Goal: Information Seeking & Learning: Compare options

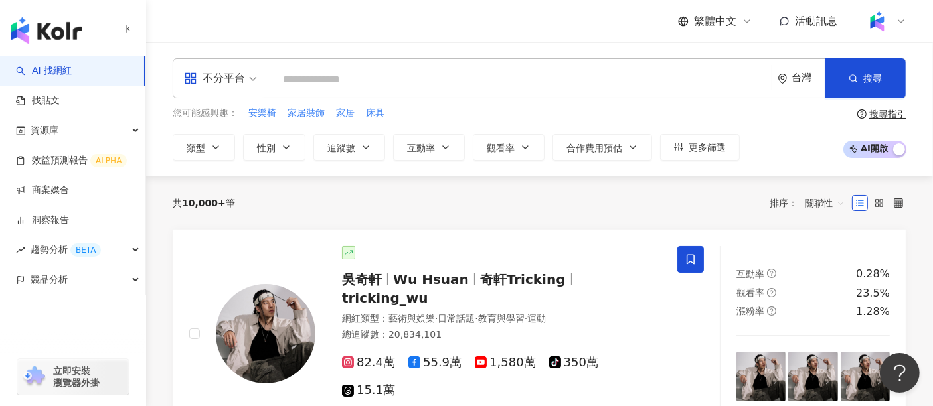
click at [636, 73] on input "search" at bounding box center [521, 79] width 491 height 25
paste input "**"
type input "**"
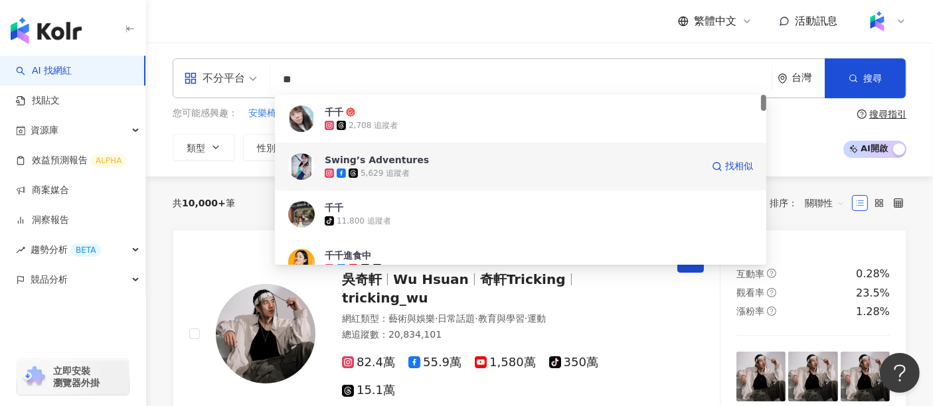
scroll to position [74, 0]
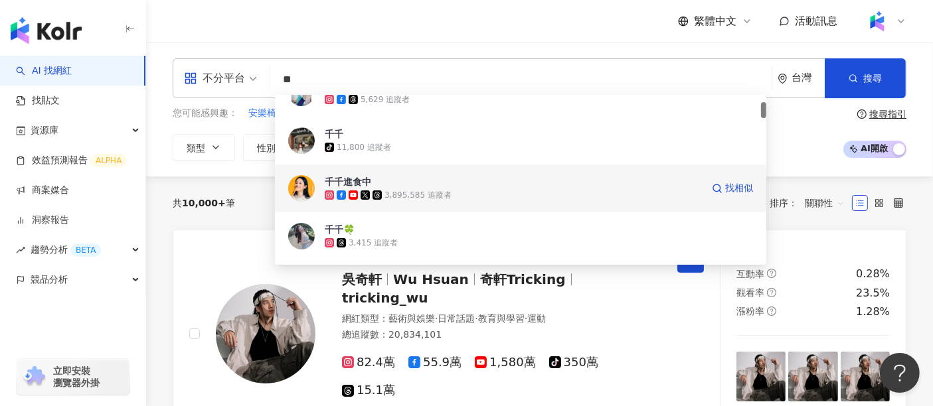
click at [435, 184] on span "千千進食中" at bounding box center [513, 181] width 377 height 13
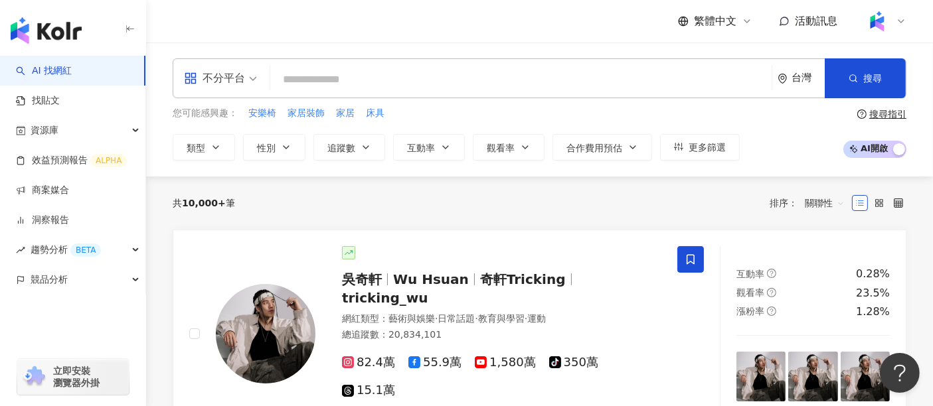
click at [472, 78] on input "search" at bounding box center [521, 79] width 491 height 25
paste input "**"
type input "**"
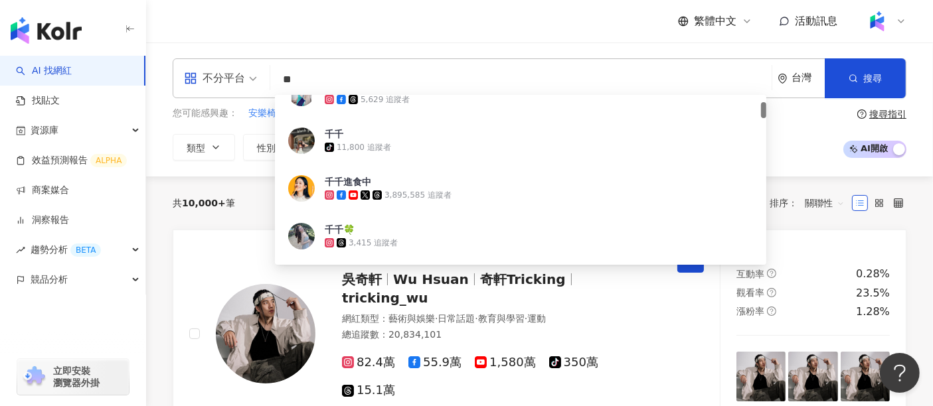
scroll to position [0, 0]
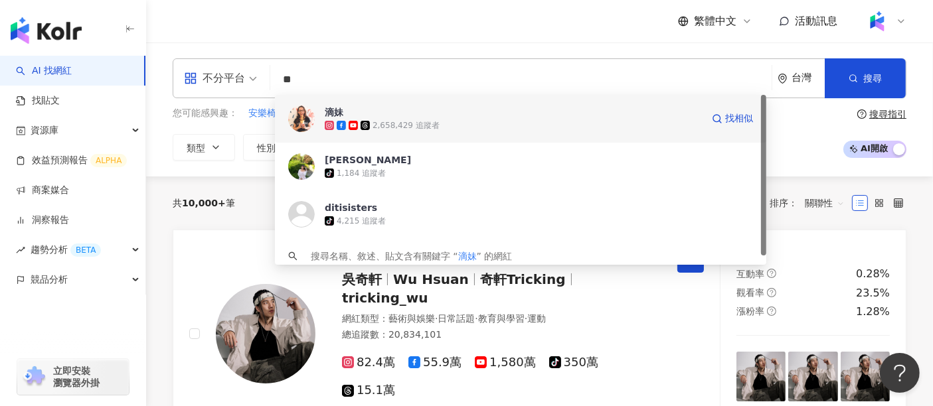
click at [428, 114] on span "滴妹" at bounding box center [513, 112] width 377 height 13
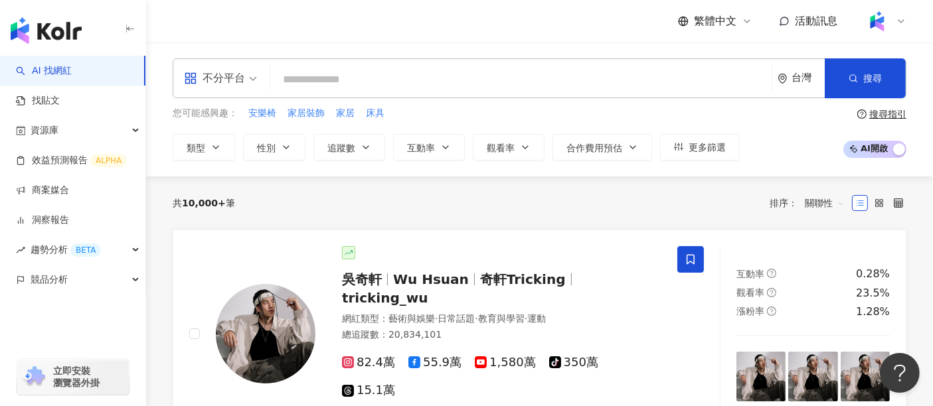
paste input "***"
type input "***"
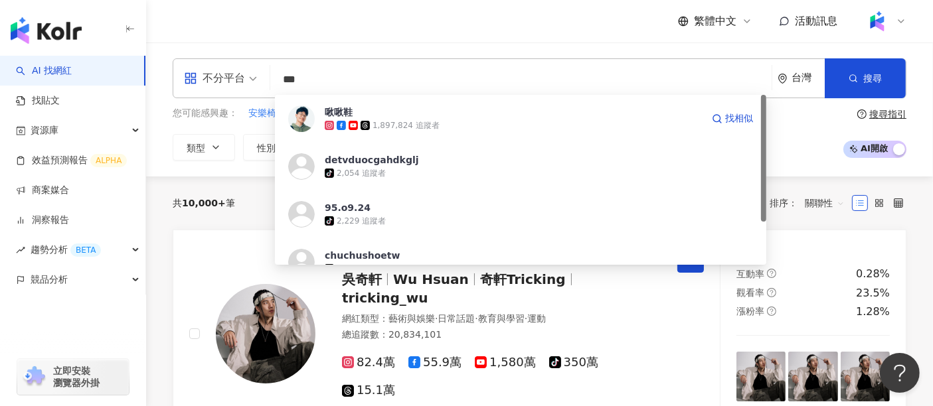
click at [395, 112] on span "啾啾鞋" at bounding box center [513, 112] width 377 height 13
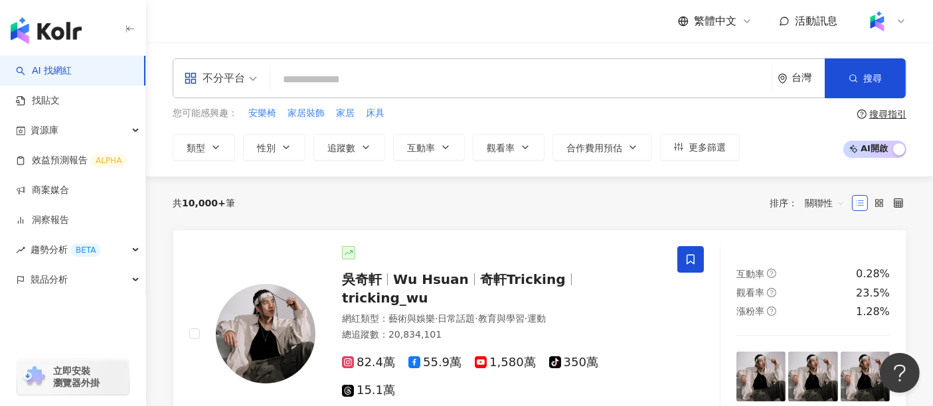
paste input "***"
type input "***"
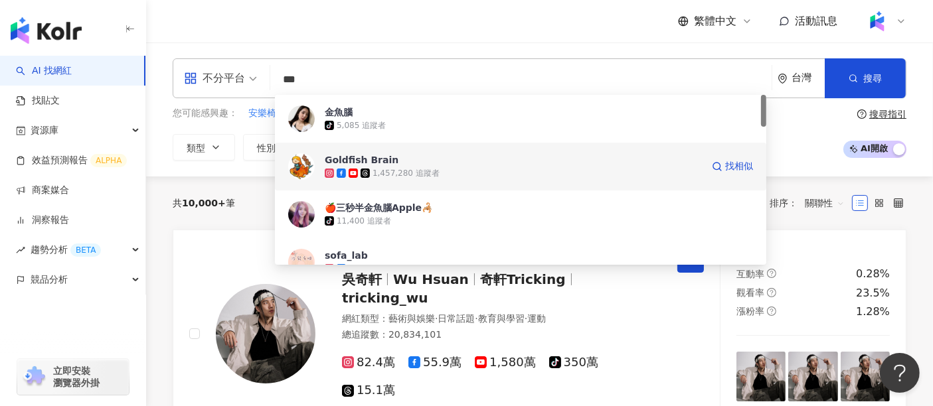
click at [438, 162] on span "Goldfish Brain" at bounding box center [513, 159] width 377 height 13
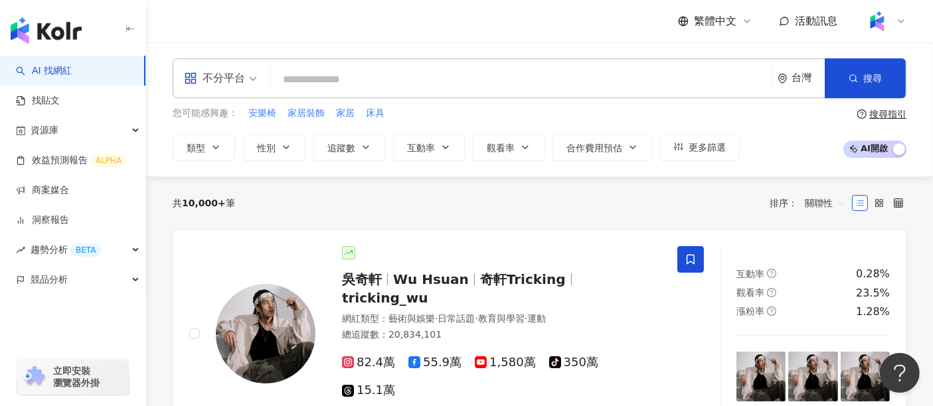
paste input "***"
type input "***"
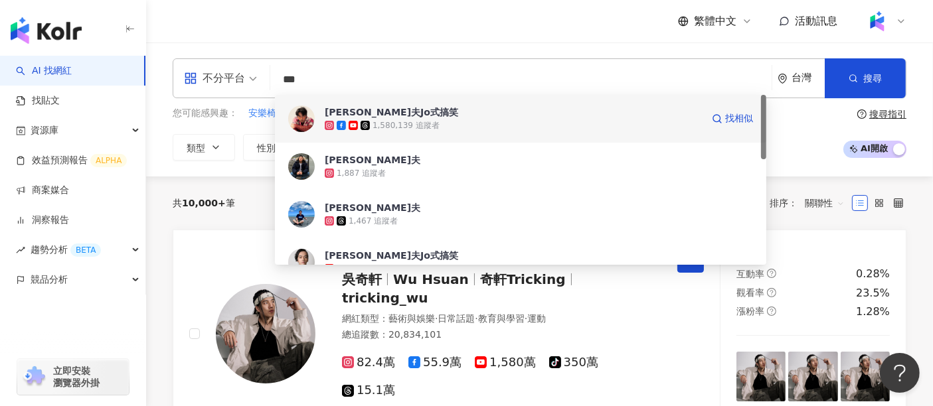
click at [441, 118] on span "喬瑟夫Jo式搞笑" at bounding box center [513, 112] width 377 height 13
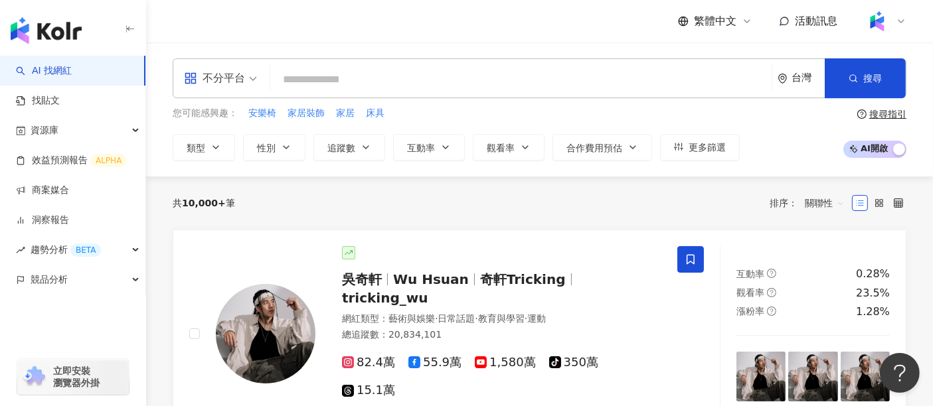
paste input "*****"
type input "*****"
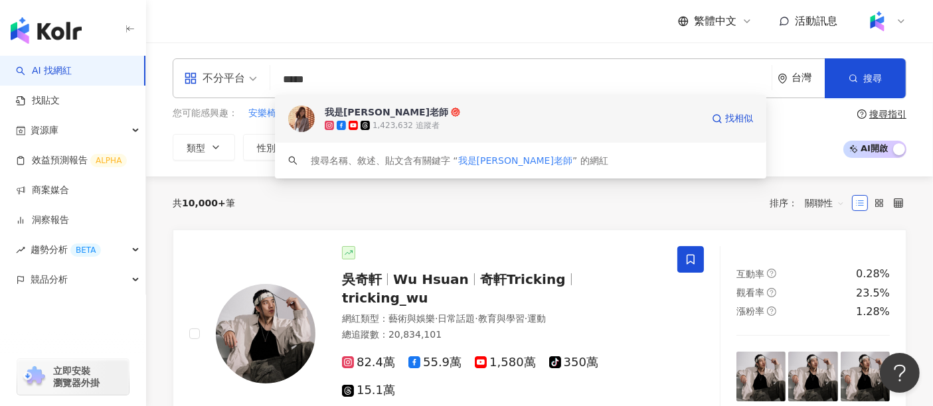
click at [433, 124] on div "1,423,632 追蹤者" at bounding box center [406, 125] width 67 height 11
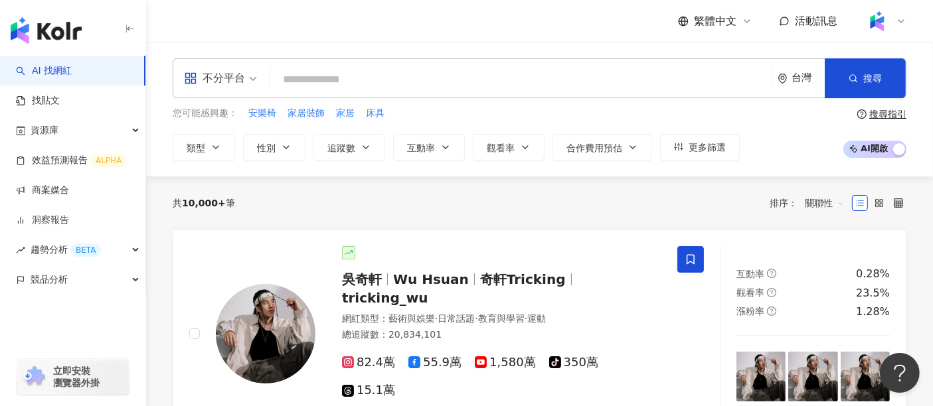
click at [397, 62] on div "不分平台 台灣 搜尋 fc059b78-2dfc-4235-b80d-5025e8ef12aa 我是江老師 1,423,632 追蹤者 搜尋名稱、敘述、貼文含…" at bounding box center [540, 78] width 734 height 40
click at [395, 90] on input "search" at bounding box center [521, 79] width 491 height 25
paste input "**********"
type input "**********"
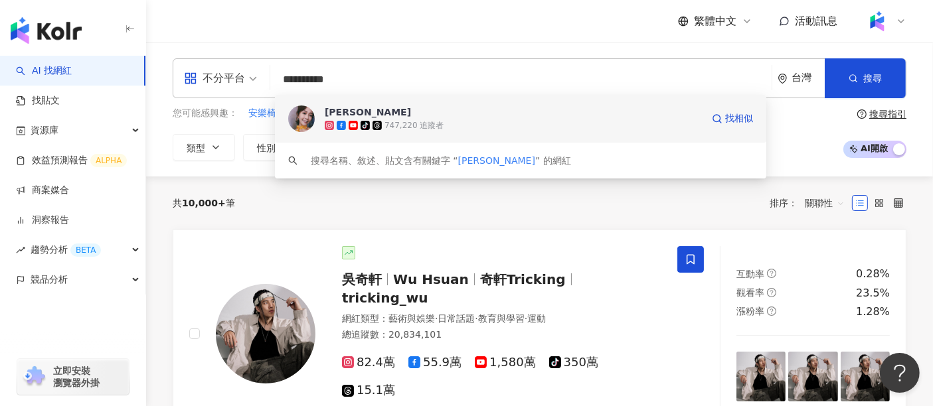
click at [330, 114] on div "徐海莉 Hailey" at bounding box center [368, 112] width 86 height 13
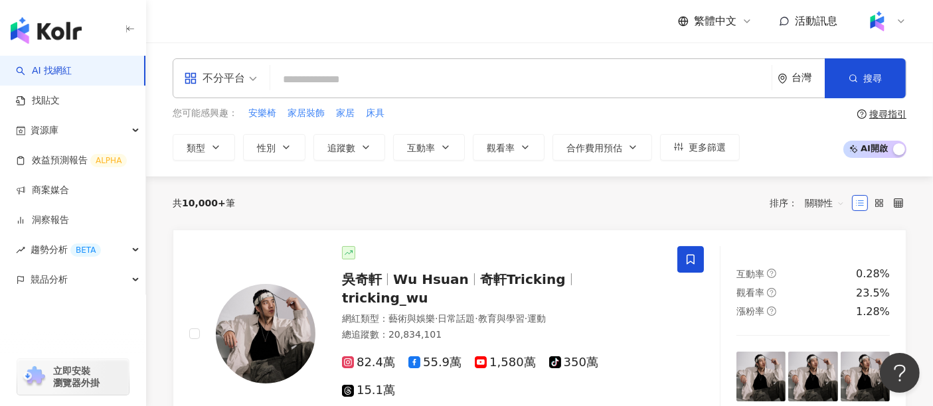
paste input "***"
type input "***"
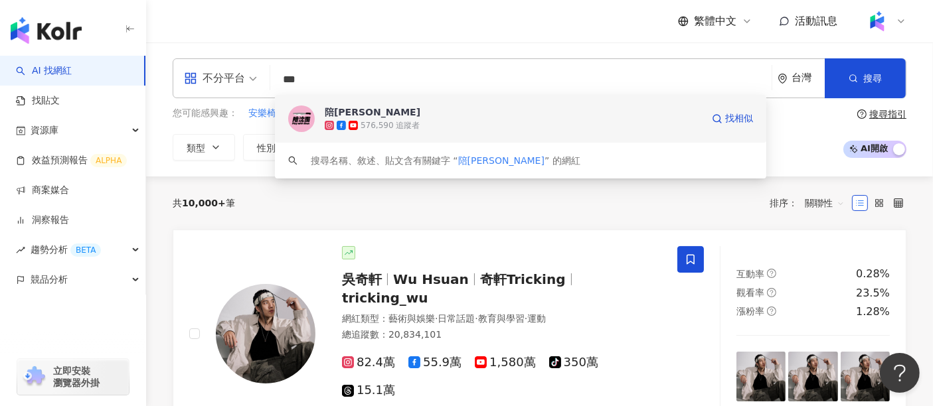
click at [361, 122] on div "576,590 追蹤者" at bounding box center [390, 125] width 59 height 11
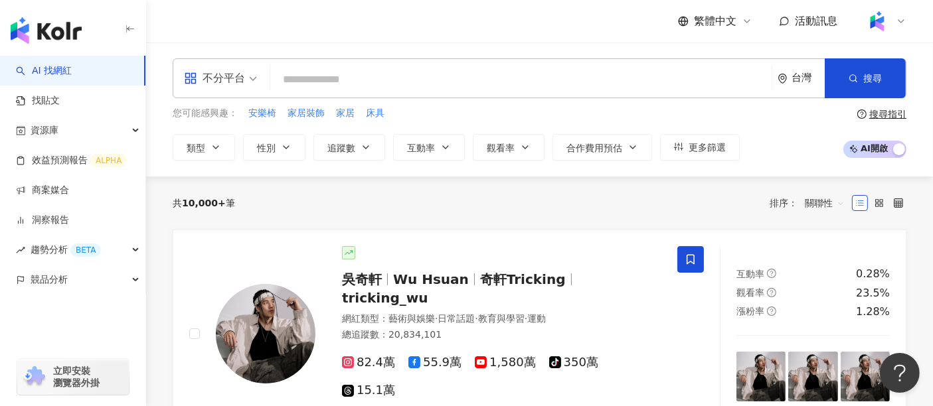
paste input "**********"
type input "**********"
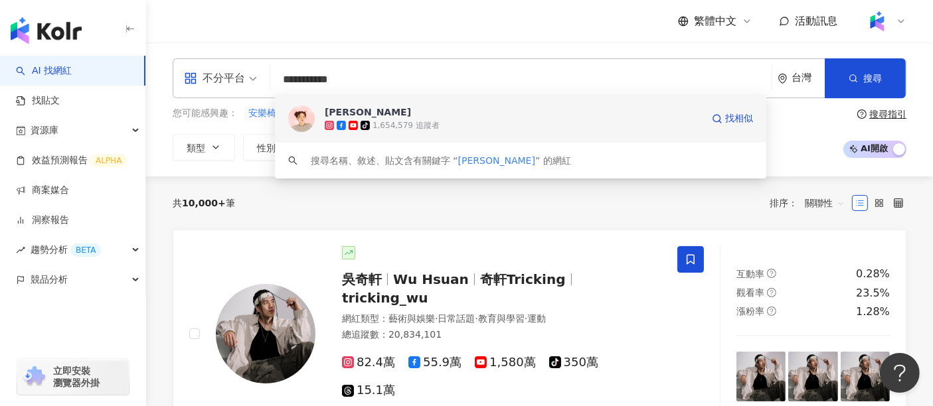
click at [377, 121] on div "1,654,579 追蹤者" at bounding box center [406, 125] width 67 height 11
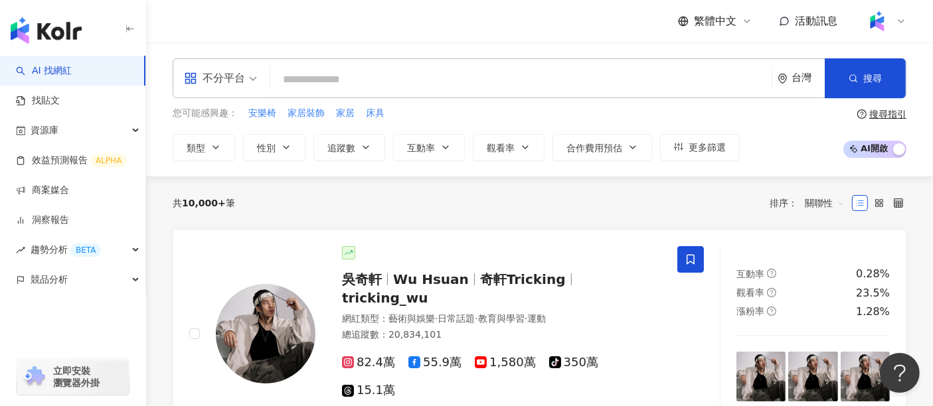
click at [459, 94] on div "不分平台 台灣 搜尋 0de99a46-f874-42ef-a89f-b511019b9d8a 陳彥婷 tiffany tiktok-icon 1,654,5…" at bounding box center [540, 78] width 734 height 40
click at [454, 82] on input "search" at bounding box center [521, 79] width 491 height 25
paste input "**********"
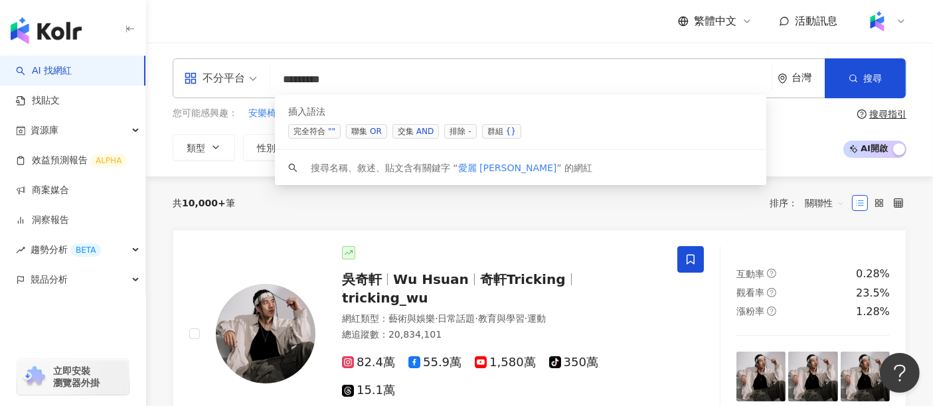
type input "********"
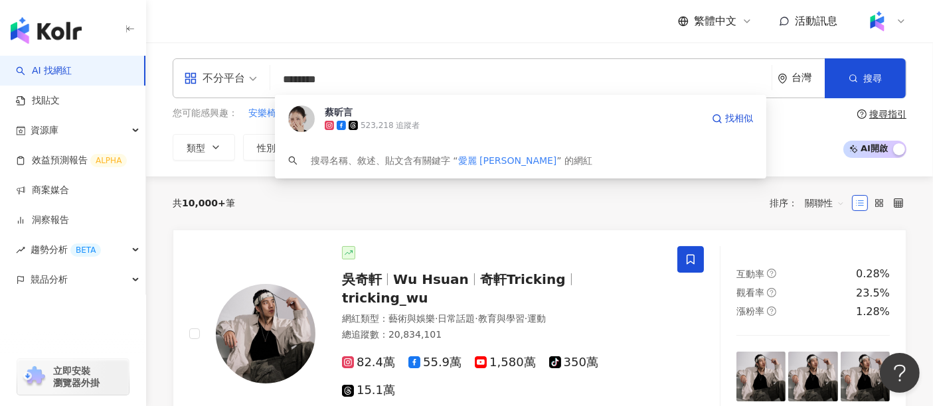
click at [393, 114] on span "蔡昕言" at bounding box center [513, 112] width 377 height 13
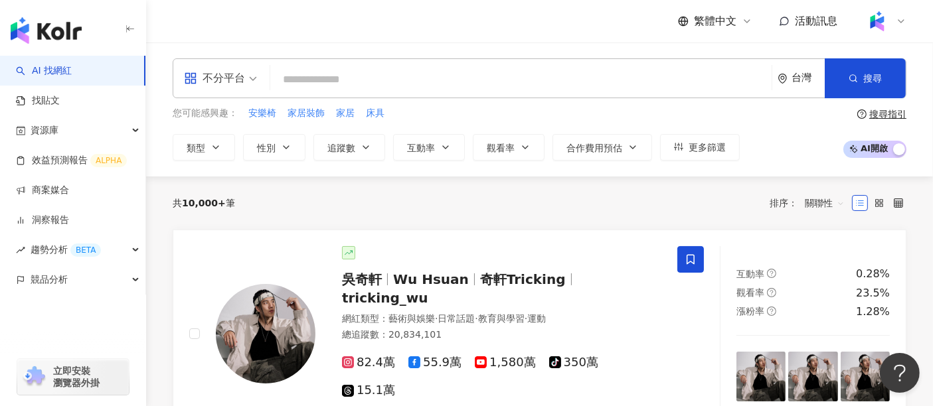
click at [503, 76] on input "search" at bounding box center [521, 79] width 491 height 25
paste input "********"
type input "********"
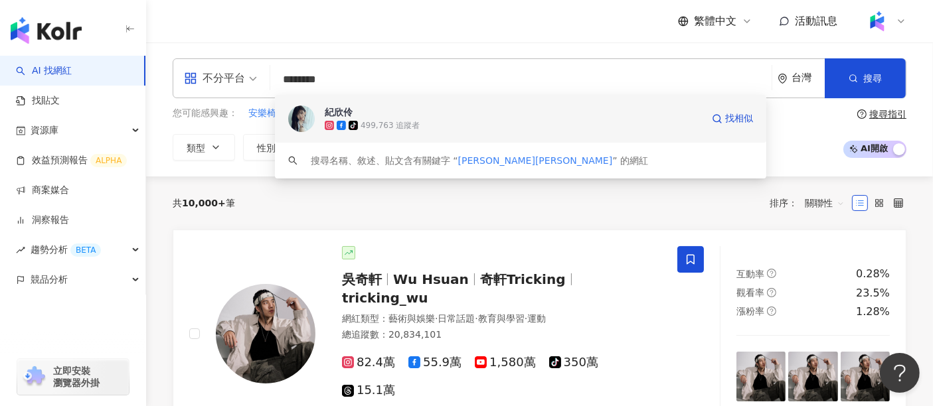
click at [410, 111] on span "紀欣伶" at bounding box center [513, 112] width 377 height 13
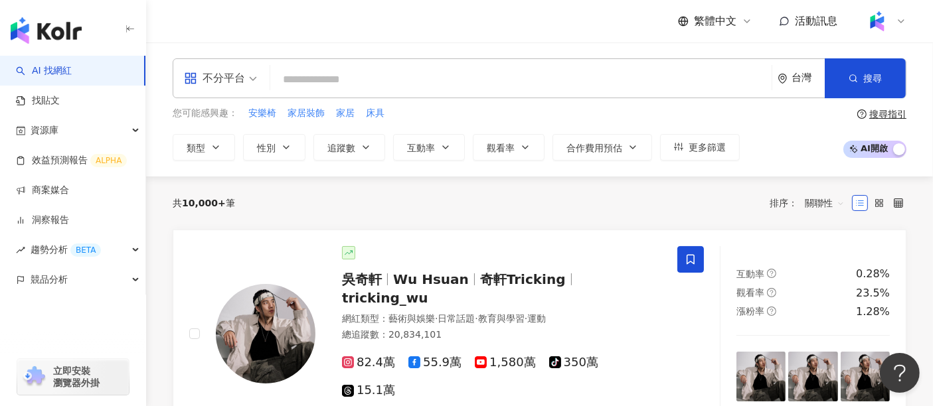
paste input "***"
type input "***"
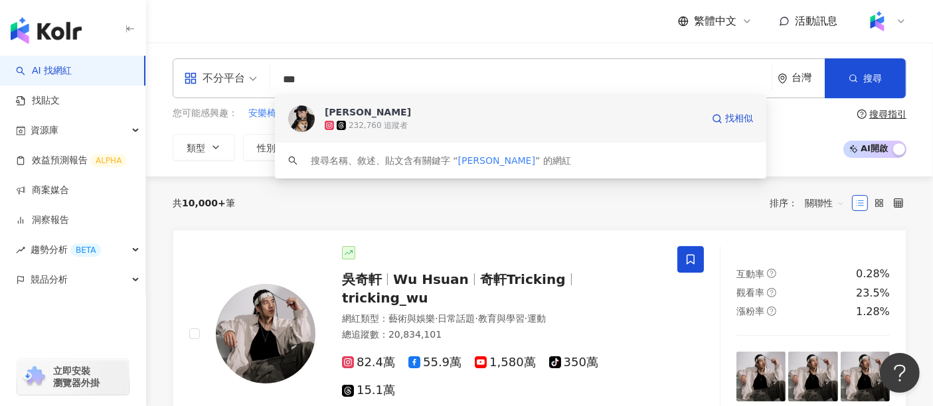
click at [443, 120] on div "232,760 追蹤者" at bounding box center [513, 125] width 377 height 13
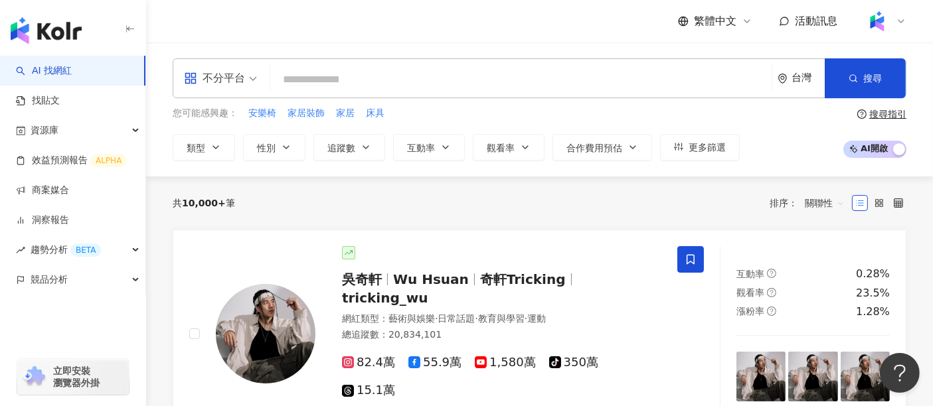
paste input "**"
type input "**"
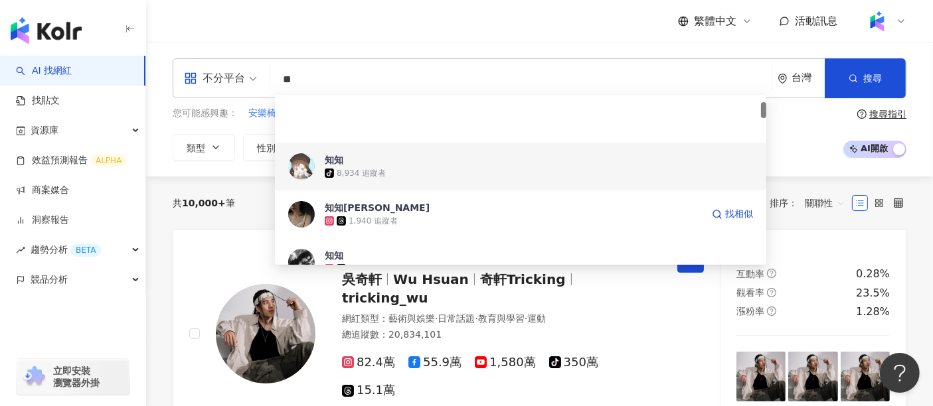
scroll to position [74, 0]
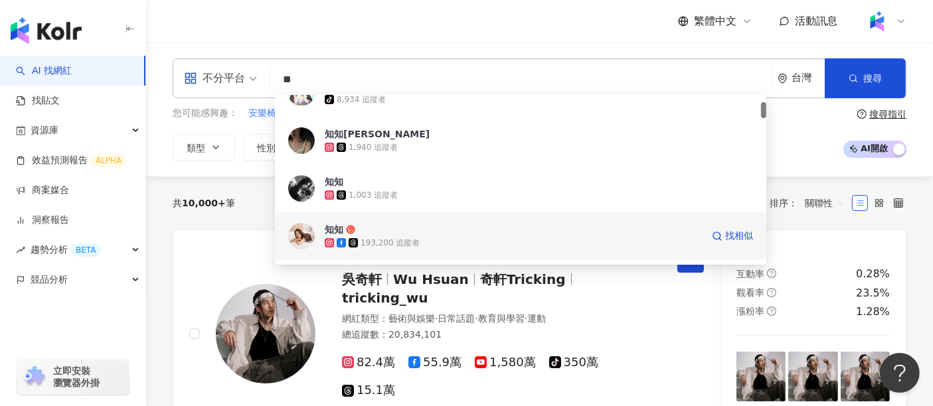
click at [375, 223] on span "知知" at bounding box center [513, 229] width 377 height 13
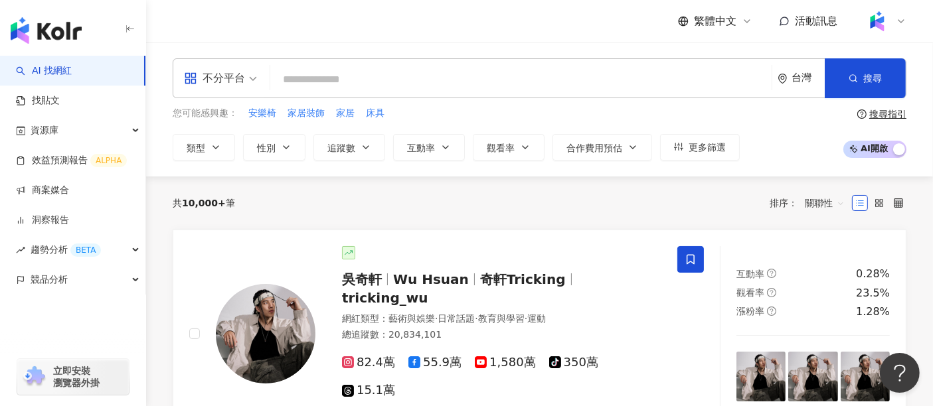
paste input "**"
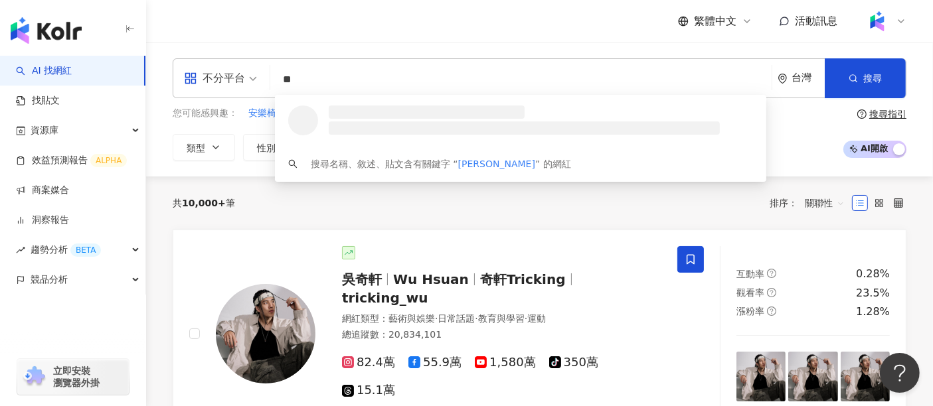
scroll to position [0, 0]
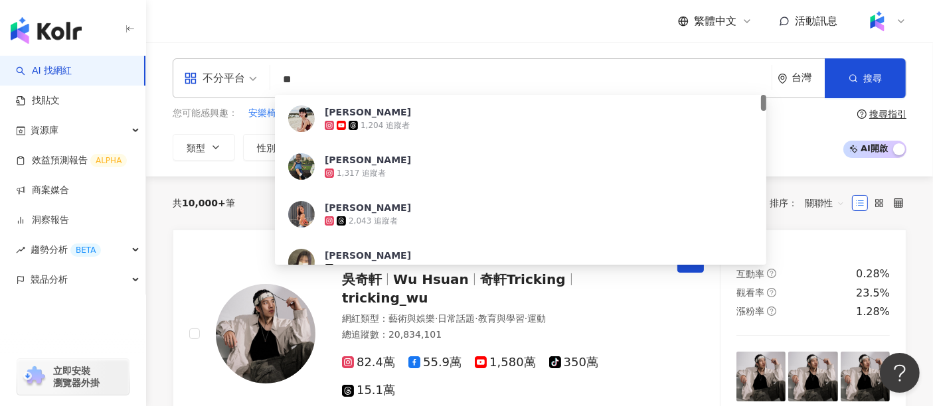
paste input "**********"
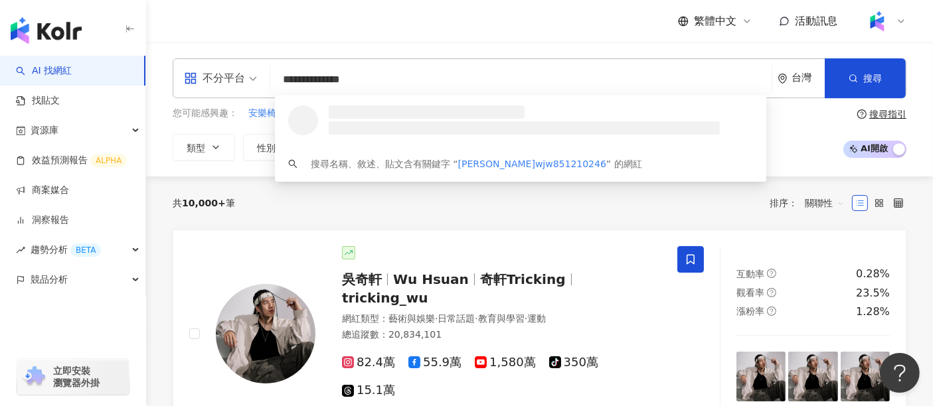
drag, startPoint x: 394, startPoint y: 78, endPoint x: 164, endPoint y: 79, distance: 229.8
click at [164, 79] on div "**********" at bounding box center [539, 109] width 787 height 102
paste input "search"
type input "**********"
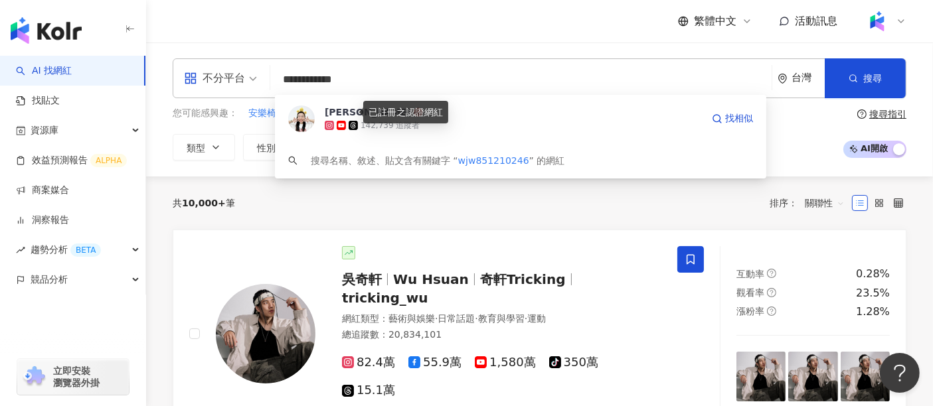
click at [414, 108] on icon at bounding box center [418, 112] width 9 height 9
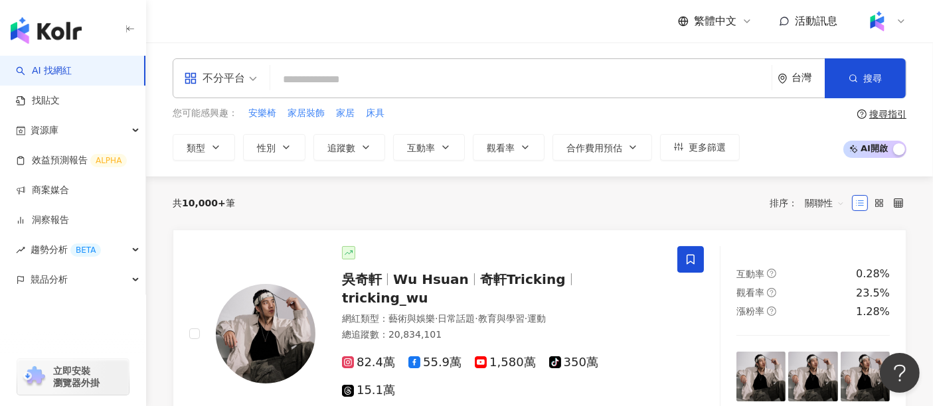
paste input "*****"
type input "*****"
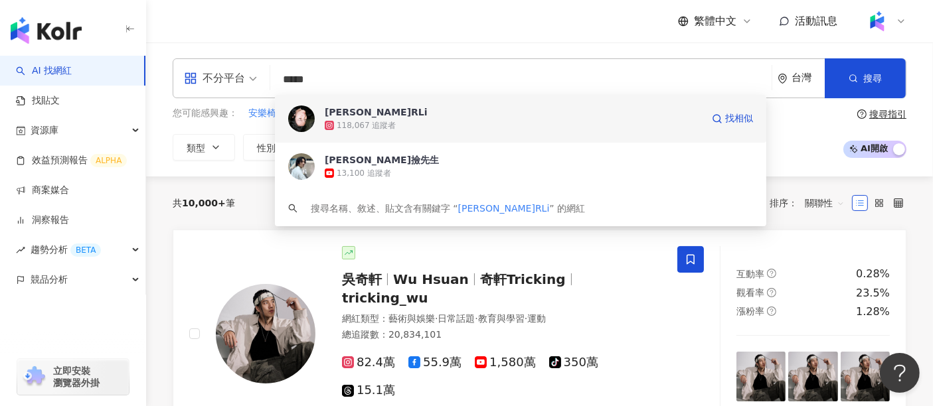
click at [447, 124] on div "118,067 追蹤者" at bounding box center [513, 125] width 377 height 13
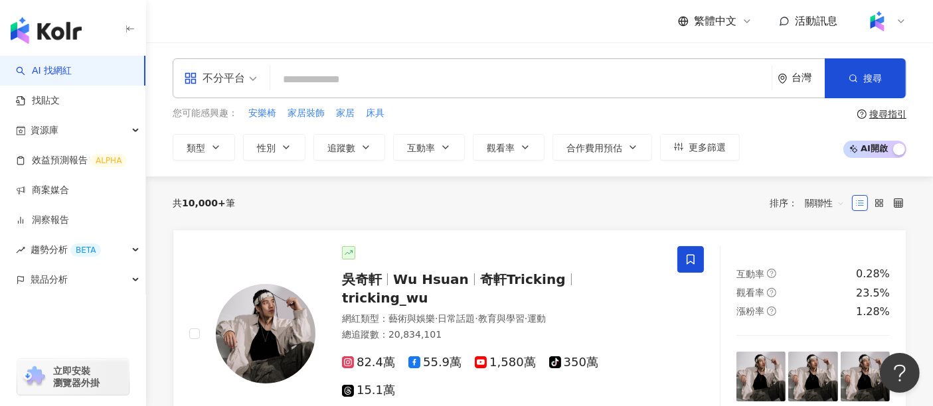
paste input "***"
type input "***"
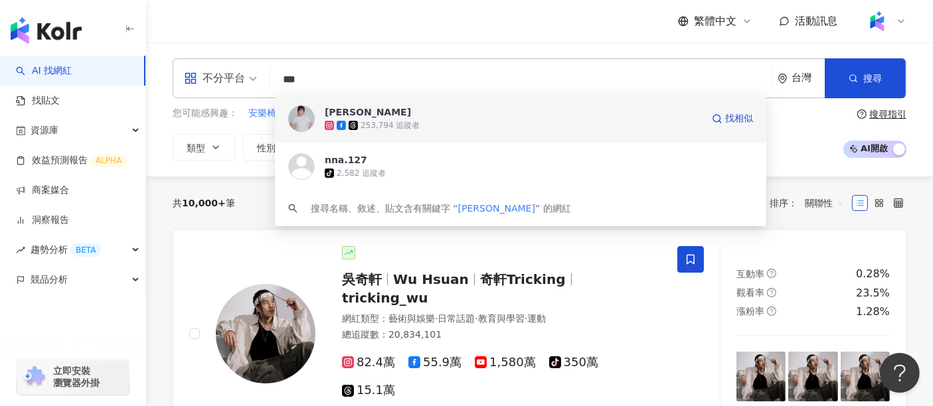
click at [386, 108] on span "林昀希" at bounding box center [513, 112] width 377 height 13
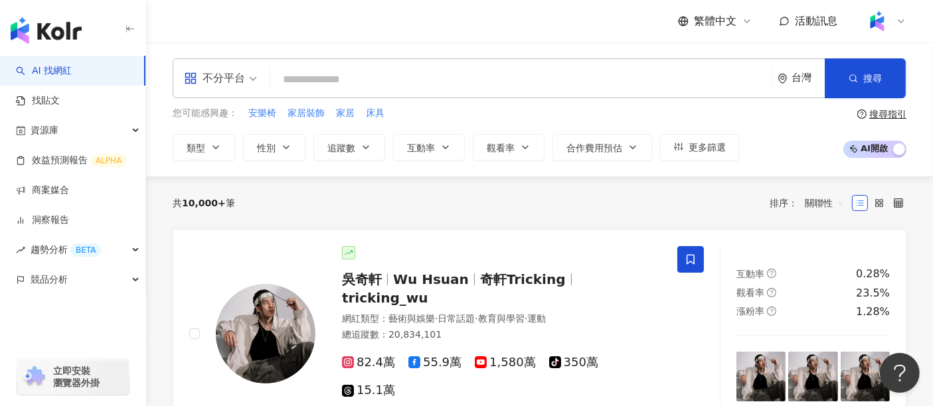
paste input "*********"
type input "*********"
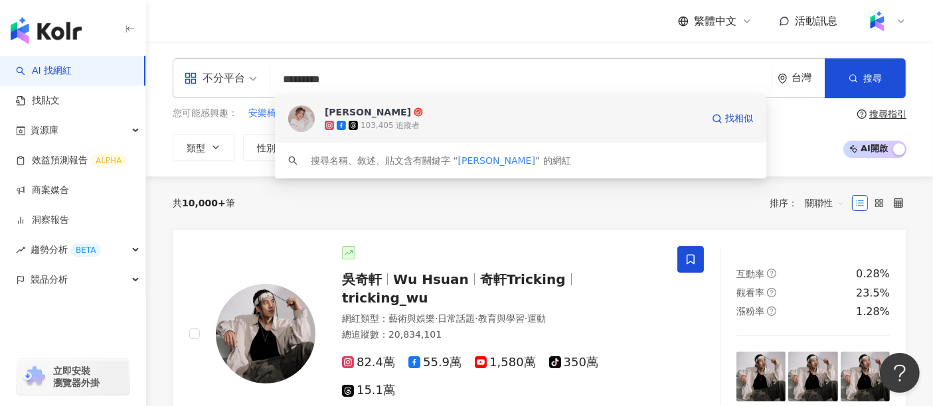
click at [375, 106] on div "劉品妤 Megan" at bounding box center [368, 112] width 86 height 13
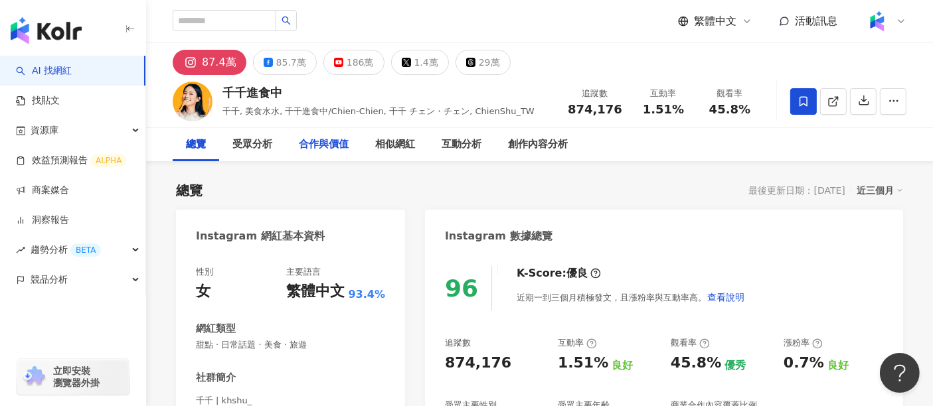
click at [316, 149] on div "合作與價值" at bounding box center [324, 145] width 50 height 16
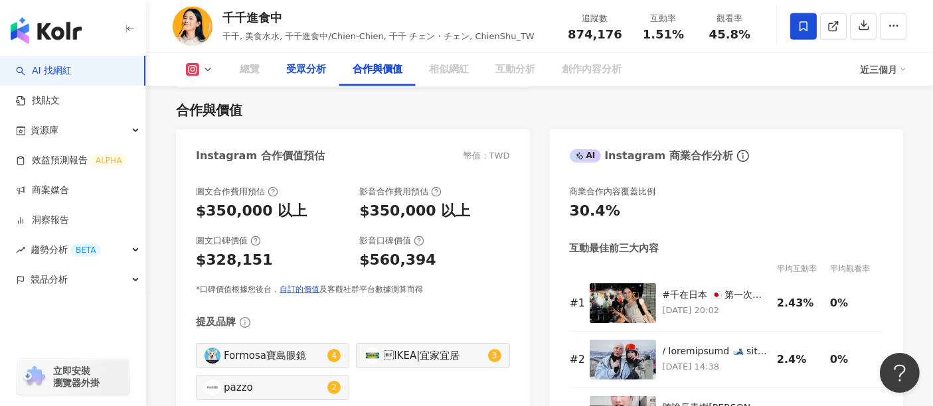
click at [309, 66] on div "受眾分析" at bounding box center [306, 70] width 40 height 16
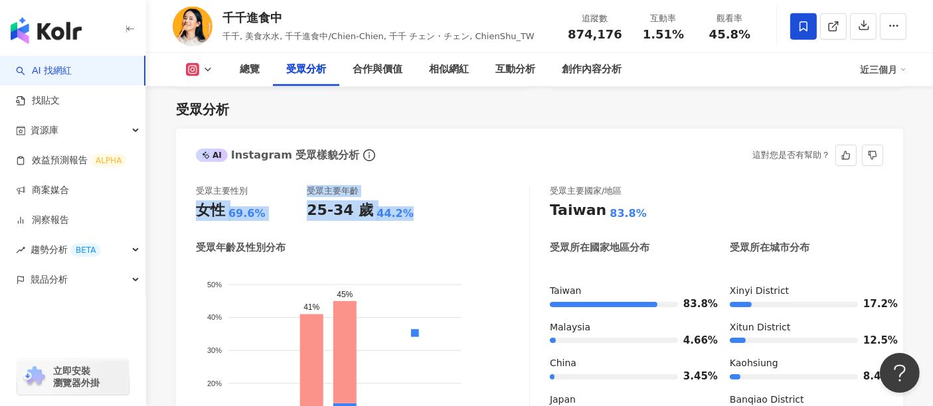
drag, startPoint x: 403, startPoint y: 213, endPoint x: 197, endPoint y: 212, distance: 205.2
click at [197, 212] on div "受眾主要性別 女性 69.6% 受眾主要年齡 25-34 歲 44.2%" at bounding box center [362, 203] width 333 height 36
copy div "女性 69.6% 受眾主要年齡 25-34 歲 44.2%"
click at [212, 70] on icon at bounding box center [208, 69] width 11 height 11
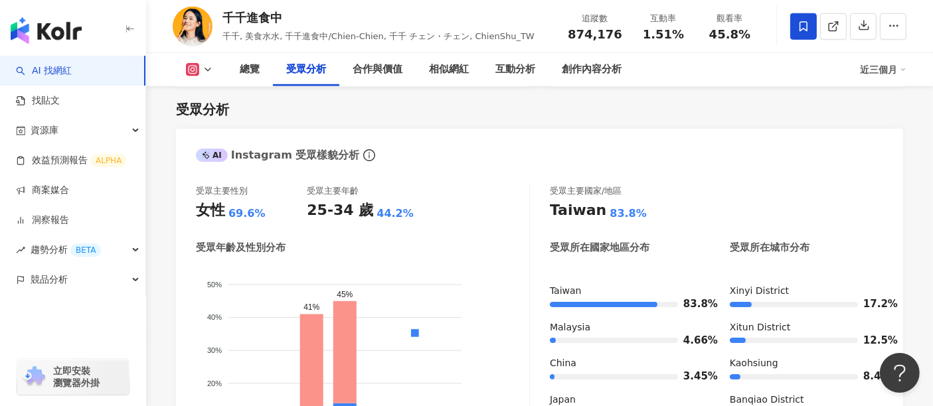
click at [397, 113] on div "受眾分析" at bounding box center [539, 109] width 727 height 19
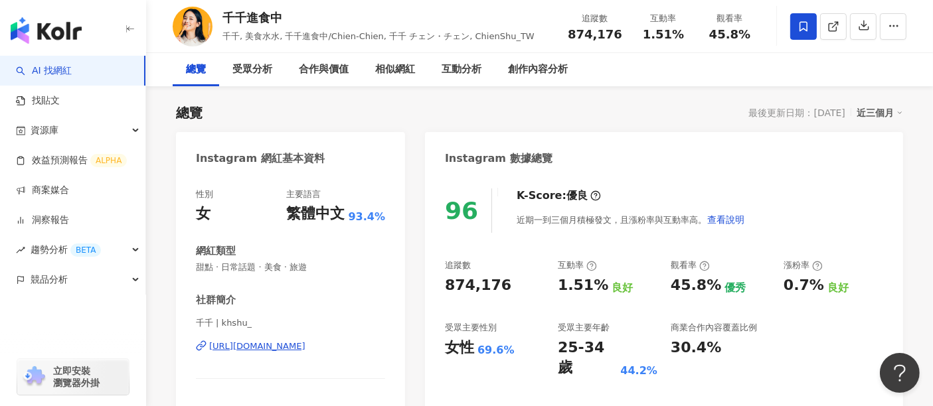
scroll to position [0, 0]
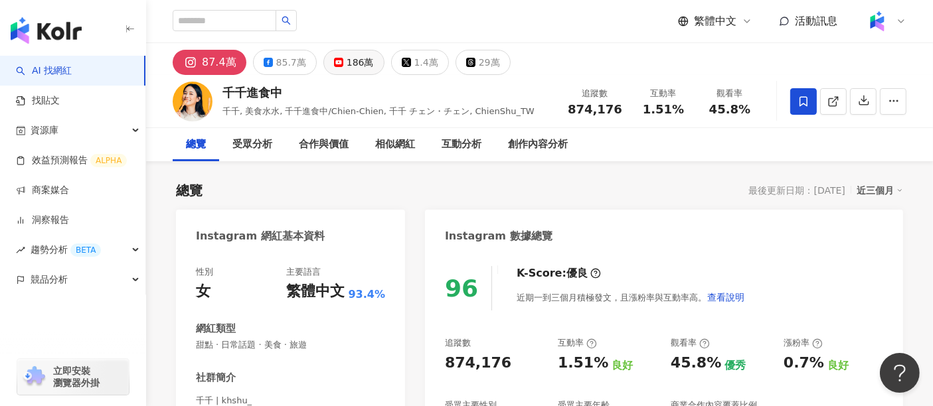
click at [350, 68] on div "186萬" at bounding box center [360, 62] width 27 height 19
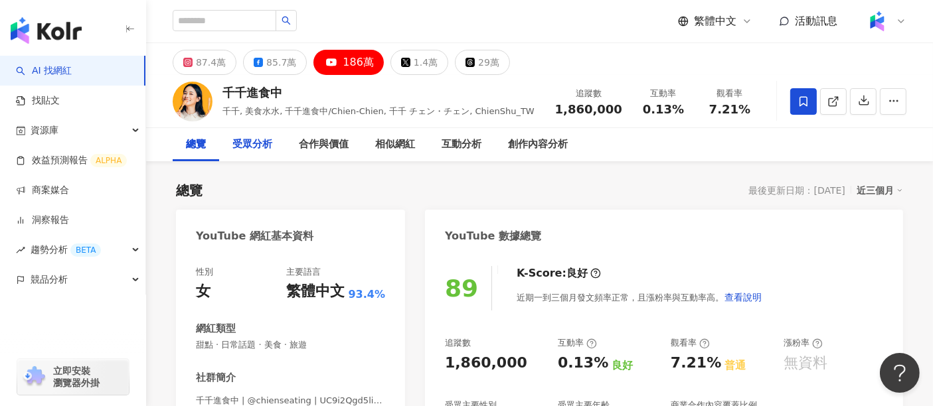
click at [268, 142] on div "受眾分析" at bounding box center [252, 145] width 40 height 16
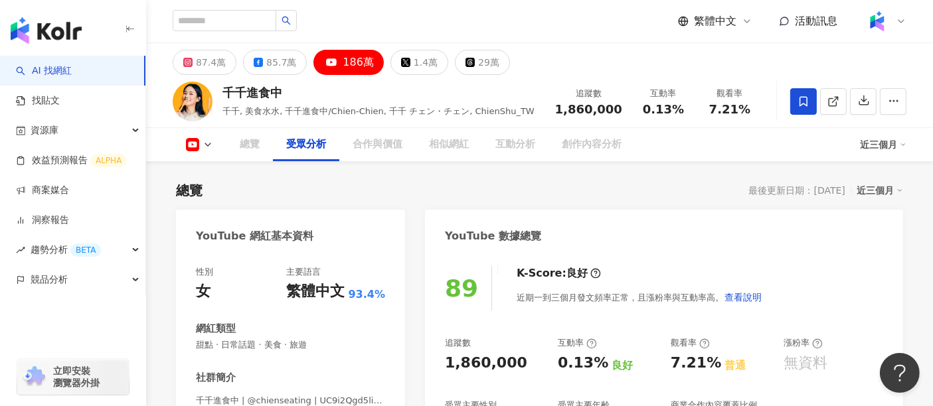
scroll to position [1154, 0]
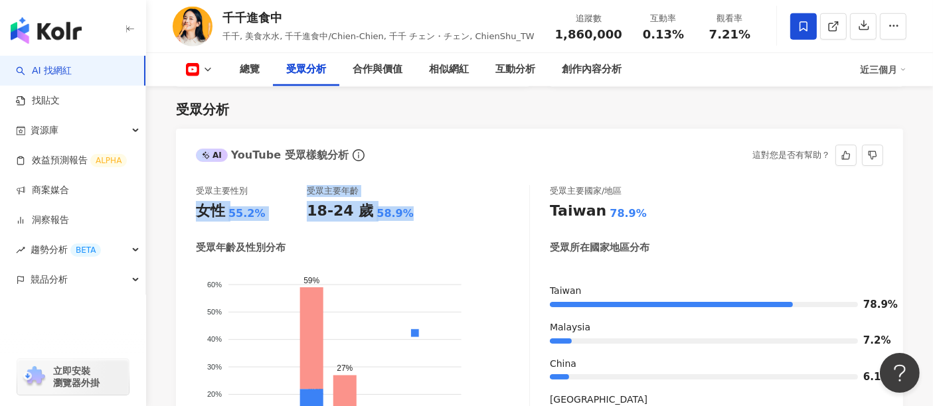
drag, startPoint x: 298, startPoint y: 217, endPoint x: 195, endPoint y: 216, distance: 103.0
click at [195, 216] on div "受眾主要性別 女性 55.2% 受眾主要年齡 18-24 歲 58.9% 受眾年齡及性別分布 男性 女性 60% 60% 50% 50% 40% 40% 30…" at bounding box center [539, 337] width 727 height 330
copy div "女性 55.2% 受眾主要年齡 18-24 歲 58.9%"
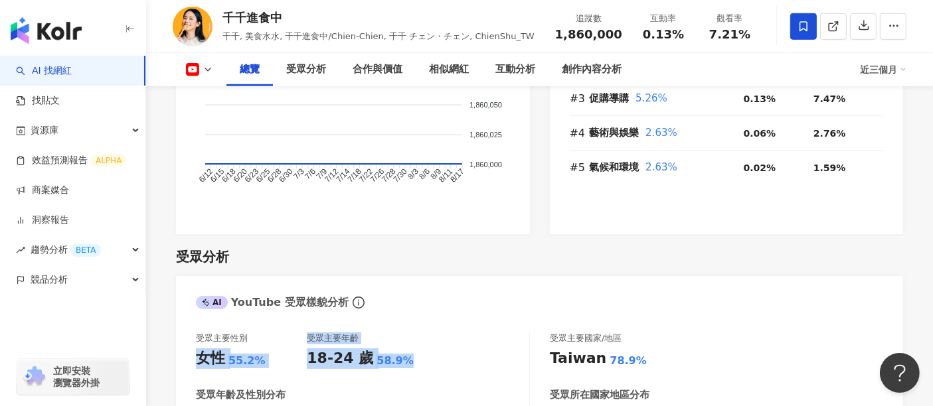
click at [213, 74] on button at bounding box center [200, 69] width 54 height 13
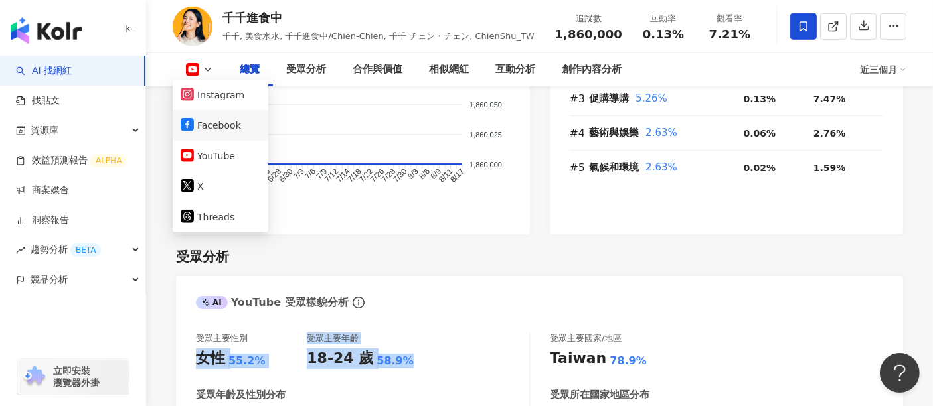
click at [214, 116] on button "Facebook" at bounding box center [221, 125] width 80 height 19
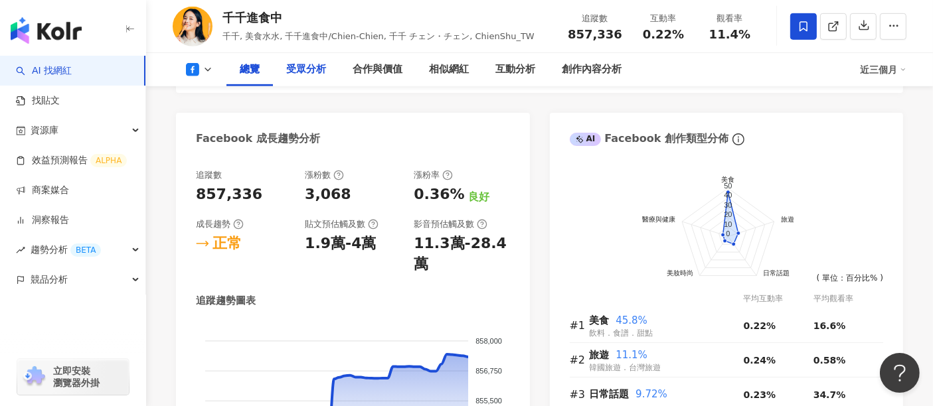
scroll to position [490, 0]
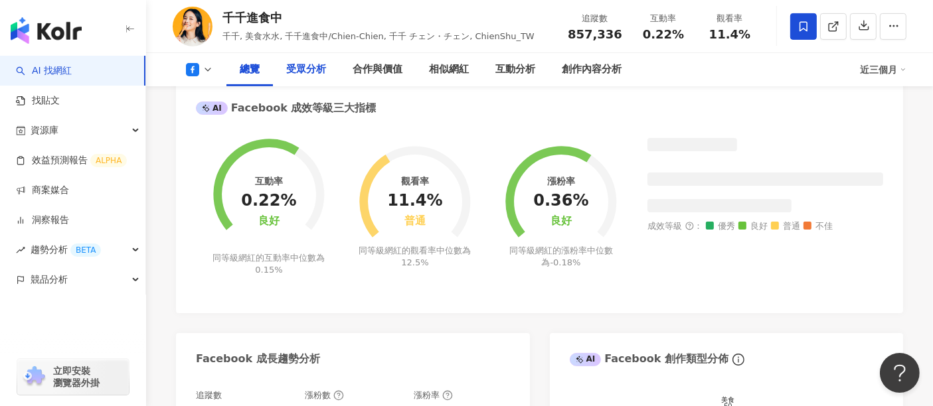
click at [309, 62] on div "受眾分析" at bounding box center [306, 70] width 40 height 16
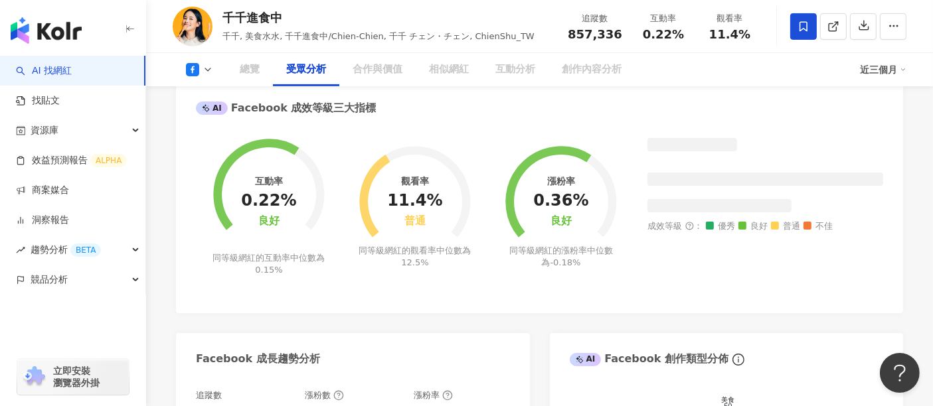
scroll to position [1154, 0]
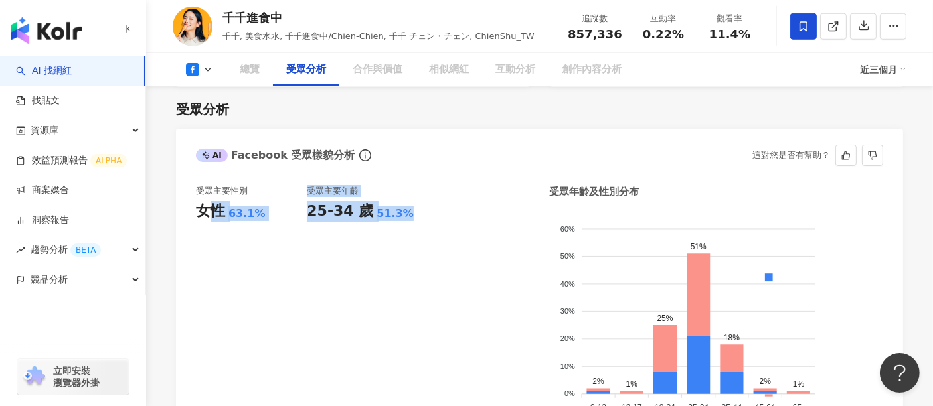
drag, startPoint x: 414, startPoint y: 208, endPoint x: 189, endPoint y: 208, distance: 224.5
click at [189, 208] on div "受眾主要性別 女性 63.1% 受眾主要年齡 25-34 歲 51.3% 受眾年齡及性別分布 男性 女性 60% 60% 50% 50% 40% 40% 30…" at bounding box center [539, 309] width 727 height 274
copy div "女性 63.1% 受眾主要年齡 25-34 歲 51.3%"
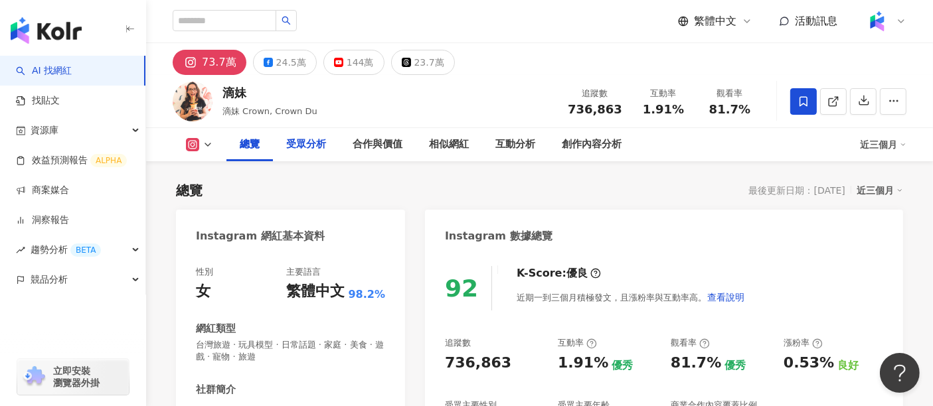
click at [339, 143] on div "合作與價值" at bounding box center [377, 144] width 76 height 33
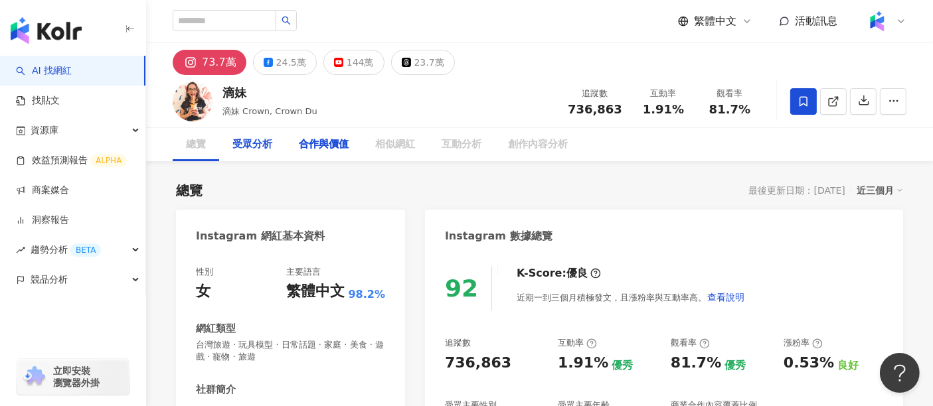
scroll to position [1811, 0]
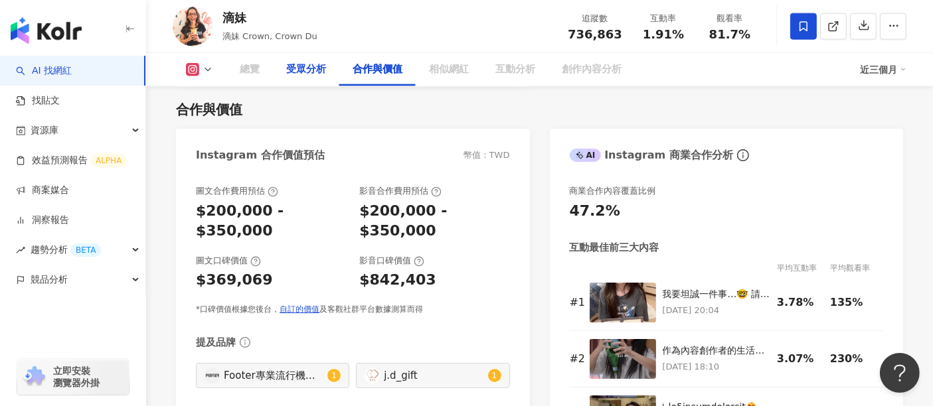
click at [306, 73] on div "受眾分析" at bounding box center [306, 70] width 40 height 16
click at [217, 73] on button at bounding box center [200, 69] width 54 height 13
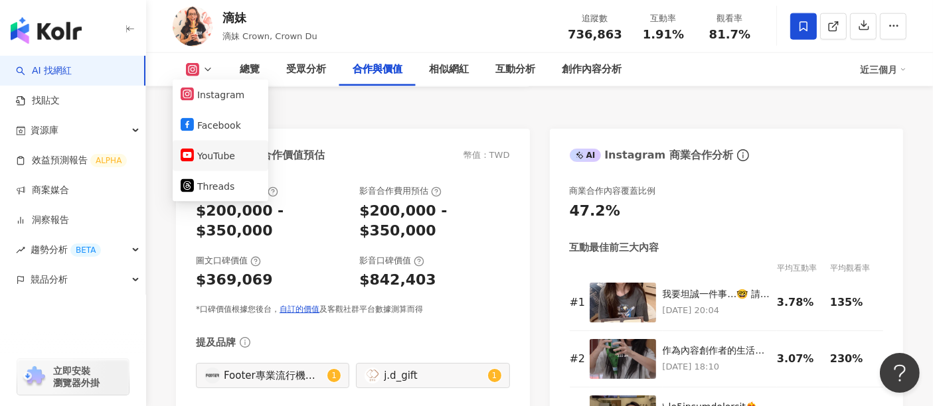
click at [222, 153] on button "YouTube" at bounding box center [221, 156] width 80 height 19
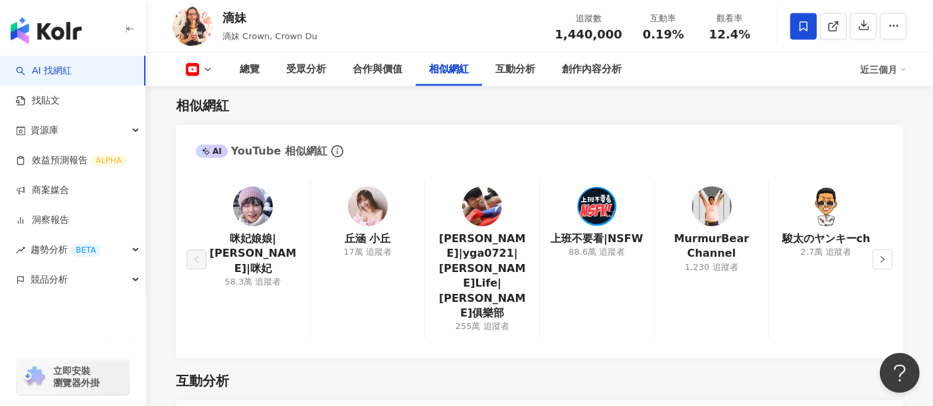
scroll to position [1772, 0]
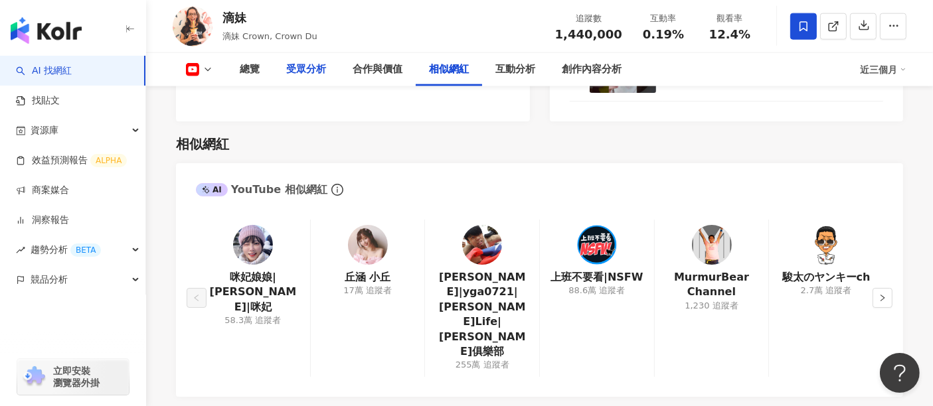
click at [313, 72] on div "受眾分析" at bounding box center [306, 70] width 40 height 16
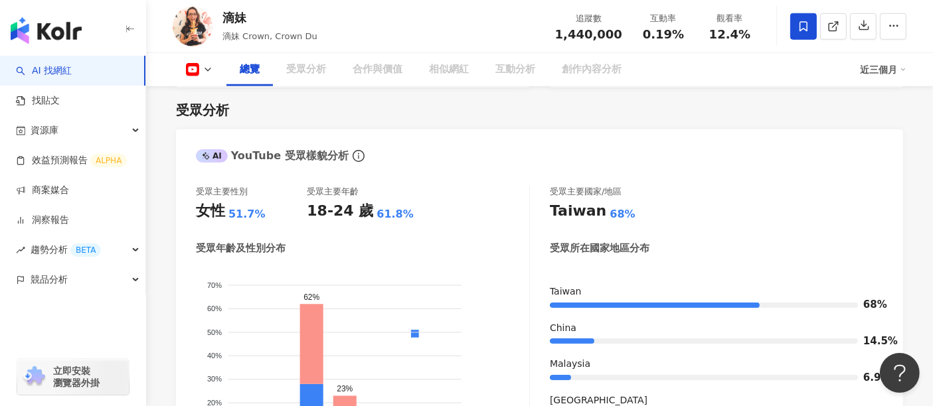
scroll to position [980, 0]
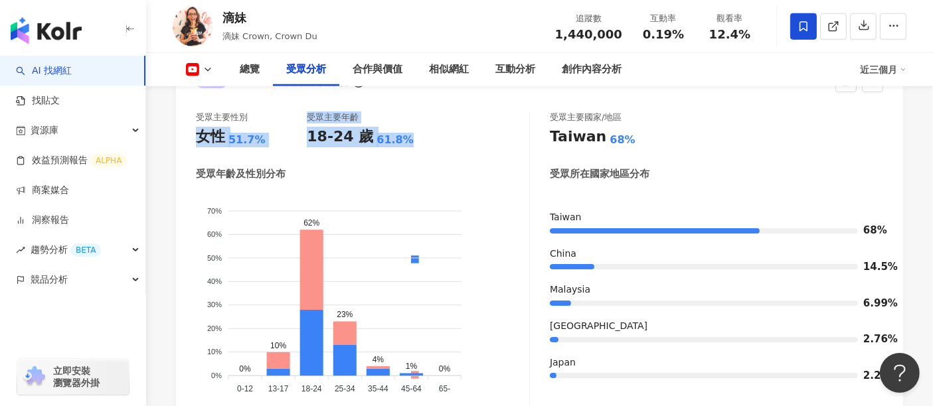
drag, startPoint x: 419, startPoint y: 143, endPoint x: 185, endPoint y: 140, distance: 233.8
click at [185, 140] on div "受眾主要性別 女性 51.7% 受眾主要年齡 18-24 歲 61.8% 受眾年齡及性別分布 男性 女性 70% 70% 60% 60% 50% 50% 40…" at bounding box center [539, 263] width 727 height 330
copy div "女性 51.7% 受眾主要年齡 18-24 歲 61.8%"
click at [216, 68] on button at bounding box center [200, 69] width 54 height 13
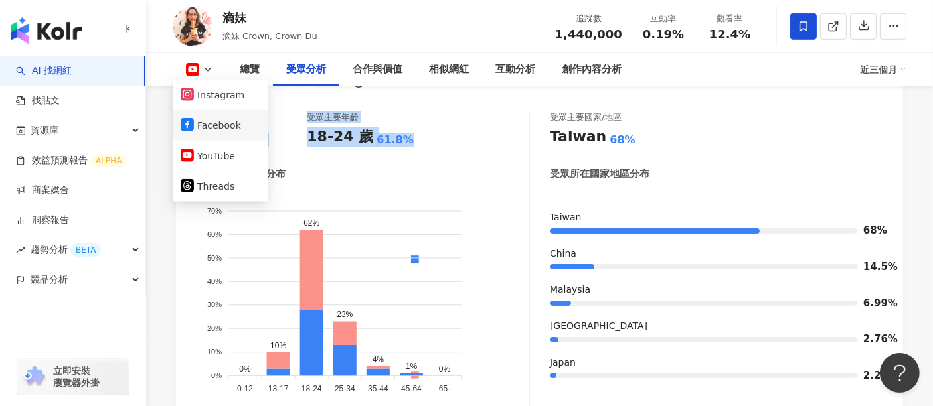
click at [233, 130] on button "Facebook" at bounding box center [221, 125] width 80 height 19
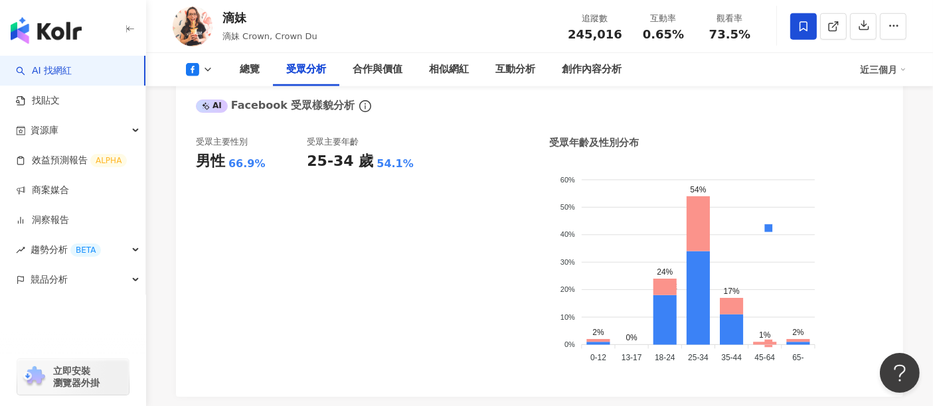
scroll to position [1225, 0]
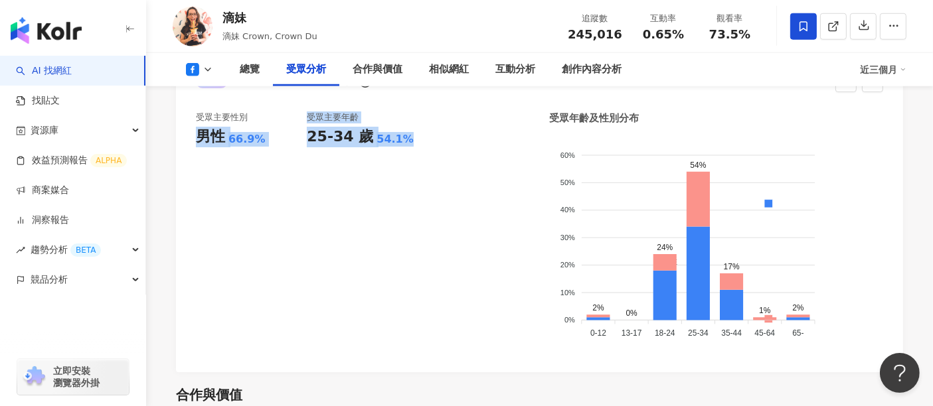
drag, startPoint x: 412, startPoint y: 143, endPoint x: 187, endPoint y: 138, distance: 224.6
click at [187, 138] on div "受眾主要性別 男性 66.9% 受眾主要年齡 25-34 歲 54.1% 受眾年齡及性別分布 男性 女性 60% 60% 50% 50% 40% 40% 30…" at bounding box center [539, 235] width 727 height 274
click at [215, 70] on button at bounding box center [200, 69] width 54 height 13
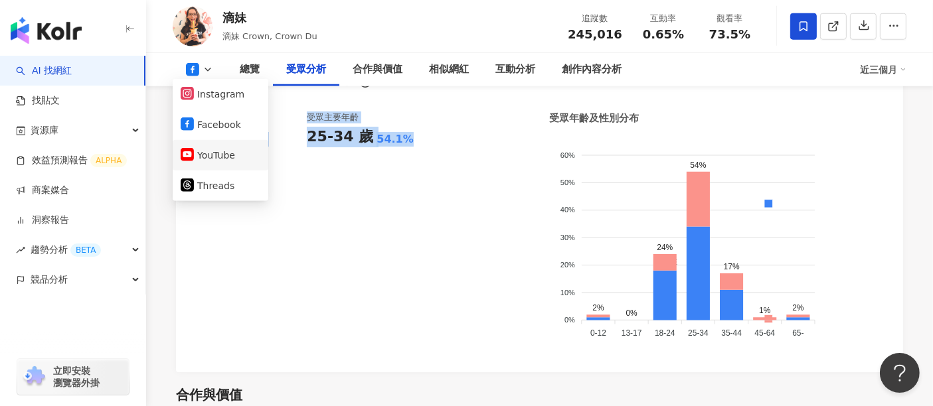
click at [227, 153] on button "YouTube" at bounding box center [221, 155] width 80 height 19
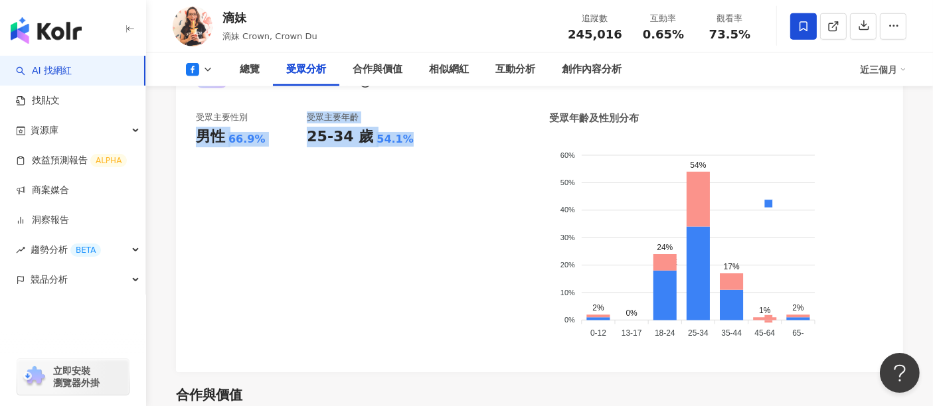
click at [205, 70] on icon at bounding box center [208, 69] width 11 height 11
click at [210, 72] on icon at bounding box center [208, 69] width 11 height 11
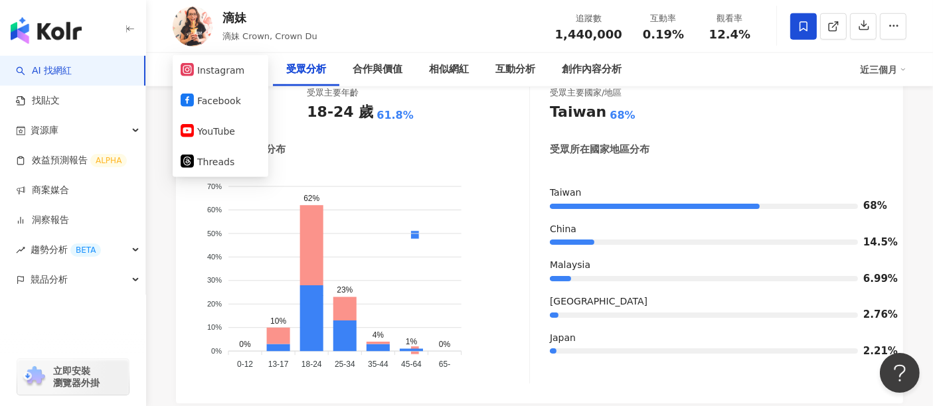
scroll to position [1201, 0]
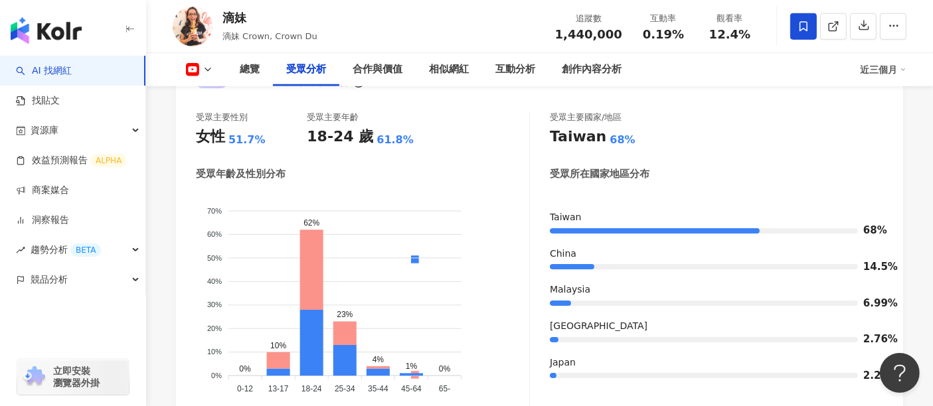
click at [208, 76] on div "總覽 受眾分析 合作與價值 相似網紅 互動分析 創作內容分析 近三個月" at bounding box center [540, 69] width 734 height 33
click at [208, 66] on icon at bounding box center [208, 69] width 11 height 11
click at [206, 72] on icon at bounding box center [208, 69] width 11 height 11
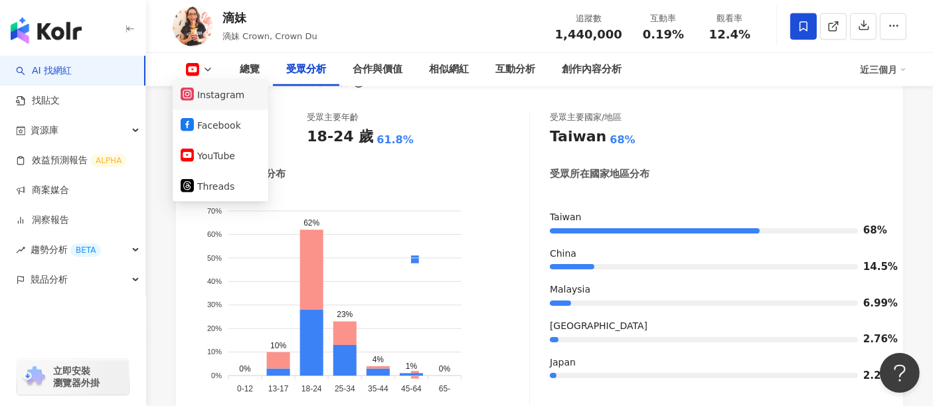
click at [215, 92] on button "Instagram" at bounding box center [221, 95] width 80 height 19
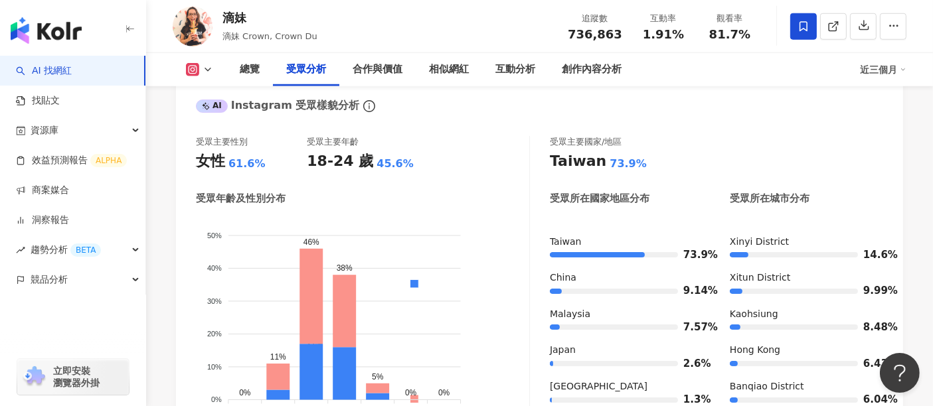
scroll to position [1225, 0]
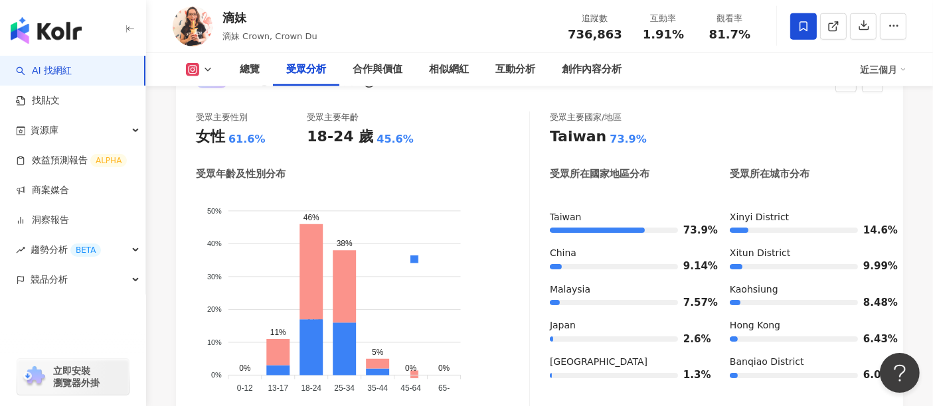
click at [705, 105] on div "受眾主要性別 女性 61.6% 受眾主要年齡 18-24 歲 45.6% 受眾年齡及性別分布 男性 女性 50% 50% 40% 40% 30% 30% 20…" at bounding box center [539, 263] width 727 height 330
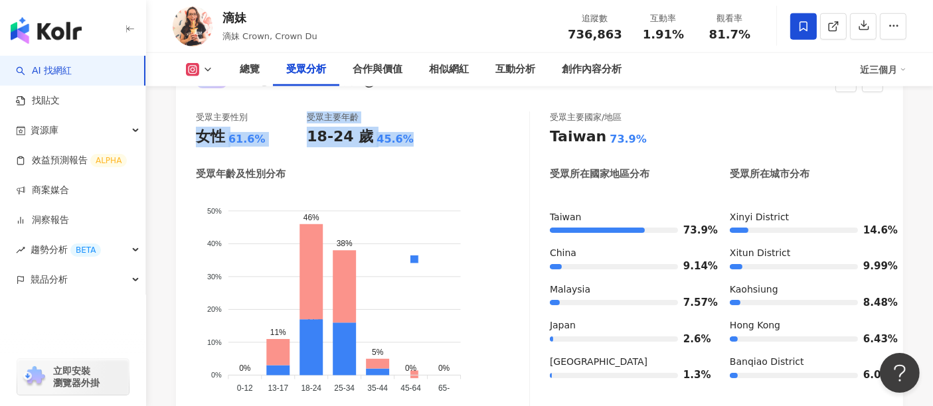
drag, startPoint x: 413, startPoint y: 135, endPoint x: 191, endPoint y: 137, distance: 221.9
click at [191, 137] on div "受眾主要性別 女性 61.6% 受眾主要年齡 18-24 歲 45.6% 受眾年齡及性別分布 男性 女性 50% 50% 40% 40% 30% 30% 20…" at bounding box center [539, 263] width 727 height 330
copy div "女性 61.6% 受眾主要年齡 18-24 歲 45.6%"
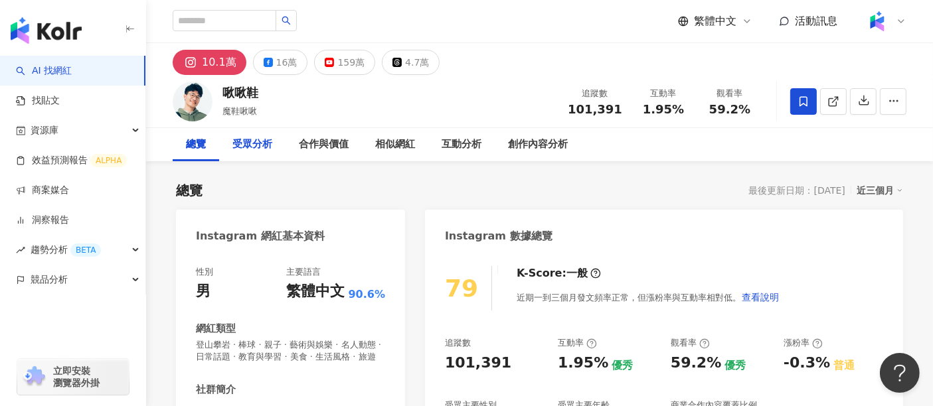
click at [264, 141] on div "受眾分析" at bounding box center [252, 145] width 40 height 16
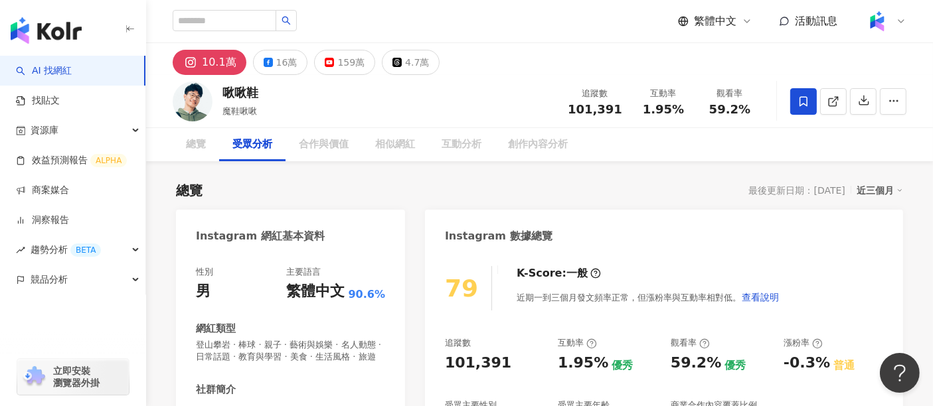
scroll to position [1146, 0]
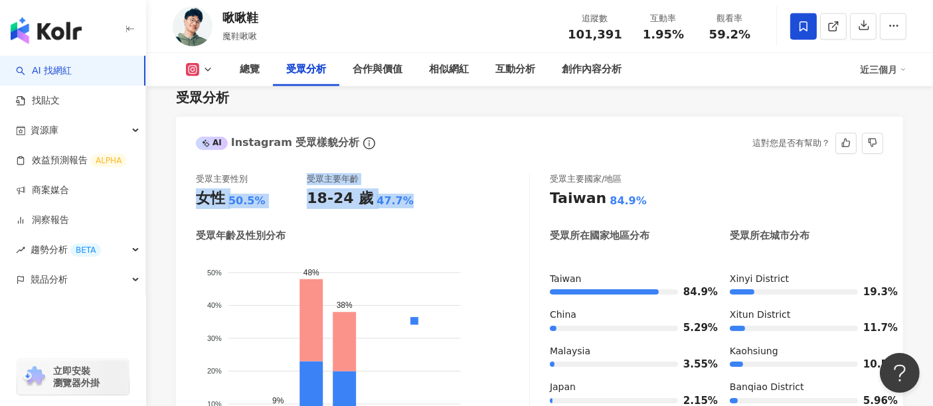
drag, startPoint x: 401, startPoint y: 213, endPoint x: 197, endPoint y: 213, distance: 203.9
click at [197, 209] on div "受眾主要性別 女性 50.5% 受眾主要年齡 18-24 歲 47.7%" at bounding box center [362, 191] width 333 height 36
copy div "女性 50.5% 受眾主要年齡 18-24 歲 47.7%"
click at [207, 75] on button at bounding box center [200, 69] width 54 height 13
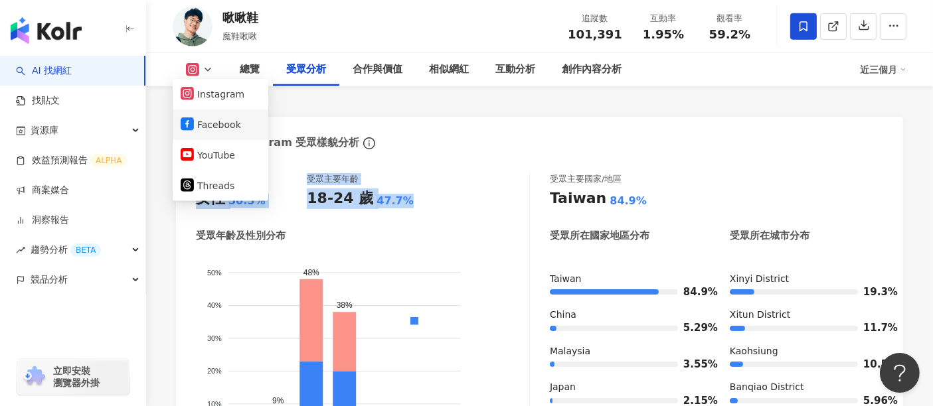
click at [214, 120] on button "Facebook" at bounding box center [221, 125] width 80 height 19
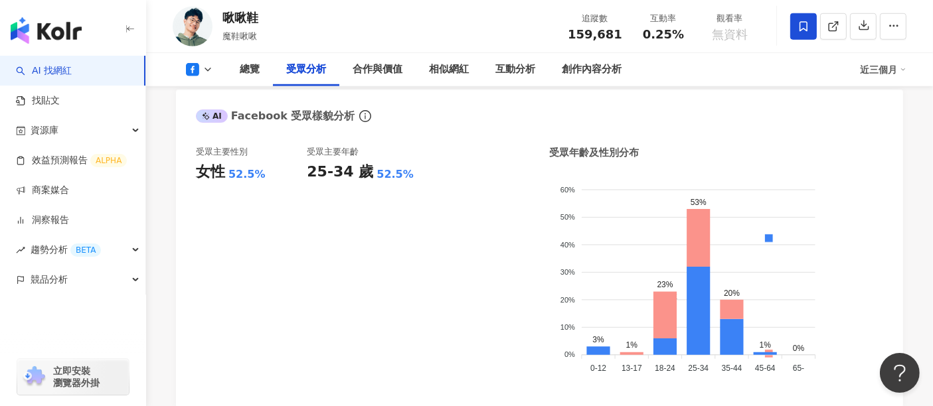
scroll to position [1107, 0]
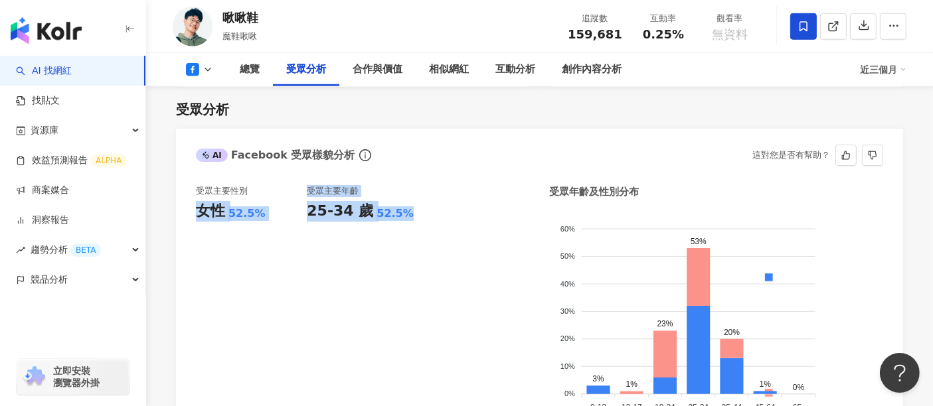
drag, startPoint x: 420, startPoint y: 211, endPoint x: 195, endPoint y: 209, distance: 225.8
click at [195, 209] on div "受眾主要性別 女性 52.5% 受眾主要年齡 25-34 歲 52.5% 受眾年齡及性別分布 男性 女性 60% 60% 50% 50% 40% 40% 30…" at bounding box center [539, 309] width 727 height 274
copy div "女性 52.5% 受眾主要年齡 25-34 歲 52.5%"
click at [197, 74] on icon at bounding box center [192, 69] width 13 height 13
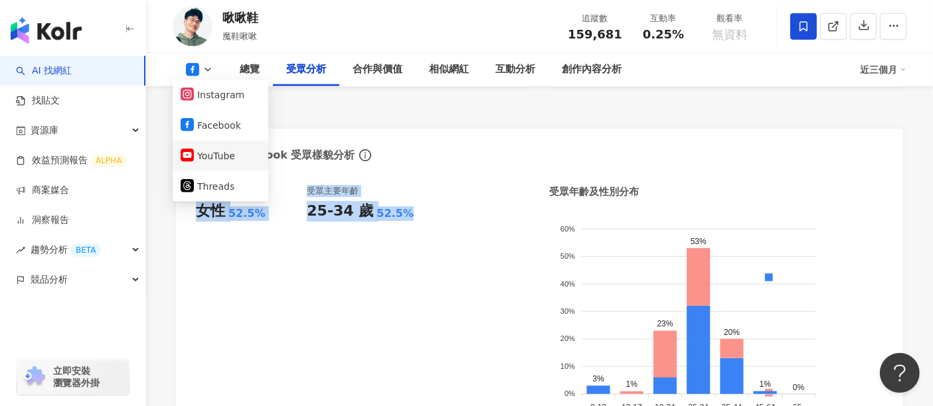
click at [198, 153] on button "YouTube" at bounding box center [221, 156] width 80 height 19
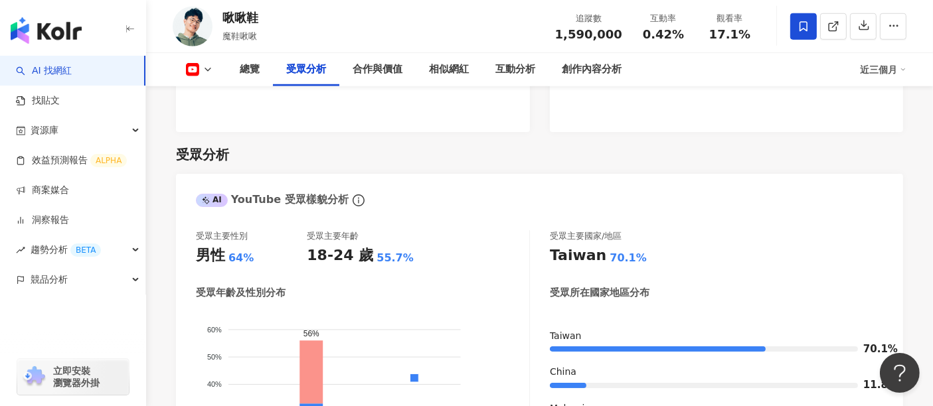
scroll to position [1163, 0]
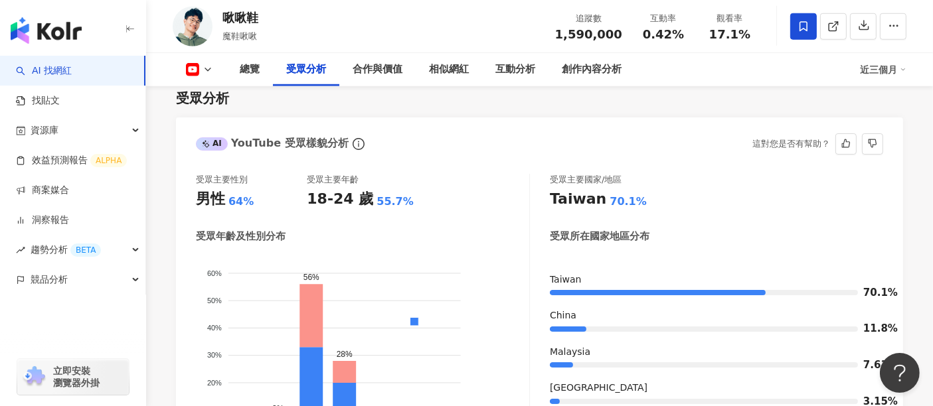
drag, startPoint x: 207, startPoint y: 211, endPoint x: 195, endPoint y: 211, distance: 12.0
click at [196, 210] on div "受眾主要性別 男性 64% 受眾主要年齡 18-24 歲 55.7%" at bounding box center [362, 192] width 333 height 36
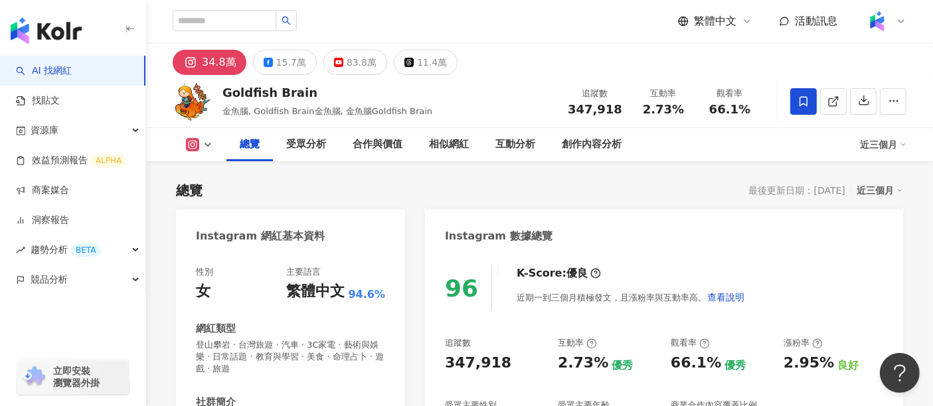
click at [213, 149] on icon at bounding box center [208, 144] width 11 height 11
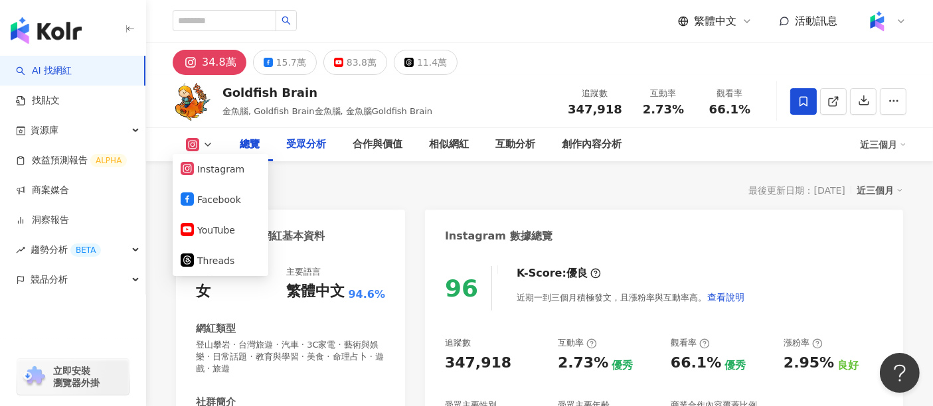
click at [316, 138] on div "受眾分析" at bounding box center [306, 145] width 40 height 16
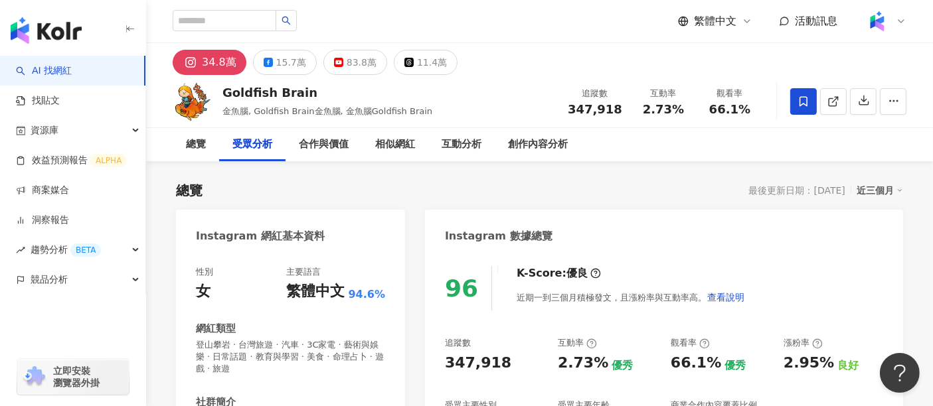
scroll to position [1158, 0]
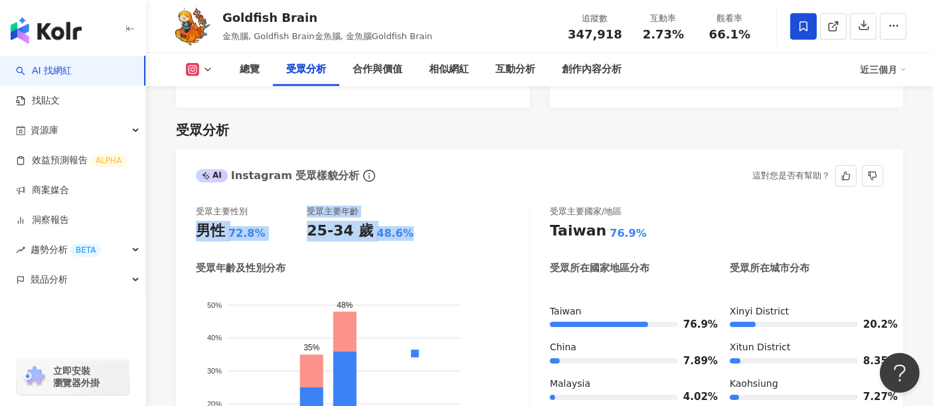
drag, startPoint x: 419, startPoint y: 211, endPoint x: 195, endPoint y: 215, distance: 223.9
click at [196, 215] on div "受眾主要性別 男性 72.8% 受眾主要年齡 25-34 歲 48.6%" at bounding box center [362, 224] width 333 height 36
click at [205, 68] on icon at bounding box center [208, 69] width 11 height 11
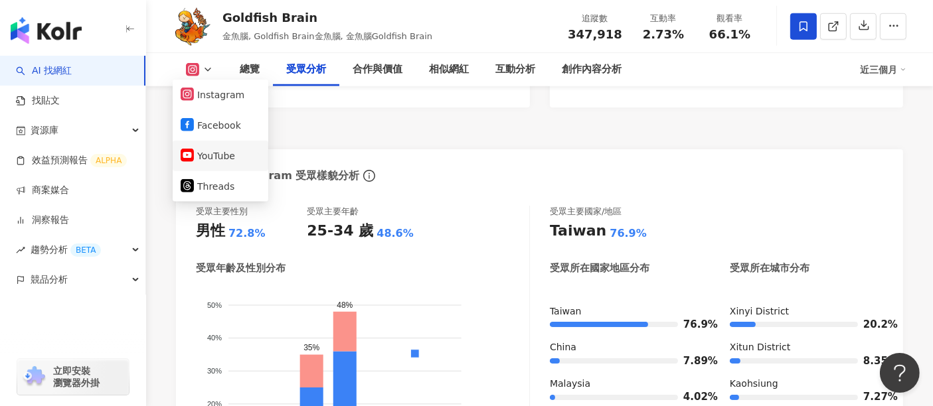
click at [201, 145] on li "YouTube" at bounding box center [221, 156] width 96 height 31
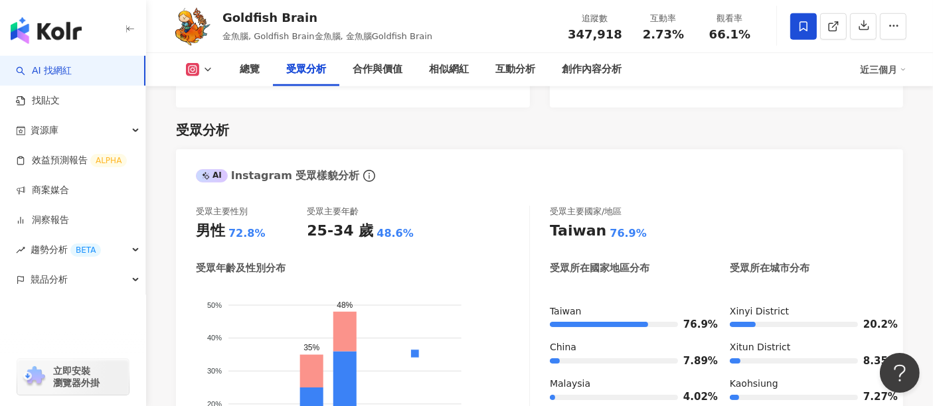
click at [209, 67] on icon at bounding box center [208, 69] width 11 height 11
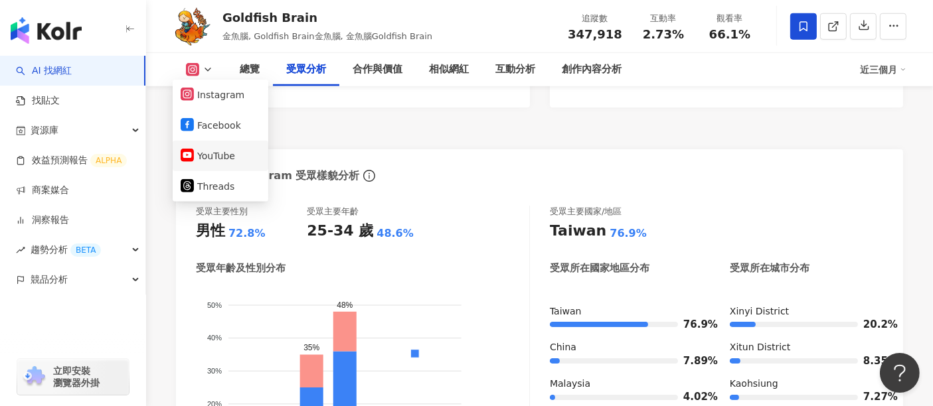
click at [217, 150] on button "YouTube" at bounding box center [221, 156] width 80 height 19
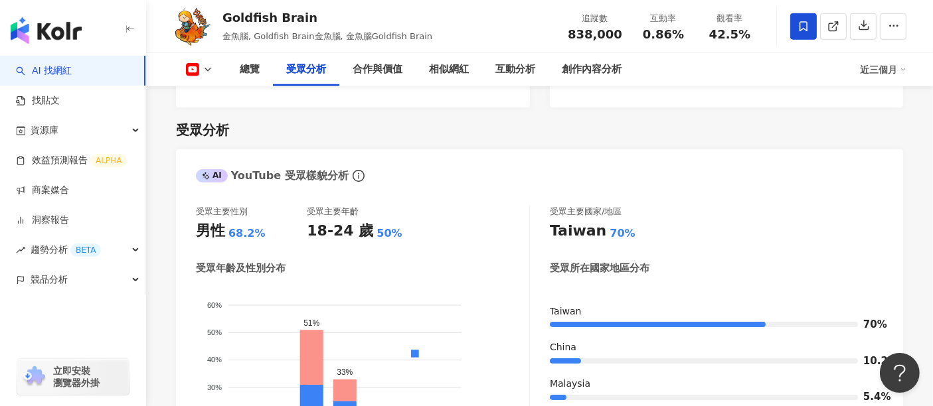
click at [397, 166] on div "AI YouTube 受眾樣貌分析" at bounding box center [539, 170] width 727 height 43
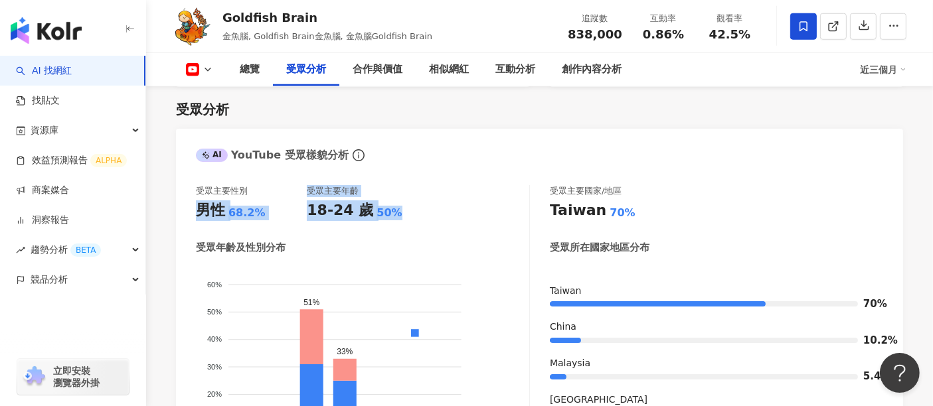
drag, startPoint x: 401, startPoint y: 209, endPoint x: 171, endPoint y: 211, distance: 229.2
copy div "男性 68.2% 受眾主要年齡 18-24 歲 50%"
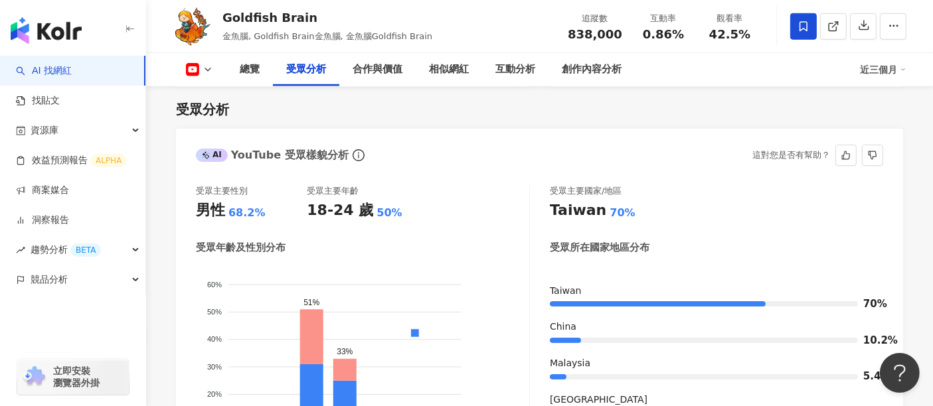
click at [492, 167] on div "AI YouTube 受眾樣貌分析 這對您是否有幫助？" at bounding box center [539, 150] width 727 height 43
click at [211, 70] on icon at bounding box center [208, 69] width 11 height 11
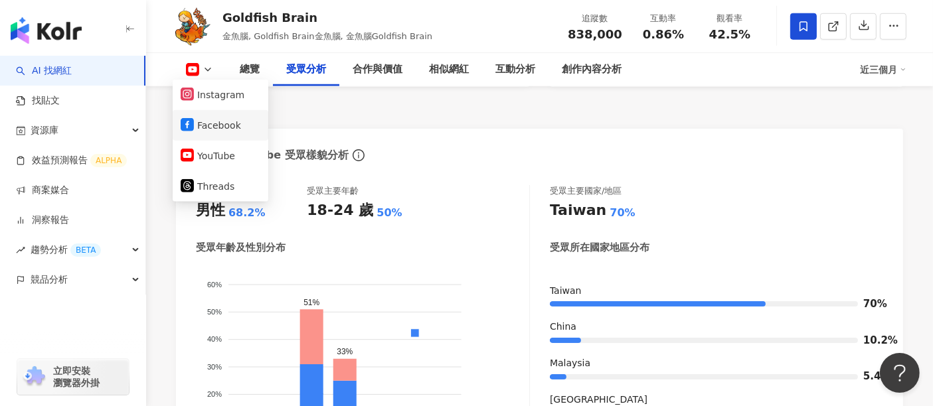
click at [195, 135] on li "Facebook" at bounding box center [221, 125] width 96 height 31
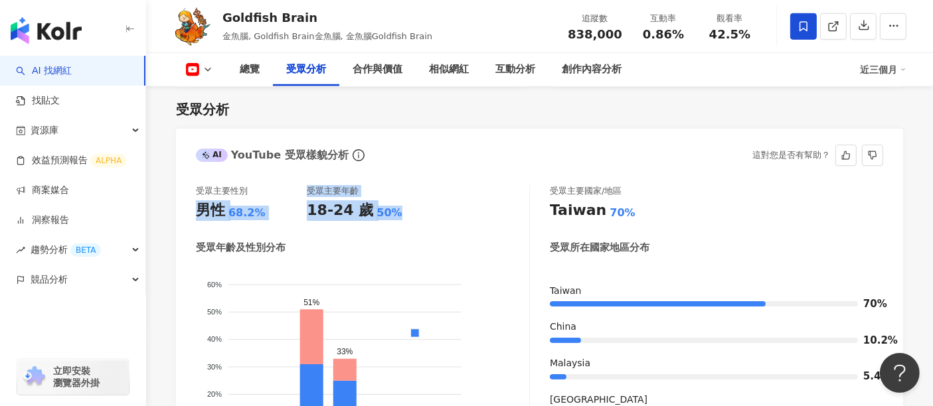
drag, startPoint x: 402, startPoint y: 217, endPoint x: 180, endPoint y: 211, distance: 221.9
click at [180, 211] on div "受眾主要性別 男性 68.2% 受眾主要年齡 18-24 歲 50% 受眾年齡及性別分布 男性 女性 60% 60% 50% 50% 40% 40% 30% …" at bounding box center [539, 337] width 727 height 330
copy div "男性 68.2% 受眾主要年齡 18-24 歲 50%"
click at [204, 73] on icon at bounding box center [208, 69] width 11 height 11
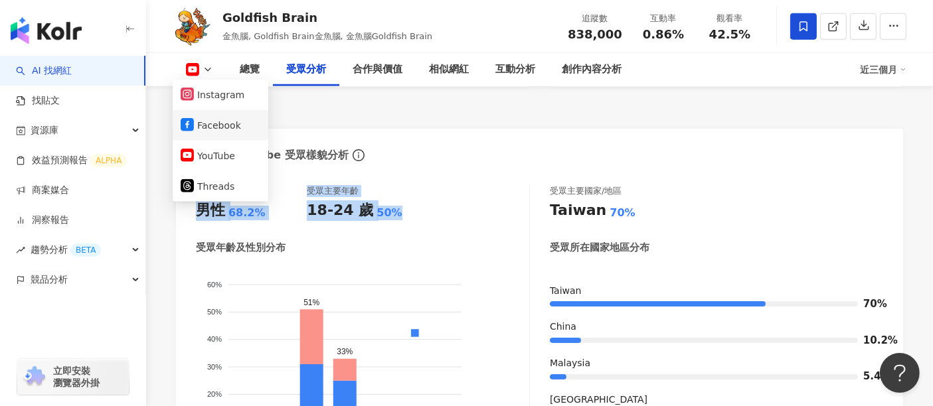
click at [213, 126] on button "Facebook" at bounding box center [221, 125] width 80 height 19
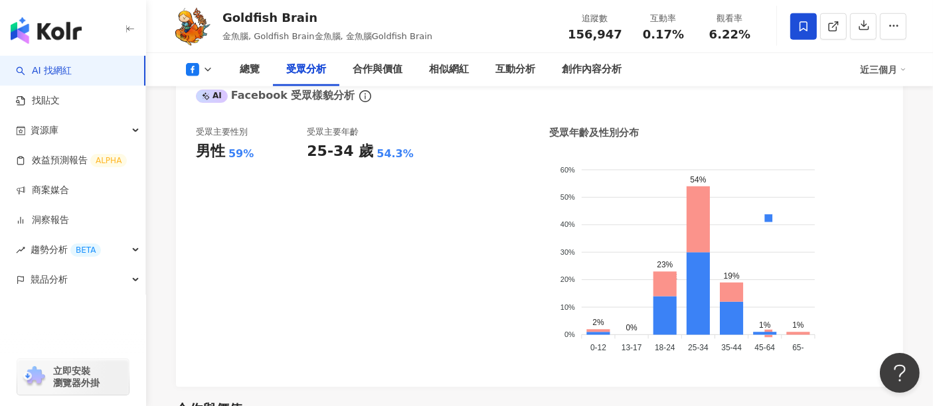
scroll to position [1119, 0]
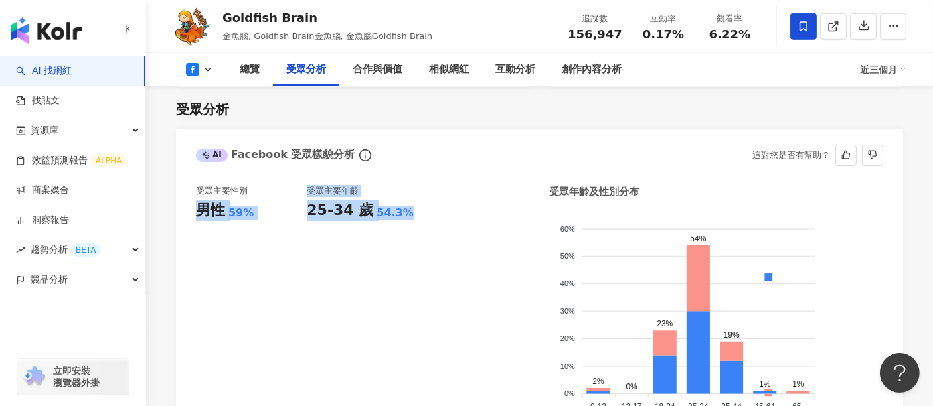
drag, startPoint x: 412, startPoint y: 219, endPoint x: 188, endPoint y: 212, distance: 223.9
click at [188, 212] on div "受眾主要性別 男性 59% 受眾主要年齡 25-34 歲 54.3% 受眾年齡及性別分布 男性 女性 60% 60% 50% 50% 40% 40% 30% …" at bounding box center [539, 309] width 727 height 274
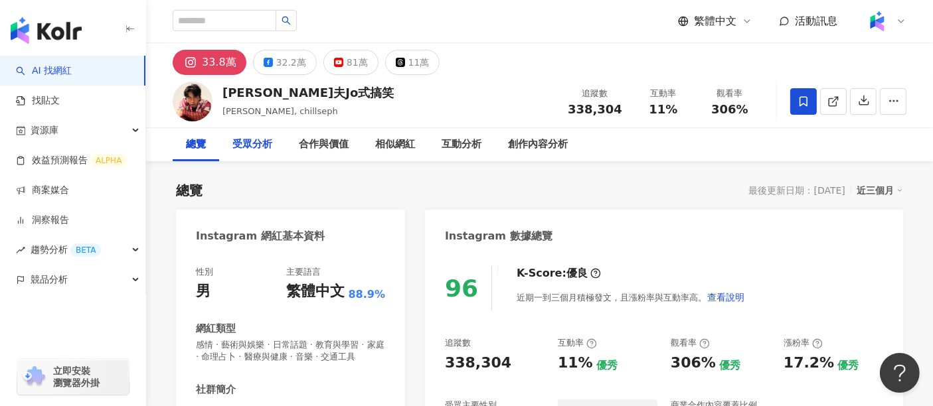
click at [264, 147] on div "受眾分析" at bounding box center [252, 145] width 40 height 16
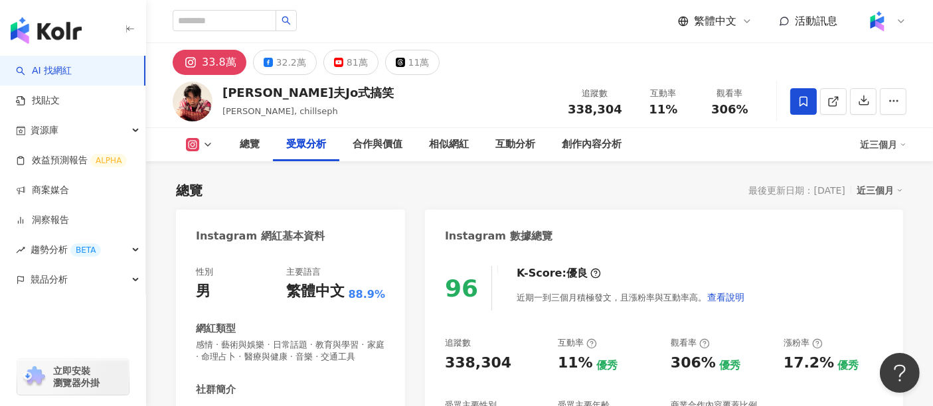
scroll to position [1154, 0]
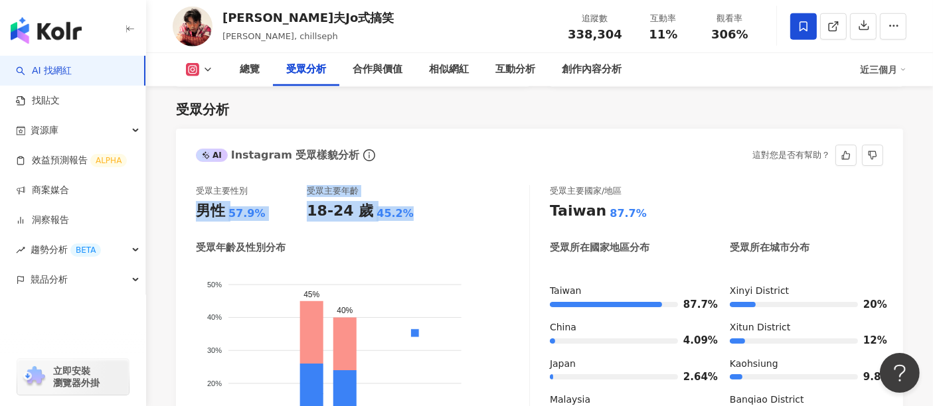
drag, startPoint x: 408, startPoint y: 213, endPoint x: 195, endPoint y: 217, distance: 212.6
click at [195, 217] on div "受眾主要性別 男性 57.9% 受眾主要年齡 18-24 歲 45.2% 受眾年齡及性別分布 男性 女性 50% 50% 40% 40% 30% 30% 20…" at bounding box center [539, 337] width 727 height 330
copy div "男性 57.9% 受眾主要年齡 18-24 歲 45.2%"
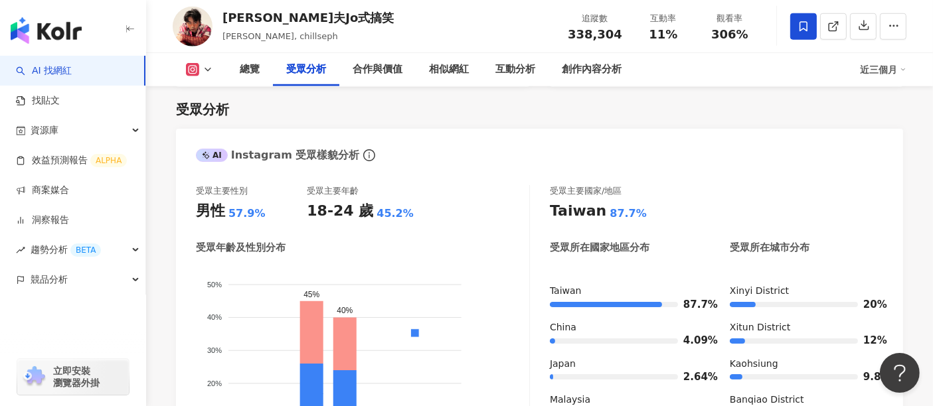
click at [208, 79] on div "總覽 受眾分析 合作與價值 相似網紅 互動分析 創作內容分析 近三個月" at bounding box center [540, 69] width 734 height 33
click at [203, 70] on icon at bounding box center [208, 69] width 11 height 11
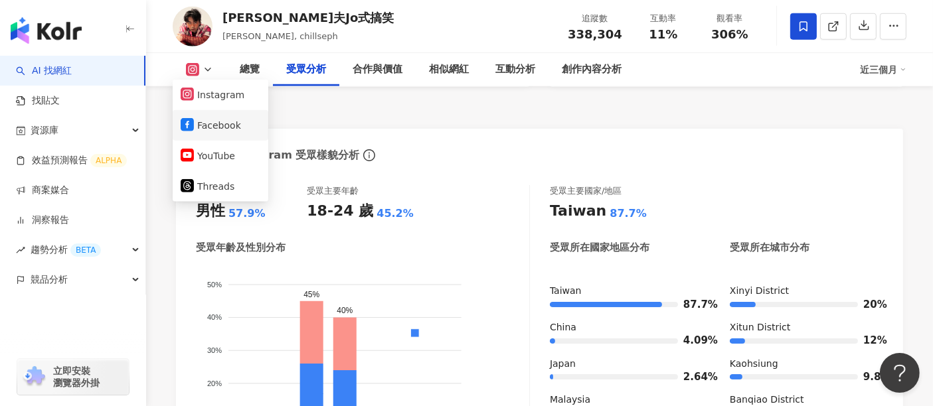
click at [206, 126] on button "Facebook" at bounding box center [221, 125] width 80 height 19
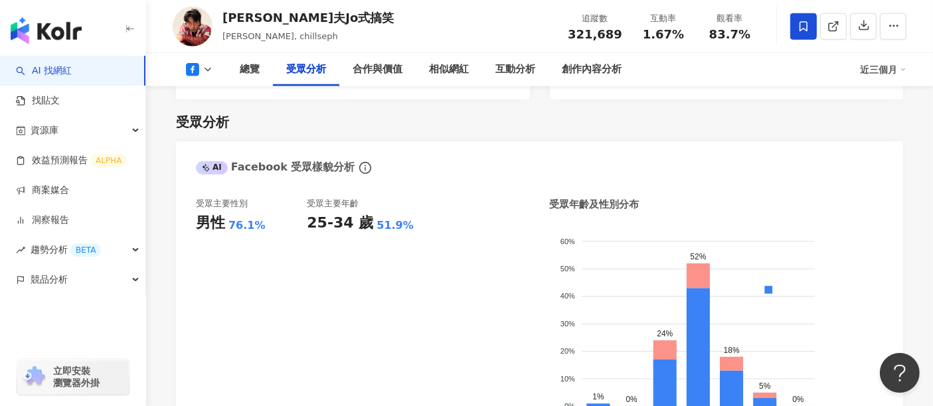
scroll to position [1178, 0]
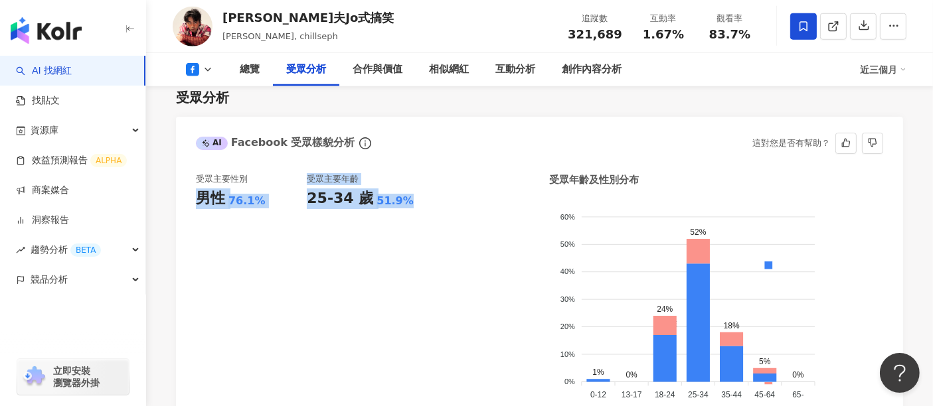
drag, startPoint x: 400, startPoint y: 213, endPoint x: 196, endPoint y: 203, distance: 204.2
click at [196, 203] on div "受眾主要性別 男性 76.1% 受眾主要年齡 25-34 歲 51.9%" at bounding box center [362, 293] width 333 height 241
copy div "男性 76.1% 受眾主要年齡 25-34 歲 51.9%"
click at [207, 72] on icon at bounding box center [208, 69] width 11 height 11
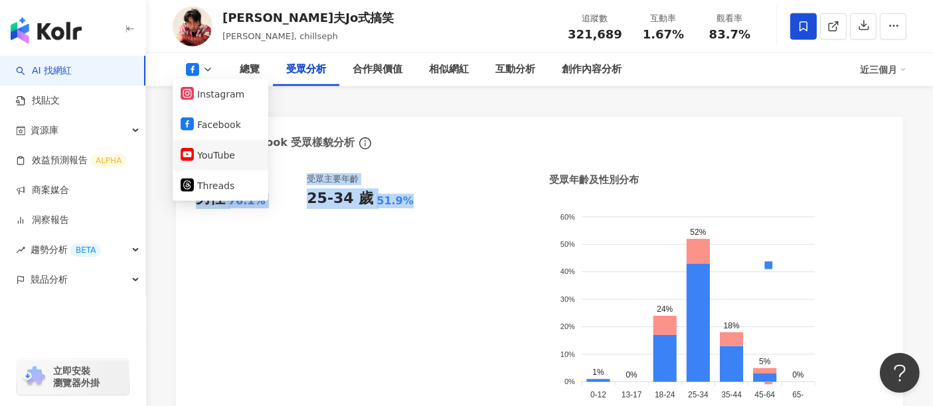
click at [217, 157] on button "YouTube" at bounding box center [221, 155] width 80 height 19
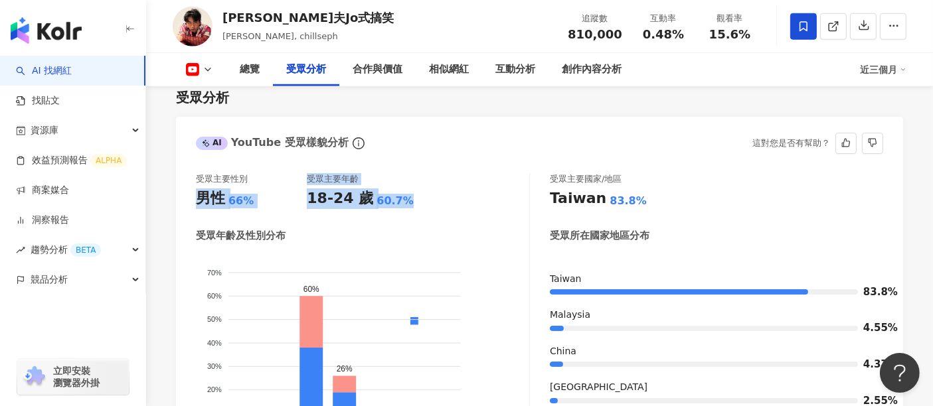
drag, startPoint x: 406, startPoint y: 211, endPoint x: 191, endPoint y: 219, distance: 215.4
click at [191, 219] on div "受眾主要性別 男性 66% 受眾主要年齡 18-24 歲 60.7% 受眾年齡及性別分布 男性 女性 70% 70% 60% 60% 50% 50% 40% …" at bounding box center [539, 325] width 727 height 330
copy div "男性 66% 受眾主要年齡 18-24 歲 60.7%"
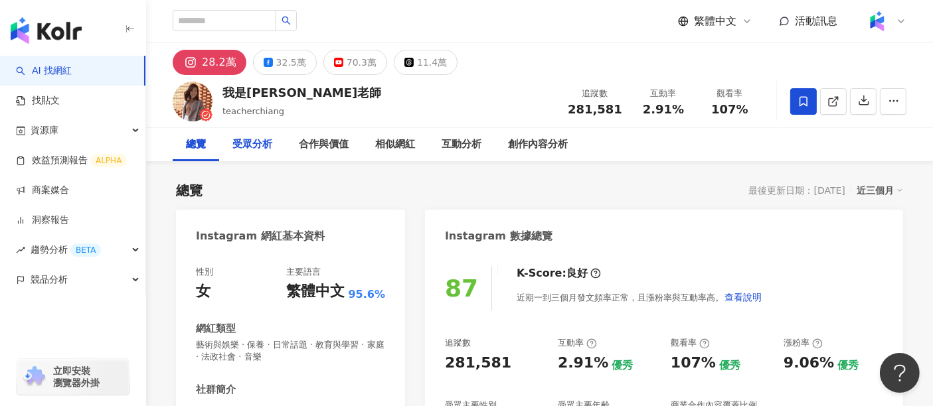
click at [247, 146] on div "受眾分析" at bounding box center [252, 145] width 40 height 16
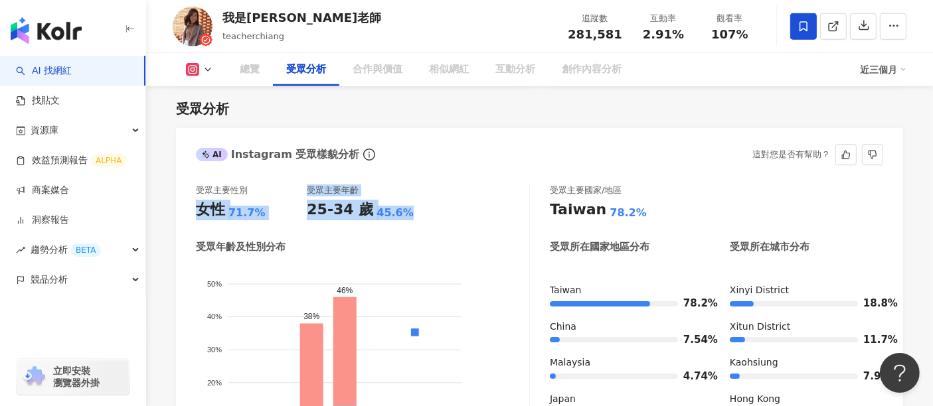
drag, startPoint x: 406, startPoint y: 217, endPoint x: 195, endPoint y: 213, distance: 210.6
click at [195, 213] on div "受眾主要性別 女性 71.7% 受眾主要年齡 25-34 歲 45.6% 受眾年齡及性別分布 男性 女性 50% 50% 40% 40% 30% 30% 20…" at bounding box center [539, 336] width 727 height 330
copy div "女性 71.7% 受眾主要年齡 25-34 歲 45.6%"
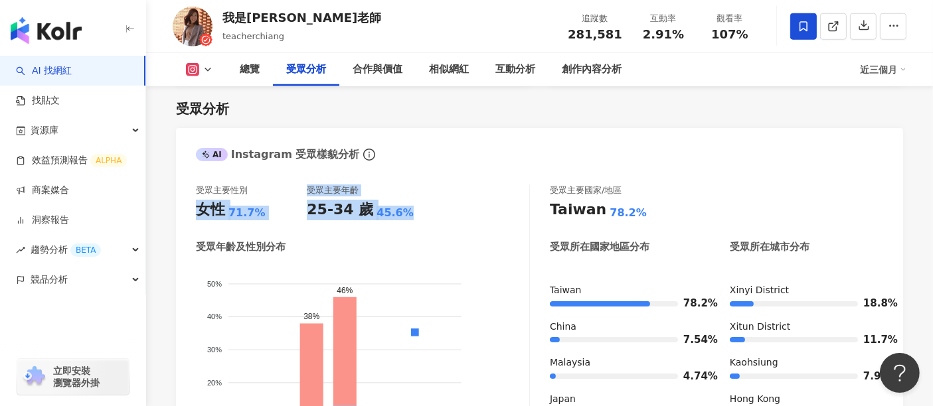
click at [209, 74] on icon at bounding box center [208, 69] width 11 height 11
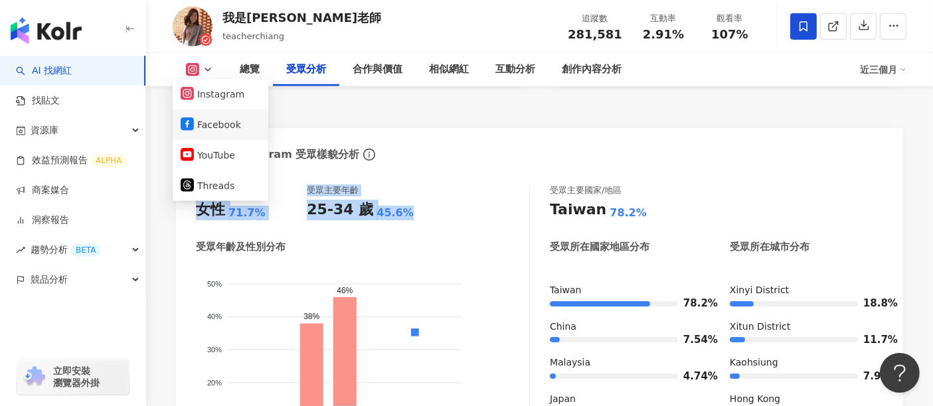
click at [212, 124] on button "Facebook" at bounding box center [221, 125] width 80 height 19
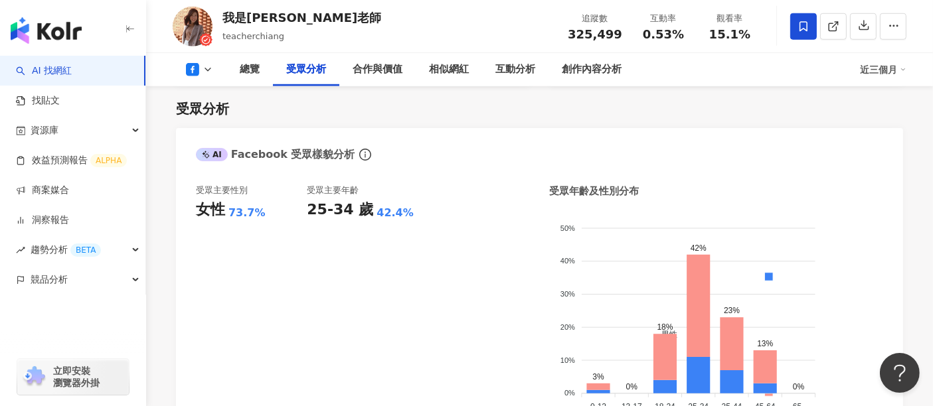
scroll to position [1121, 0]
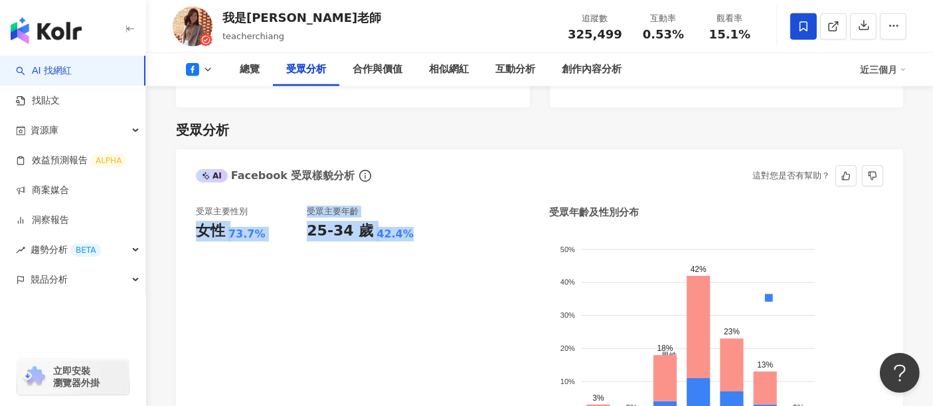
drag, startPoint x: 406, startPoint y: 213, endPoint x: 191, endPoint y: 209, distance: 215.2
click at [191, 209] on div "受眾主要性別 女性 73.7% 受眾主要年齡 25-34 歲 42.4% 受眾年齡及性別分布 男性 女性 50% 50% 40% 40% 30% 30% 20…" at bounding box center [539, 330] width 727 height 274
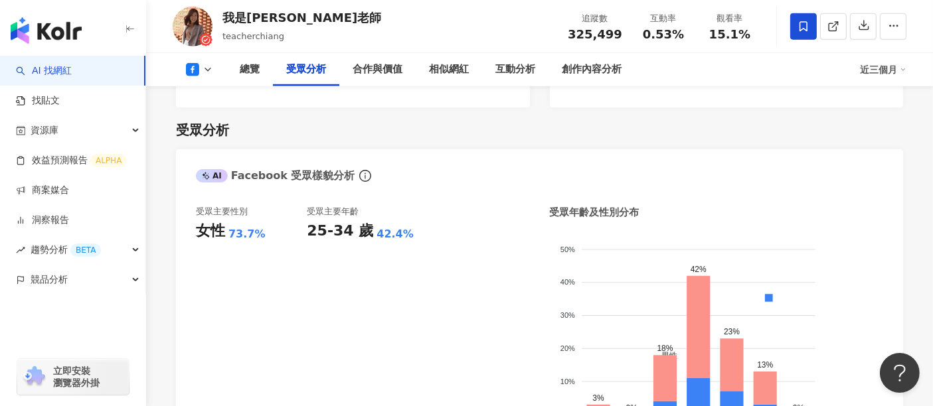
click at [721, 121] on div "受眾分析" at bounding box center [539, 130] width 727 height 19
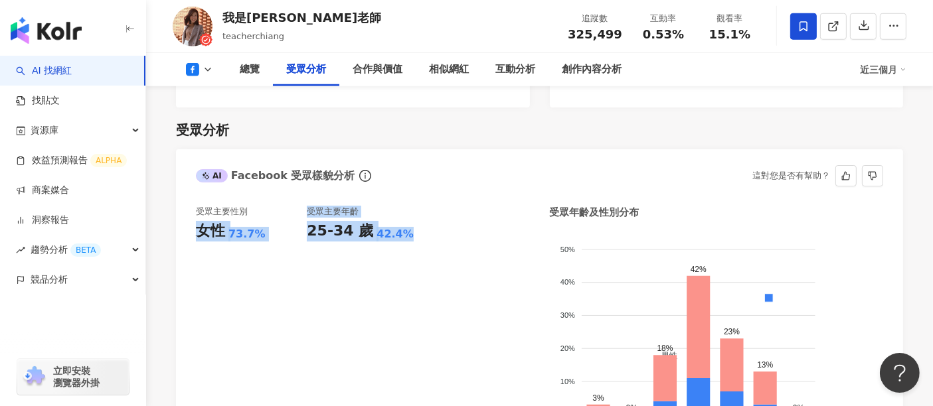
drag, startPoint x: 404, startPoint y: 213, endPoint x: 189, endPoint y: 201, distance: 215.5
click at [189, 201] on div "受眾主要性別 女性 73.7% 受眾主要年齡 25-34 歲 42.4% 受眾年齡及性別分布 男性 女性 50% 50% 40% 40% 30% 30% 20…" at bounding box center [539, 330] width 727 height 274
copy div "女性 73.7% 受眾主要年齡 25-34 歲 42.4%"
click at [201, 70] on button at bounding box center [200, 69] width 54 height 13
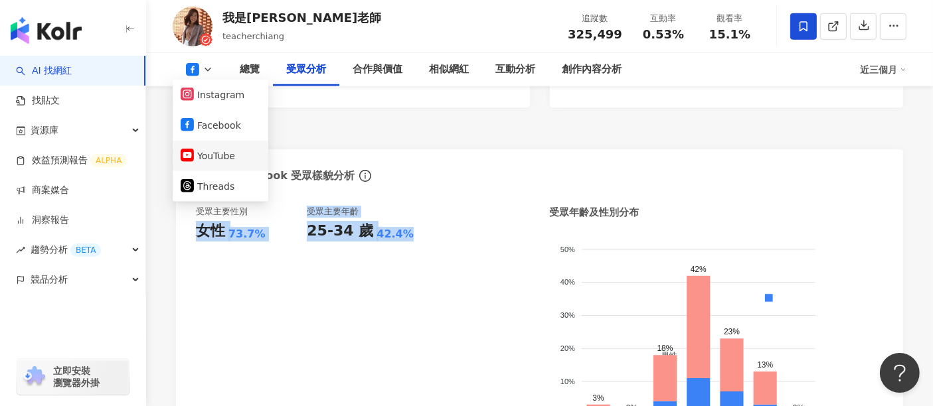
click at [217, 153] on button "YouTube" at bounding box center [221, 156] width 80 height 19
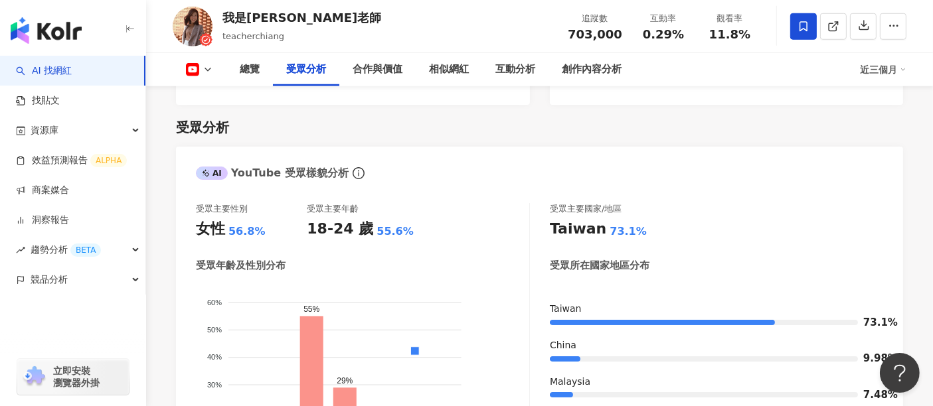
scroll to position [1140, 0]
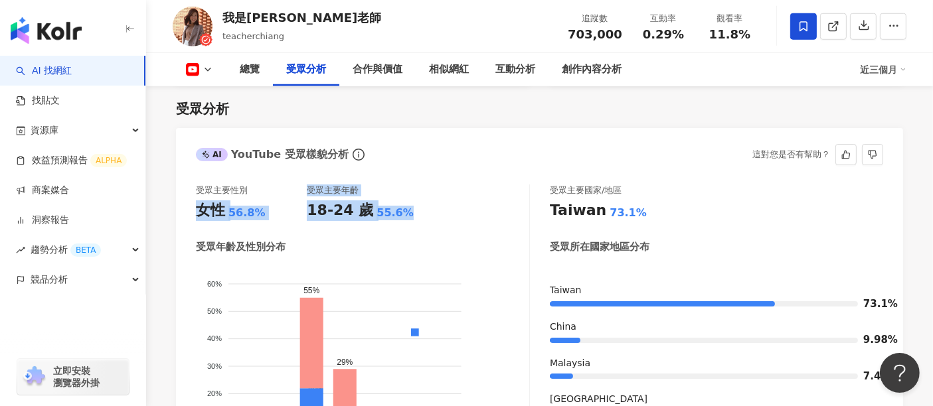
drag, startPoint x: 408, startPoint y: 215, endPoint x: 201, endPoint y: 210, distance: 208.0
click at [201, 210] on div "受眾主要性別 女性 56.8% 受眾主要年齡 18-24 歲 55.6%" at bounding box center [362, 203] width 333 height 36
copy div "女性 56.8% 受眾主要年齡 18-24 歲 55.6%"
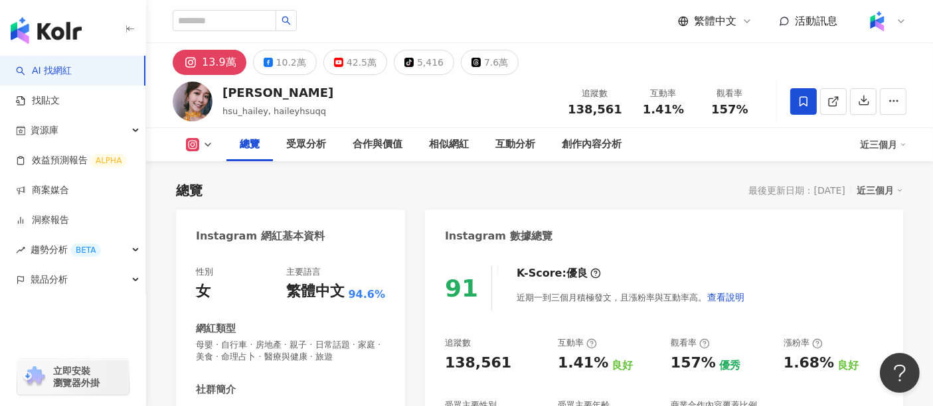
click at [694, 181] on div "總覽 最後更新日期：[DATE] 近三個月" at bounding box center [539, 190] width 727 height 19
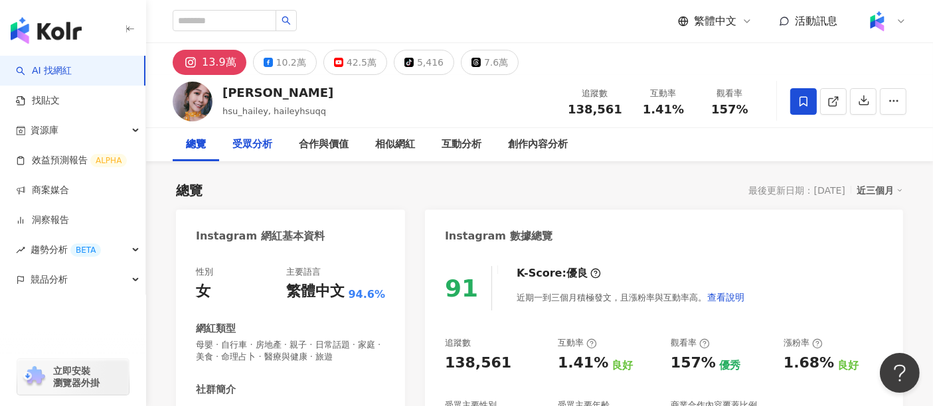
click at [241, 147] on div "受眾分析" at bounding box center [252, 145] width 40 height 16
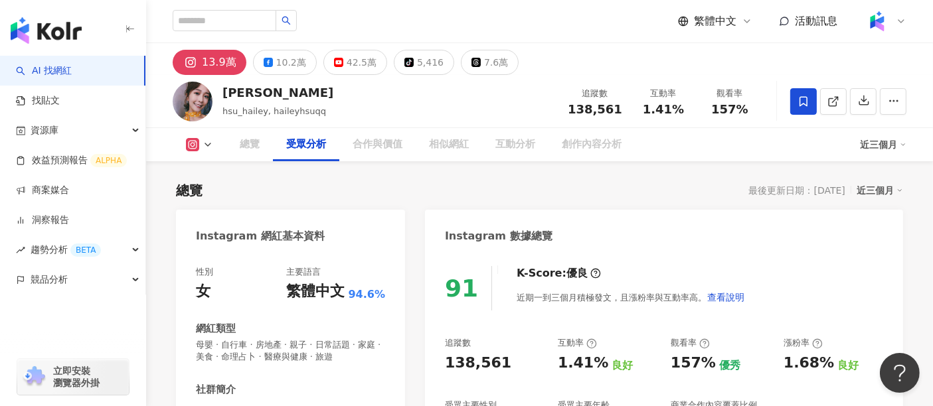
scroll to position [1146, 0]
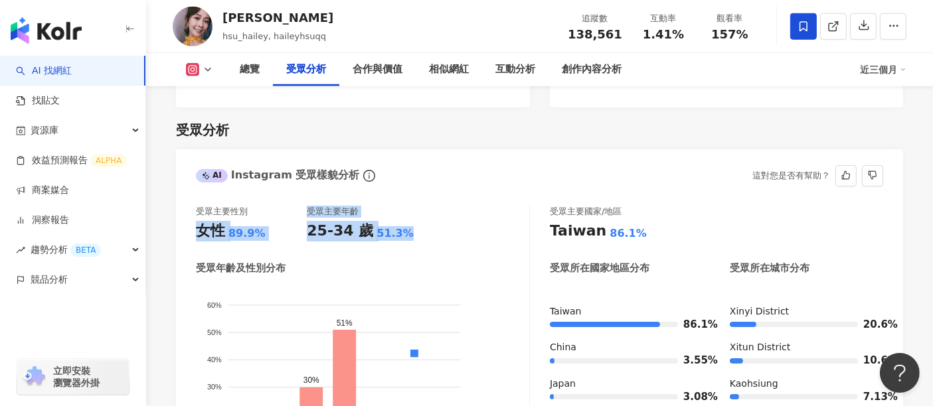
drag, startPoint x: 258, startPoint y: 210, endPoint x: 179, endPoint y: 208, distance: 79.7
click at [179, 208] on div "受眾主要性別 女性 89.9% 受眾主要年齡 25-34 歲 51.3% 受眾年齡及性別分布 男性 女性 60% 60% 50% 50% 40% 40% 30…" at bounding box center [539, 358] width 727 height 330
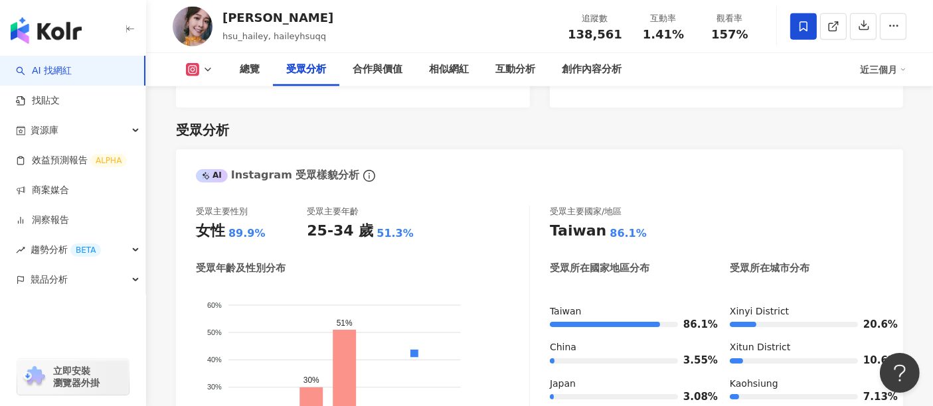
click at [209, 78] on div "總覽 受眾分析 合作與價值 相似網紅 互動分析 創作內容分析 近三個月" at bounding box center [540, 69] width 734 height 33
click at [209, 70] on polyline at bounding box center [207, 69] width 5 height 3
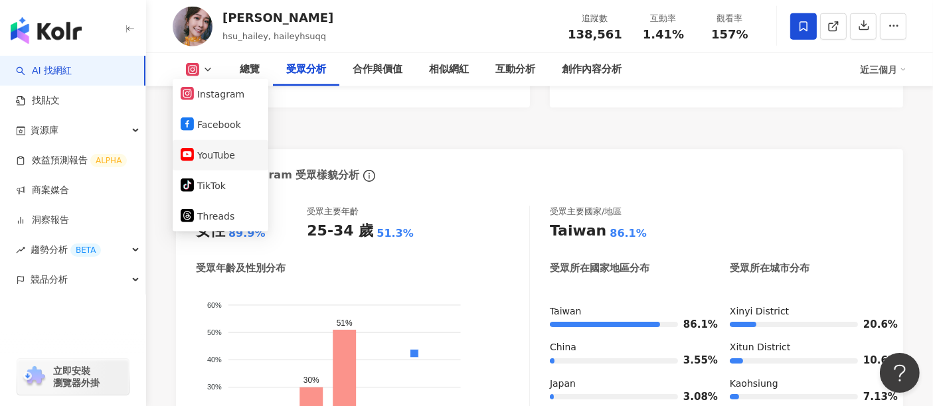
click at [212, 149] on button "YouTube" at bounding box center [221, 155] width 80 height 19
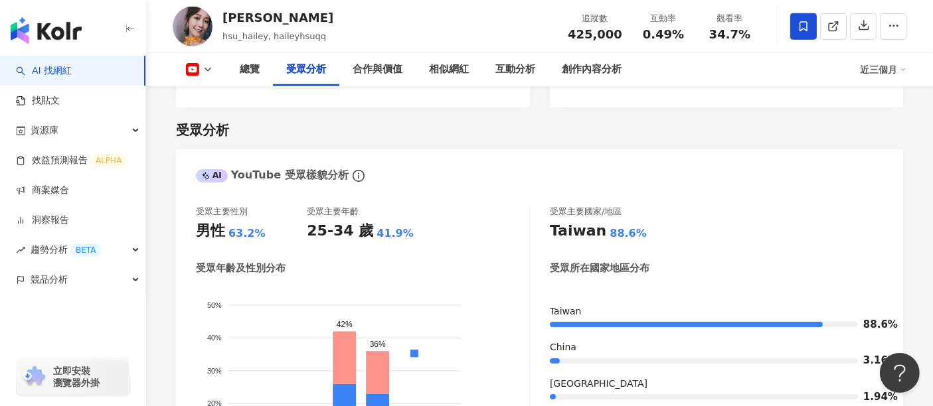
scroll to position [1166, 0]
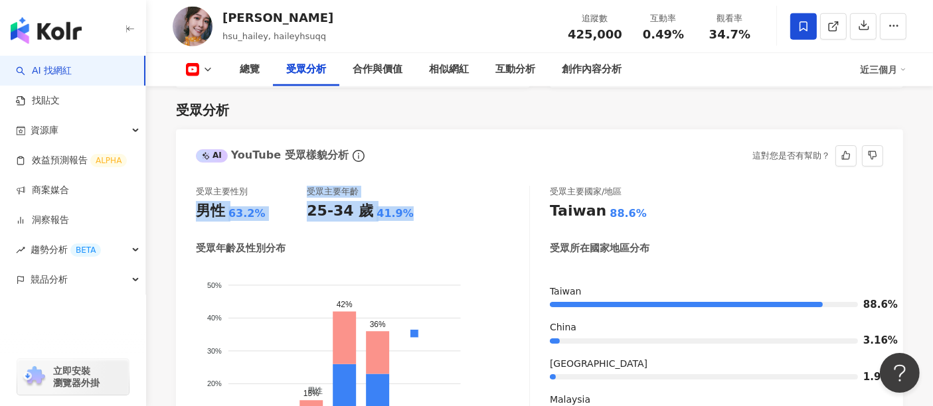
drag, startPoint x: 410, startPoint y: 213, endPoint x: 175, endPoint y: 211, distance: 234.5
click at [176, 211] on div "受眾主要性別 男性 63.2% 受眾主要年齡 25-34 歲 41.9% 受眾年齡及性別分布 男性 女性 50% 50% 40% 40% 30% 30% 20…" at bounding box center [539, 338] width 727 height 330
copy div "男性 63.2% 受眾主要年齡 25-34 歲 41.9%"
click at [209, 65] on icon at bounding box center [208, 69] width 11 height 11
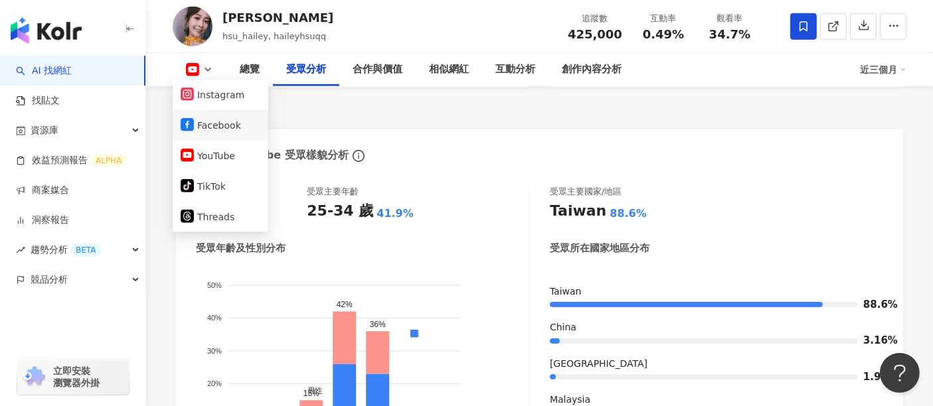
click at [213, 112] on li "Facebook" at bounding box center [221, 125] width 96 height 31
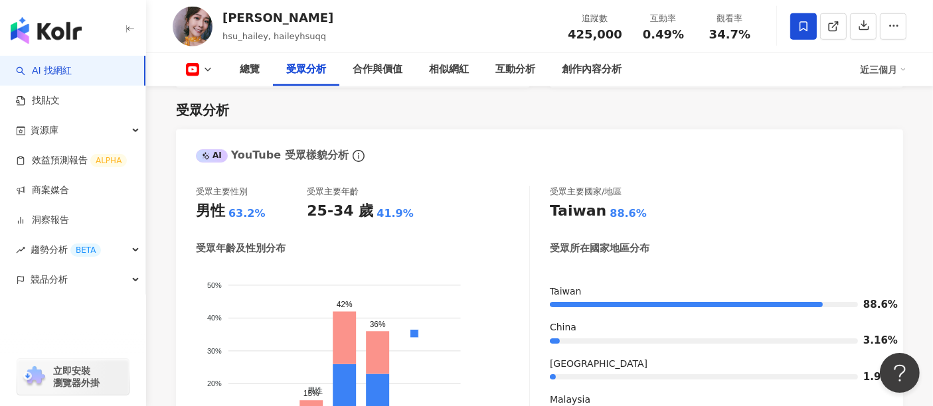
click at [211, 71] on icon at bounding box center [208, 69] width 11 height 11
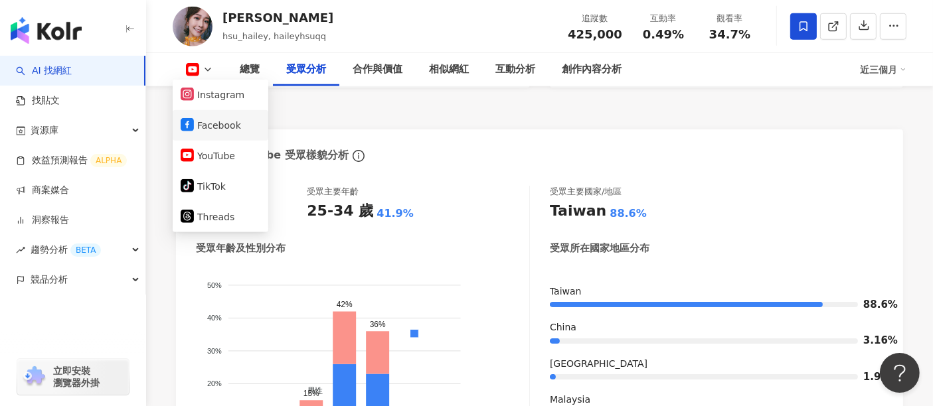
click at [228, 125] on button "Facebook" at bounding box center [221, 125] width 80 height 19
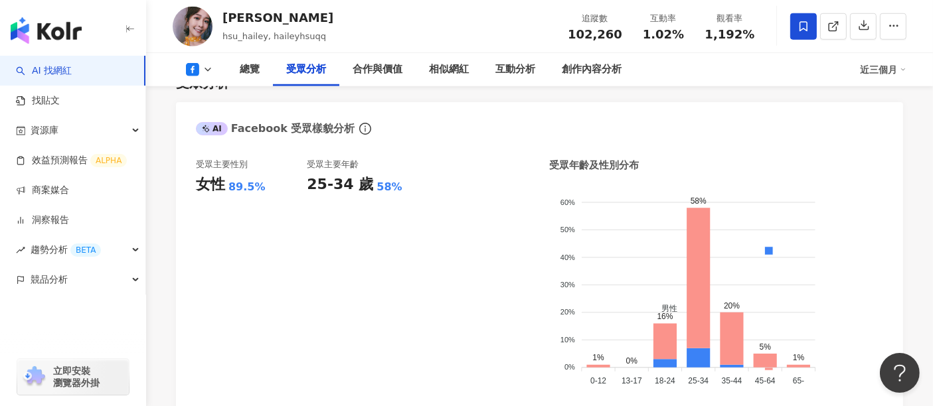
scroll to position [1139, 0]
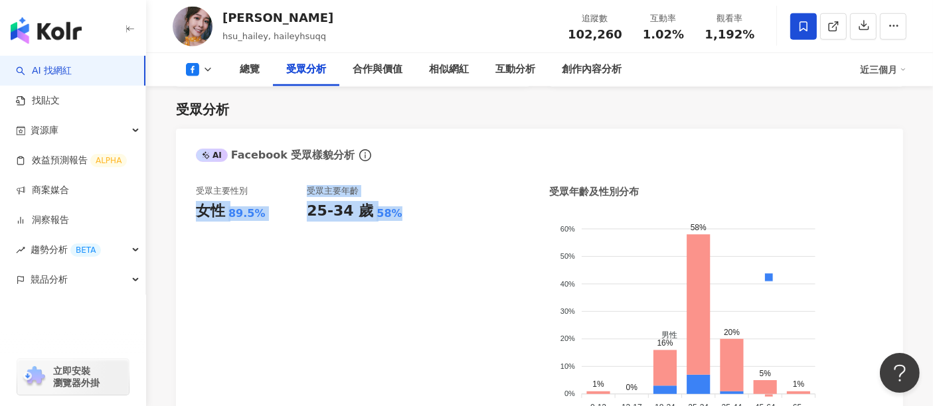
drag, startPoint x: 260, startPoint y: 215, endPoint x: 198, endPoint y: 209, distance: 62.1
click at [198, 209] on div "受眾主要性別 女性 89.5% 受眾主要年齡 25-34 歲 58%" at bounding box center [362, 305] width 333 height 241
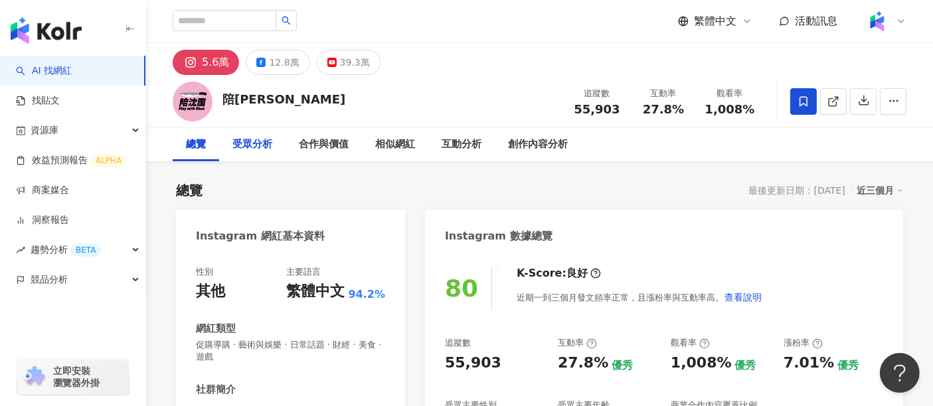
click at [242, 145] on div "受眾分析" at bounding box center [252, 145] width 40 height 16
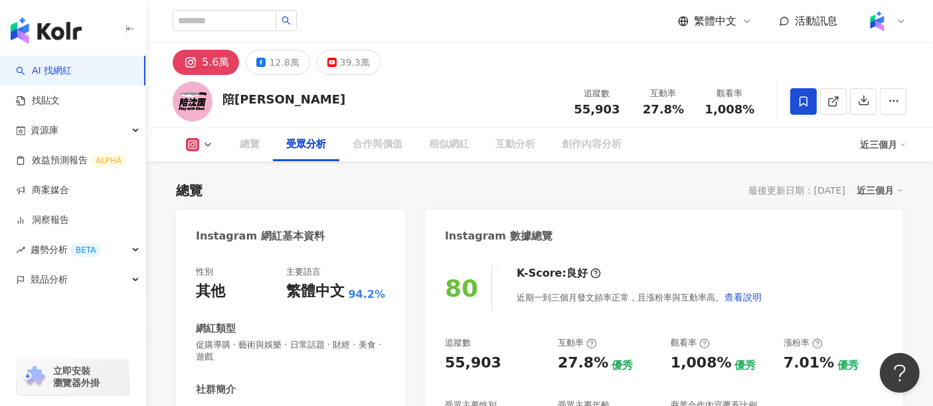
scroll to position [1107, 0]
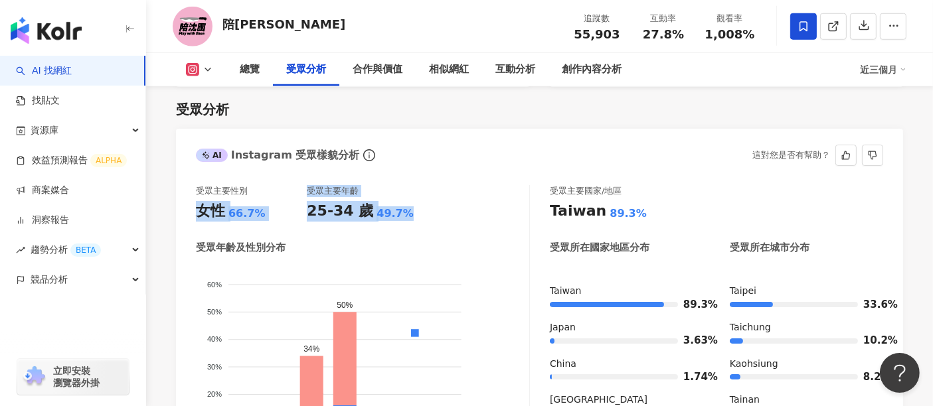
drag, startPoint x: 406, startPoint y: 213, endPoint x: 195, endPoint y: 203, distance: 210.8
click at [195, 203] on div "受眾主要性別 女性 66.7% 受眾主要年齡 25-34 歲 49.7% 受眾年齡及性別分布 男性 女性 60% 60% 50% 50% 40% 40% 30…" at bounding box center [539, 337] width 727 height 330
copy div "女性 66.7% 受眾主要年齡 25-34 歲 49.7%"
click at [204, 67] on icon at bounding box center [208, 69] width 11 height 11
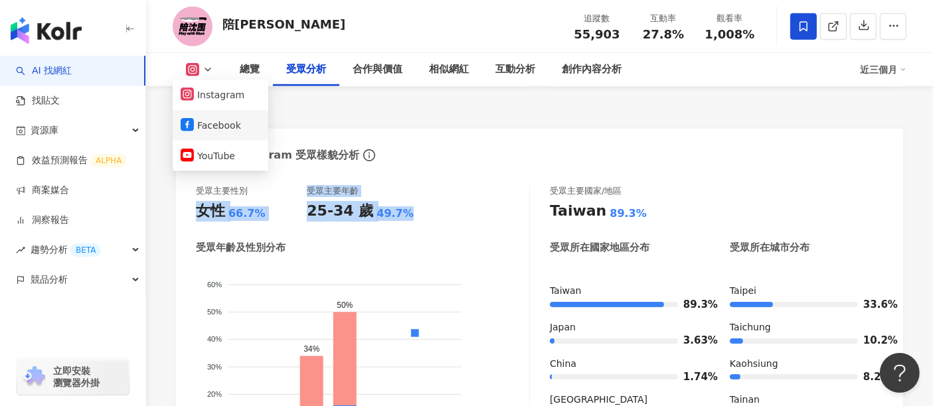
click at [230, 134] on button "Facebook" at bounding box center [221, 125] width 80 height 19
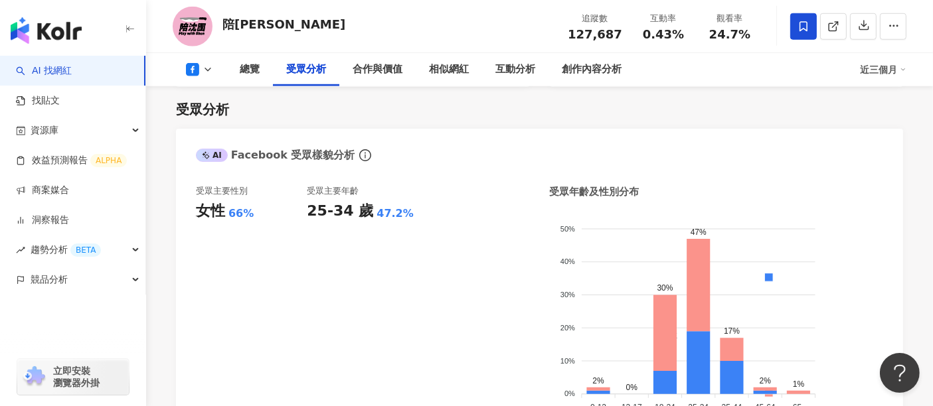
click at [196, 198] on div "受眾主要性別 女性 66% 受眾主要年齡 25-34 歲 47.2%" at bounding box center [362, 305] width 333 height 241
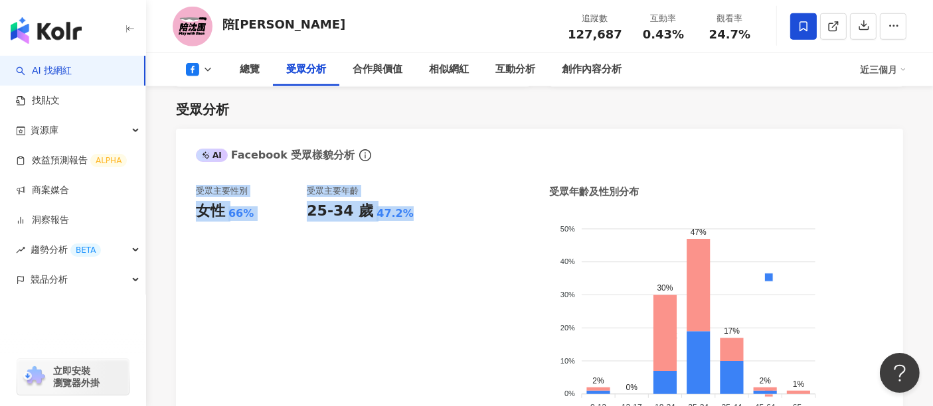
click at [211, 72] on icon at bounding box center [208, 69] width 11 height 11
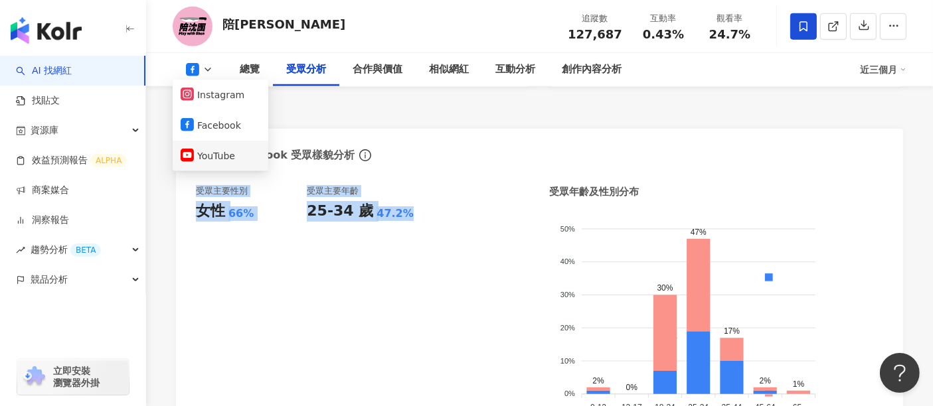
click at [229, 150] on button "YouTube" at bounding box center [221, 156] width 80 height 19
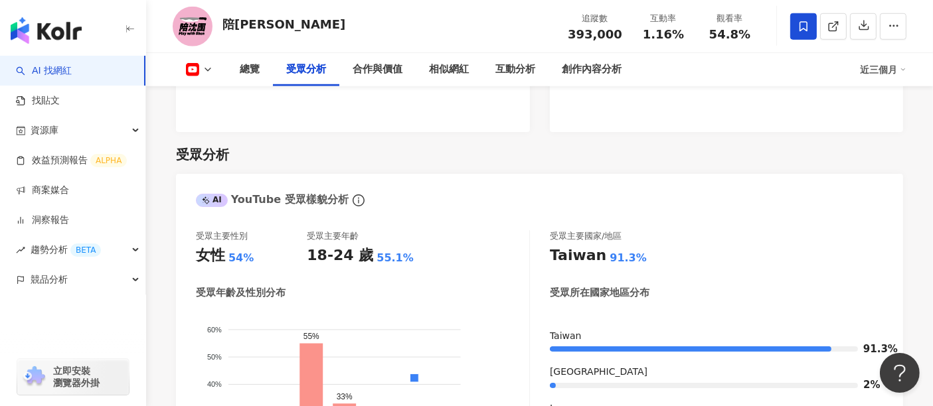
scroll to position [1151, 0]
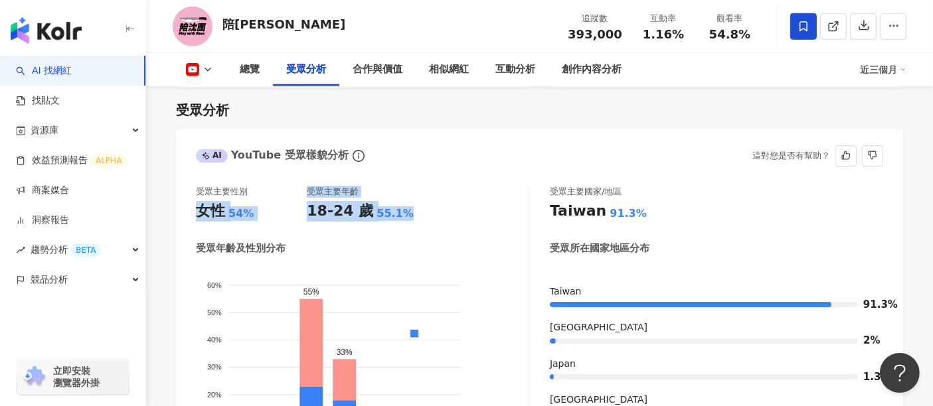
drag, startPoint x: 410, startPoint y: 213, endPoint x: 194, endPoint y: 213, distance: 215.9
click at [194, 213] on div "受眾主要性別 女性 54% 受眾主要年齡 18-24 歲 55.1% 受眾年齡及性別分布 男性 女性 60% 60% 50% 50% 40% 40% 30% …" at bounding box center [539, 338] width 727 height 330
copy div "女性 54% 受眾主要年齡 18-24 歲 55.1%"
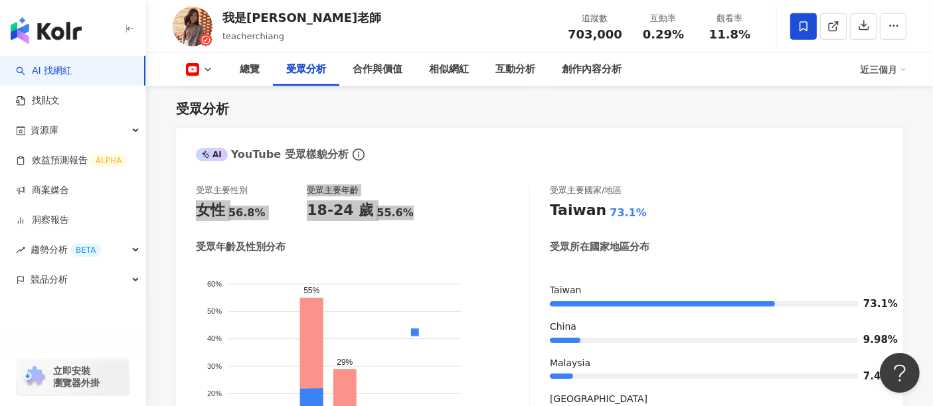
scroll to position [1140, 0]
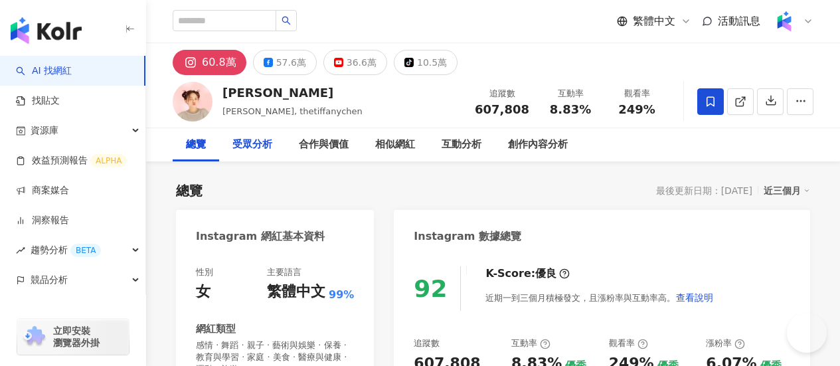
click at [244, 149] on div "受眾分析" at bounding box center [252, 145] width 40 height 16
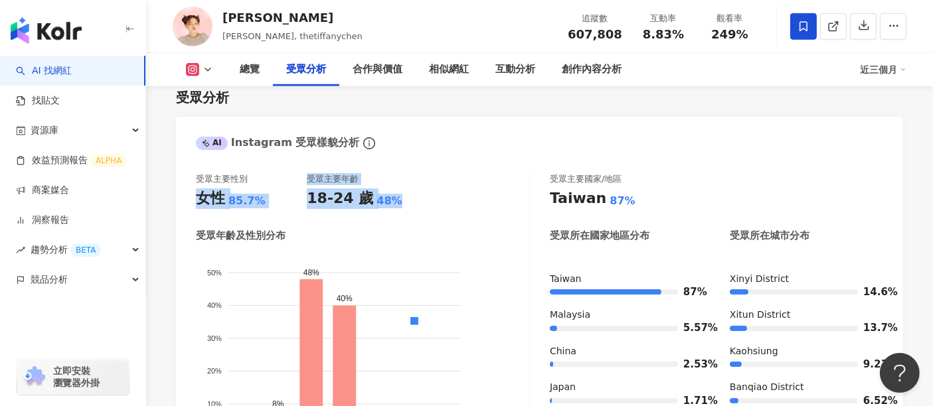
drag, startPoint x: 284, startPoint y: 213, endPoint x: 172, endPoint y: 213, distance: 112.3
copy div "女性 85.7% 受眾主要年齡 18-24 歲 48%"
click at [177, 71] on button at bounding box center [200, 69] width 54 height 13
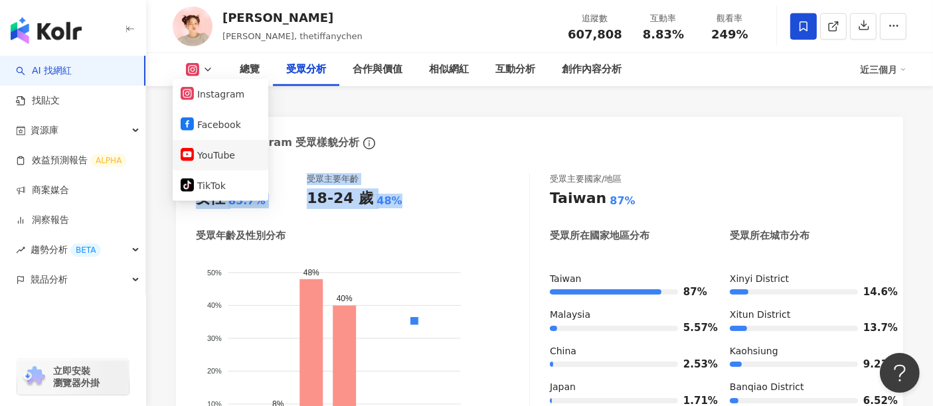
click at [209, 153] on button "YouTube" at bounding box center [221, 155] width 80 height 19
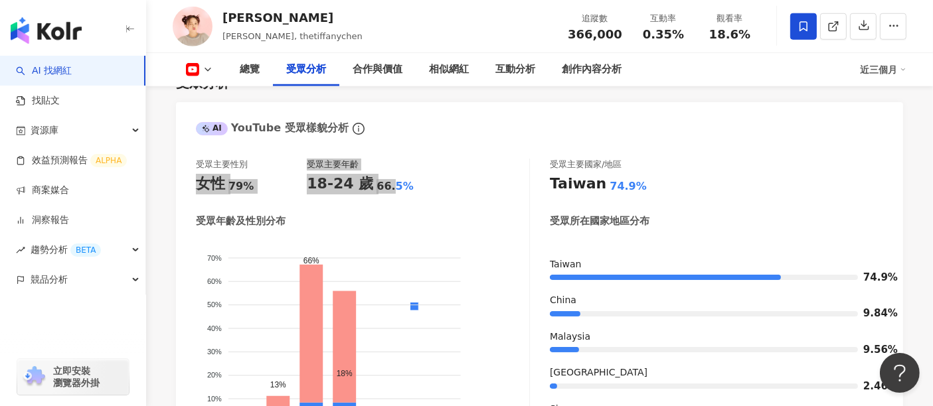
scroll to position [1163, 0]
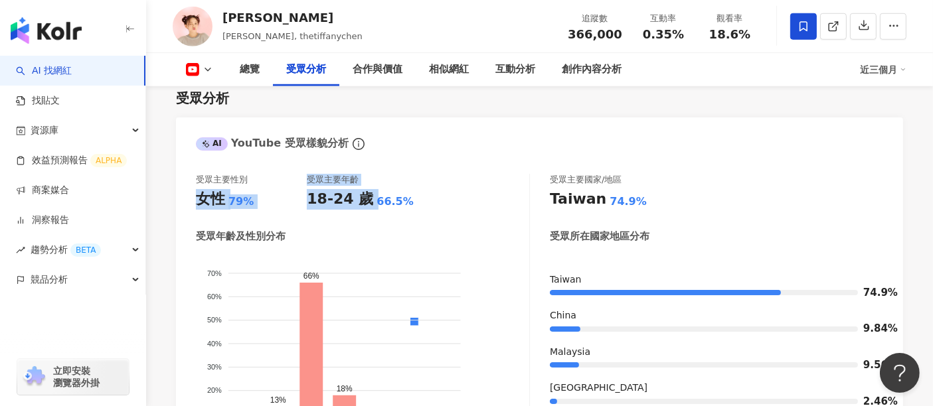
click at [215, 70] on button at bounding box center [200, 69] width 54 height 13
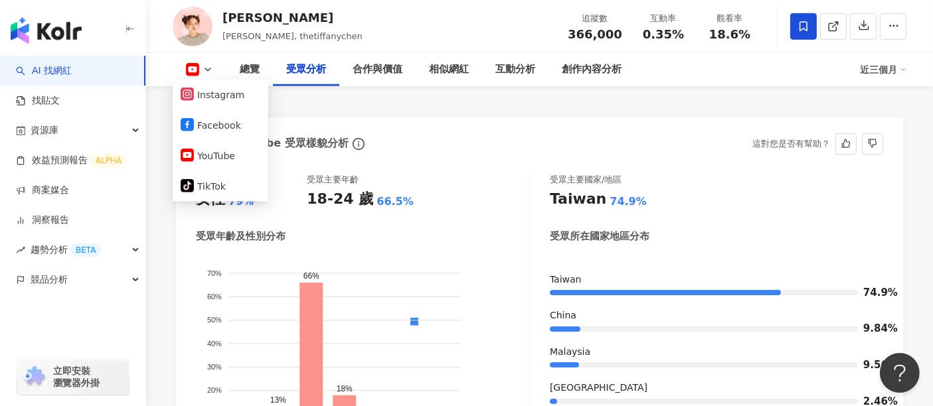
click at [399, 209] on div "66.5%" at bounding box center [395, 202] width 37 height 15
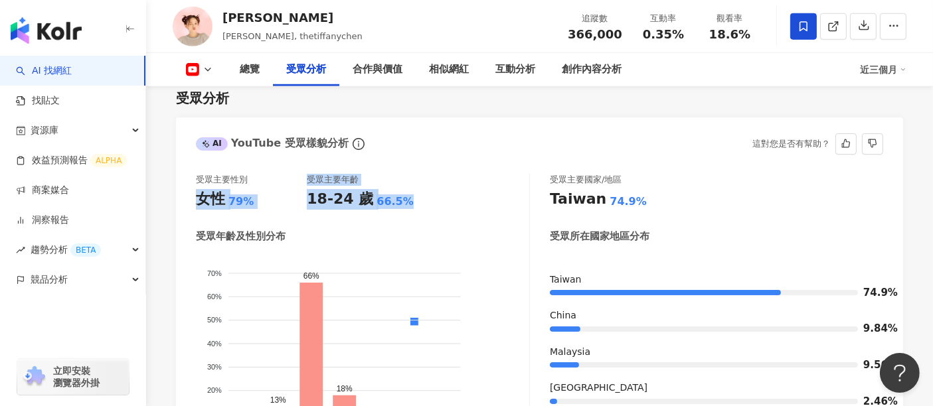
drag, startPoint x: 408, startPoint y: 214, endPoint x: 189, endPoint y: 202, distance: 220.2
click at [189, 202] on div "受眾主要性別 女性 79% 受眾主要年齡 18-24 歲 66.5% 受眾年齡及性別分布 男性 女性 70% 70% 60% 60% 50% 50% 40% …" at bounding box center [539, 326] width 727 height 330
copy div "女性 79% 受眾主要年齡 18-24 歲 66.5%"
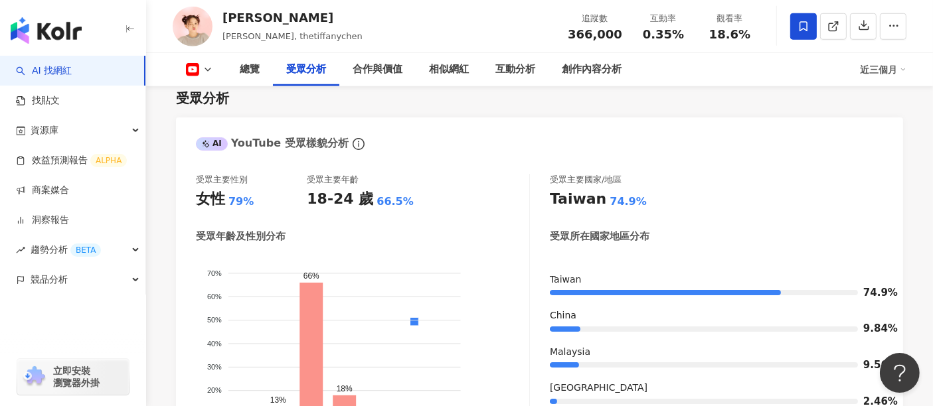
click at [213, 77] on div "總覽 受眾分析 合作與價值 相似網紅 互動分析 創作內容分析 近三個月" at bounding box center [540, 69] width 734 height 33
click at [204, 71] on icon at bounding box center [208, 69] width 11 height 11
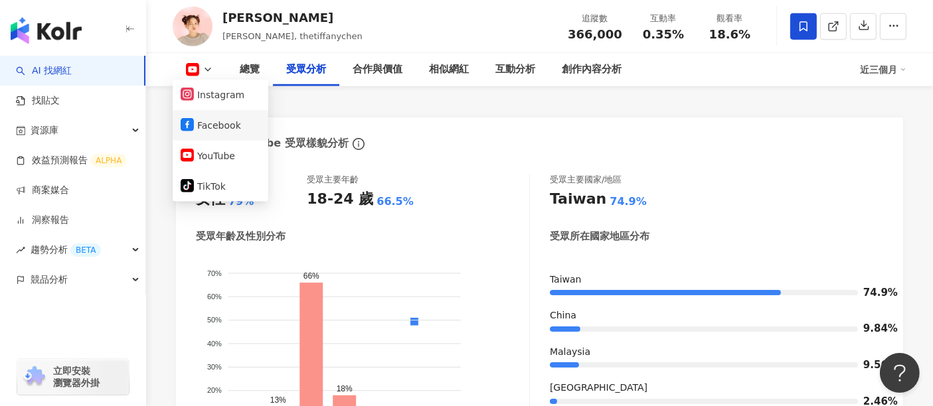
click at [208, 118] on button "Facebook" at bounding box center [221, 125] width 80 height 19
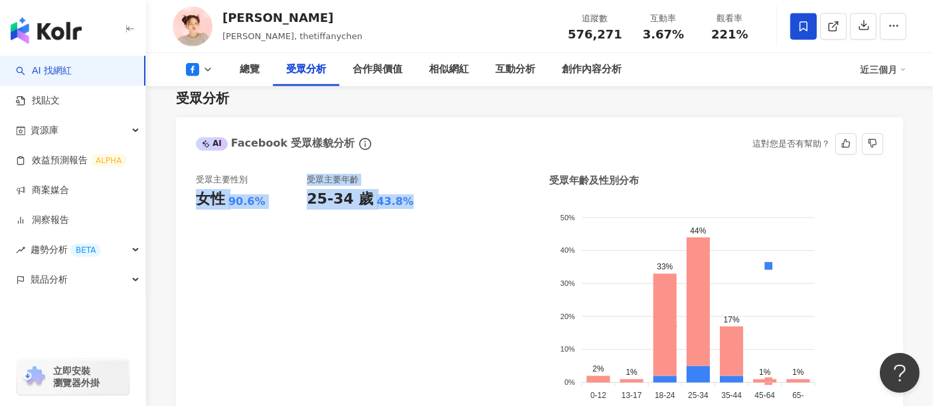
drag, startPoint x: 417, startPoint y: 213, endPoint x: 189, endPoint y: 217, distance: 228.5
click at [189, 217] on div "受眾主要性別 女性 90.6% 受眾主要年齡 25-34 歲 43.8% 受眾年齡及性別分布 男性 女性 50% 50% 40% 40% 30% 30% 20…" at bounding box center [539, 298] width 727 height 274
copy div "女性 90.6% 受眾主要年齡 25-34 歲 43.8%"
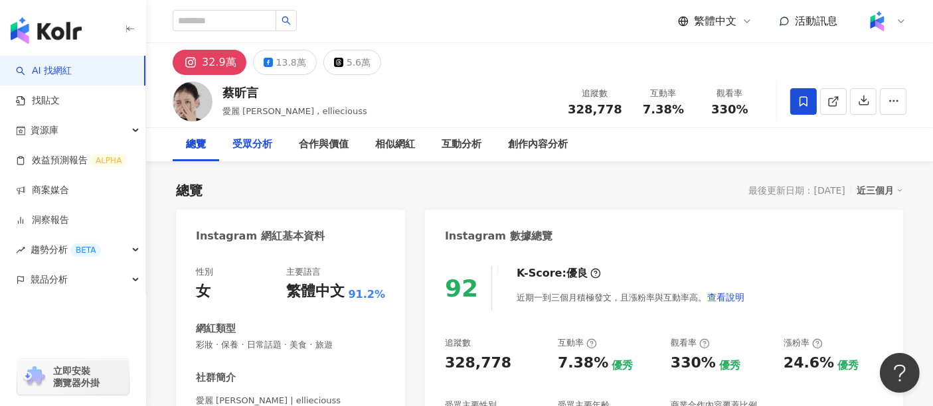
click at [263, 145] on div "受眾分析" at bounding box center [252, 145] width 40 height 16
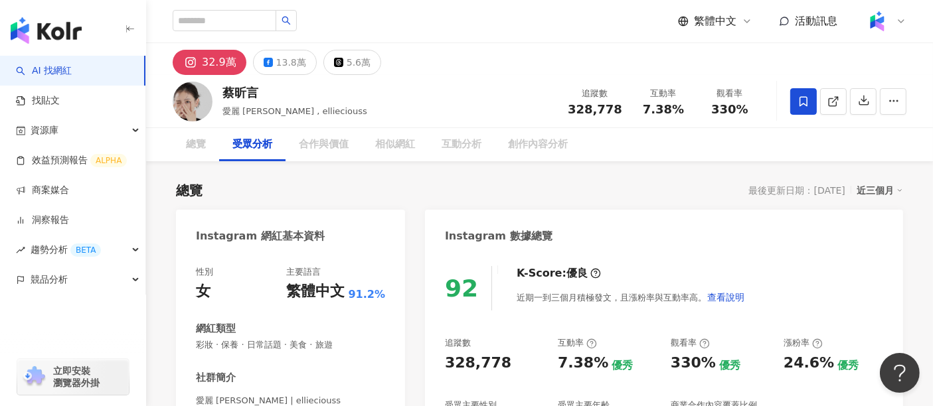
scroll to position [1130, 0]
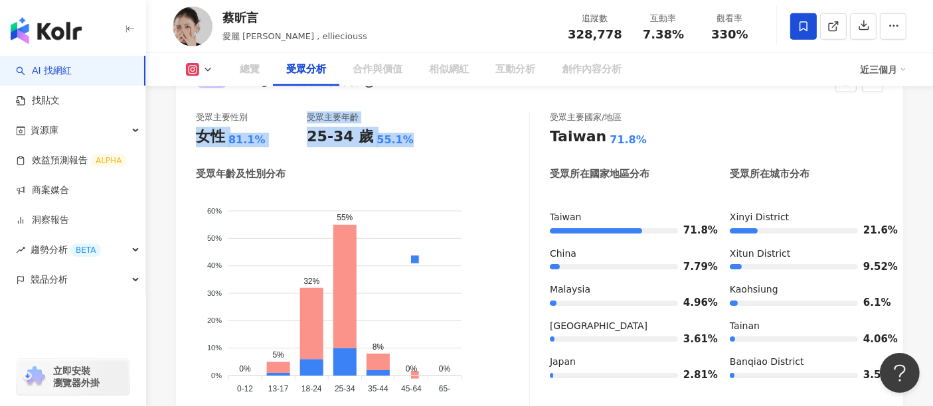
click at [197, 135] on div "受眾主要性別 女性 81.1% 受眾主要年齡 25-34 歲 55.1%" at bounding box center [362, 130] width 333 height 36
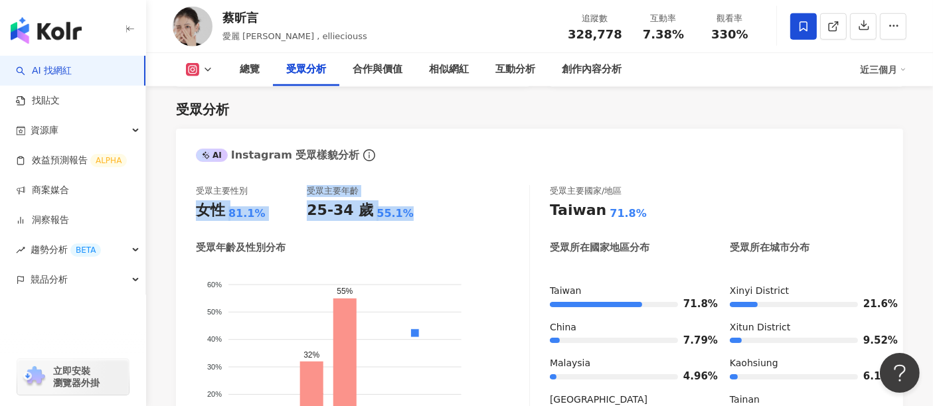
copy div "女性 81.1% 受眾主要年齡 25-34 歲 55.1%"
click at [208, 76] on div "總覽 受眾分析 合作與價值 相似網紅 互動分析 創作內容分析 近三個月" at bounding box center [540, 69] width 734 height 33
click at [208, 72] on icon at bounding box center [208, 69] width 11 height 11
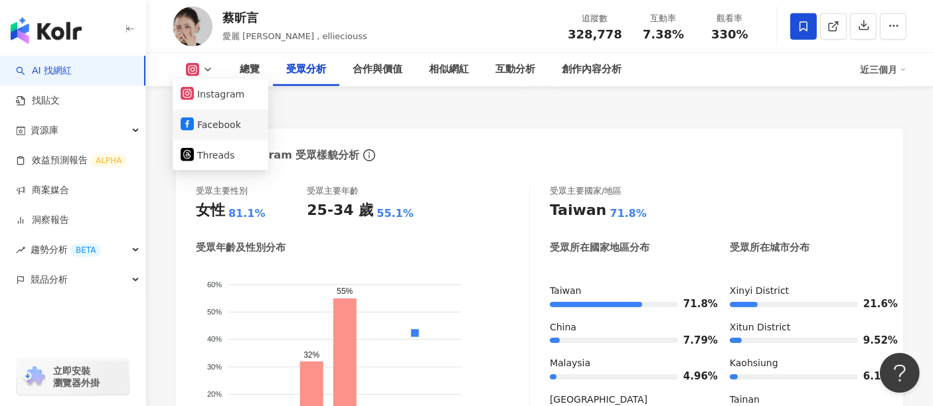
click at [220, 121] on button "Facebook" at bounding box center [221, 125] width 80 height 19
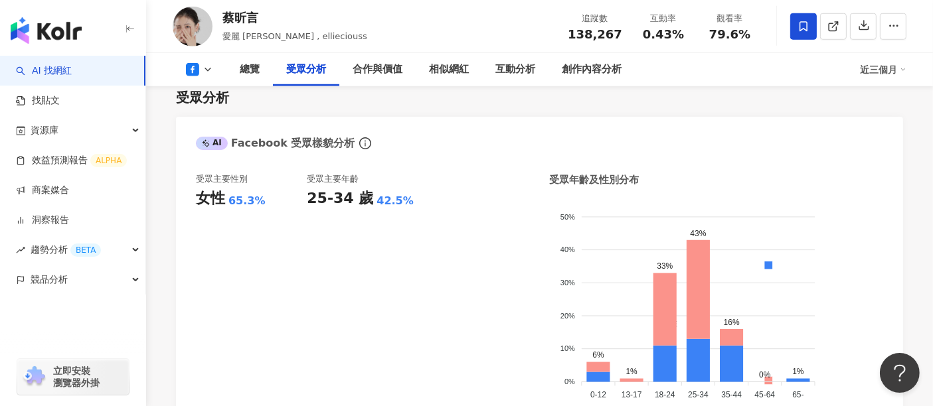
scroll to position [1118, 0]
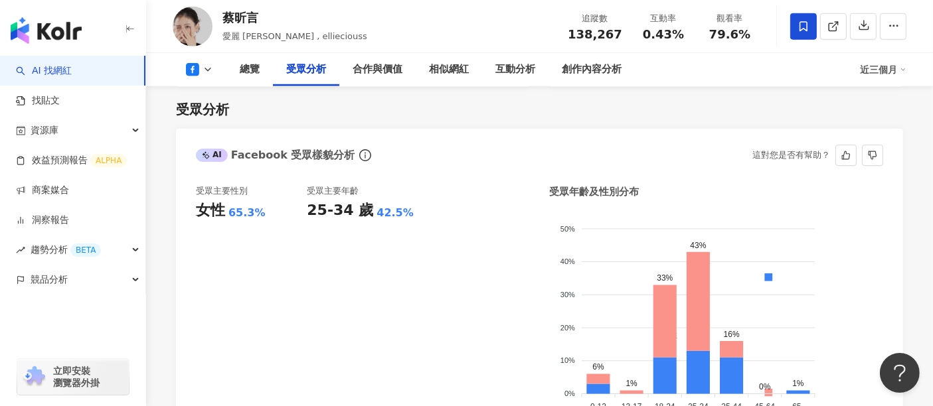
drag, startPoint x: 405, startPoint y: 211, endPoint x: 190, endPoint y: 209, distance: 214.6
click at [190, 209] on div "受眾主要性別 女性 65.3% 受眾主要年齡 25-34 歲 42.5% 受眾年齡及性別分布 男性 女性 50% 50% 40% 40% 30% 30% 20…" at bounding box center [539, 309] width 727 height 274
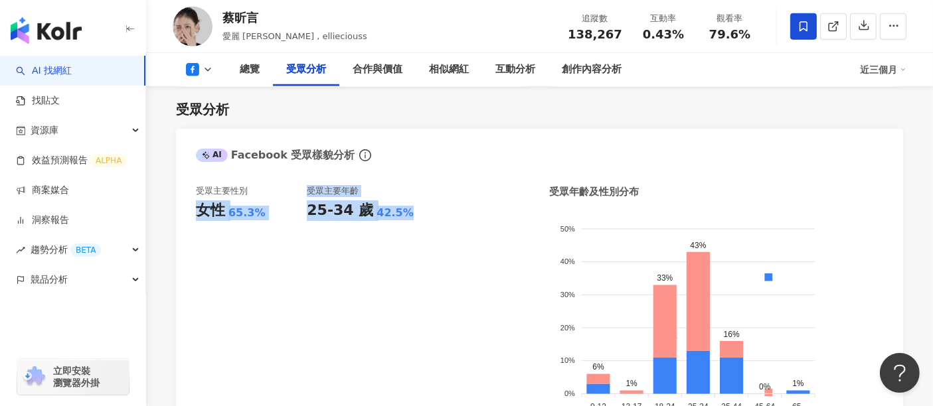
copy div "女性 65.3% 受眾主要年齡 25-34 歲 42.5%"
click at [201, 66] on button at bounding box center [200, 69] width 54 height 13
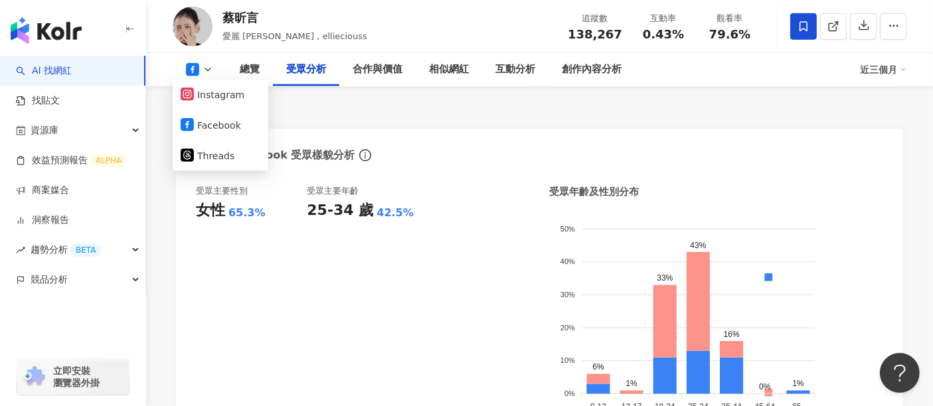
click at [428, 118] on div "受眾分析 AI Facebook 受眾樣貌分析 受眾主要性別 女性 65.3% 受眾主要年齡 25-34 歲 42.5% 受眾年齡及性別分布 男性 女性 50…" at bounding box center [539, 266] width 727 height 359
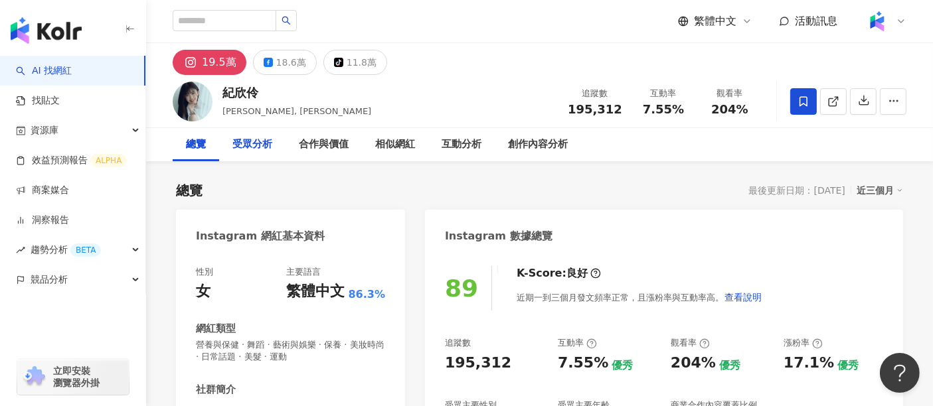
click at [247, 145] on div "受眾分析" at bounding box center [252, 145] width 40 height 16
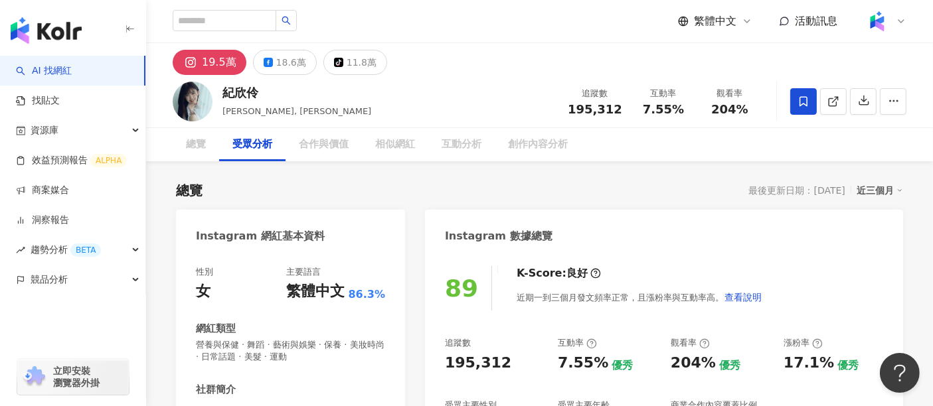
scroll to position [1166, 0]
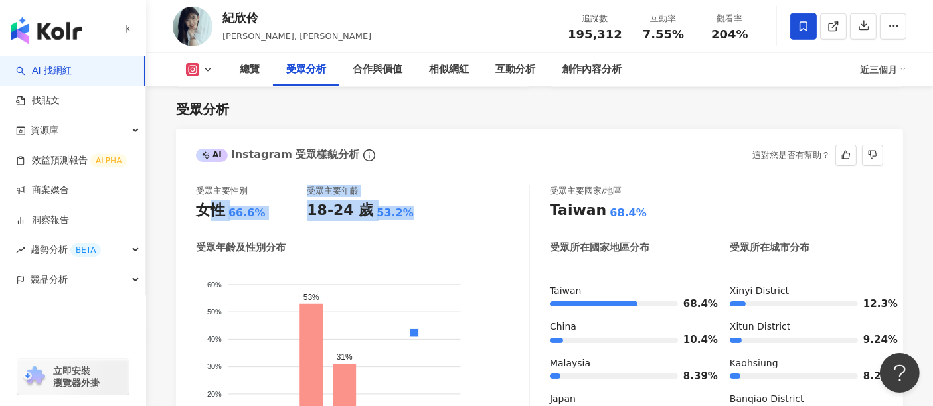
drag, startPoint x: 392, startPoint y: 214, endPoint x: 195, endPoint y: 216, distance: 196.6
click at [196, 216] on div "受眾主要性別 女性 66.6% 受眾主要年齡 18-24 歲 53.2%" at bounding box center [362, 203] width 333 height 36
copy div "女性 66.6% 受眾主要年齡 18-24 歲 53.2%"
click at [193, 75] on icon at bounding box center [192, 69] width 13 height 13
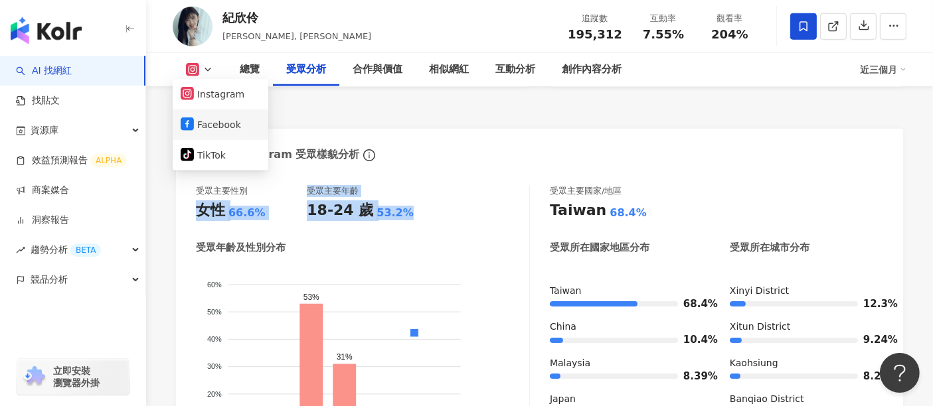
click at [217, 128] on button "Facebook" at bounding box center [221, 125] width 80 height 19
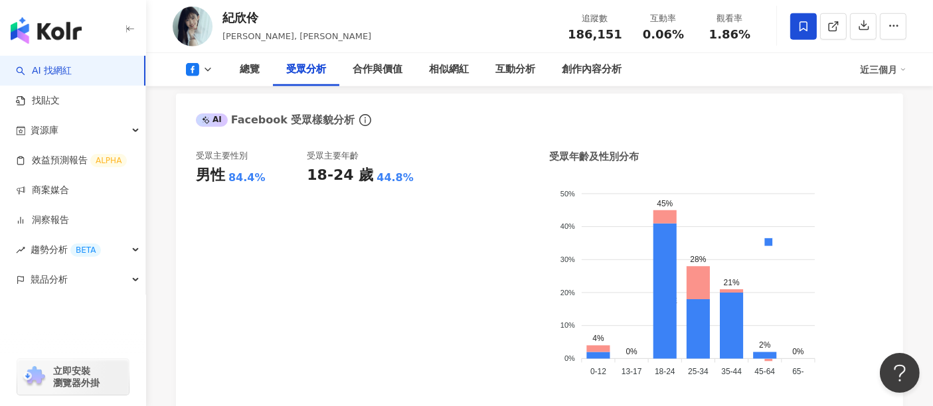
scroll to position [1131, 0]
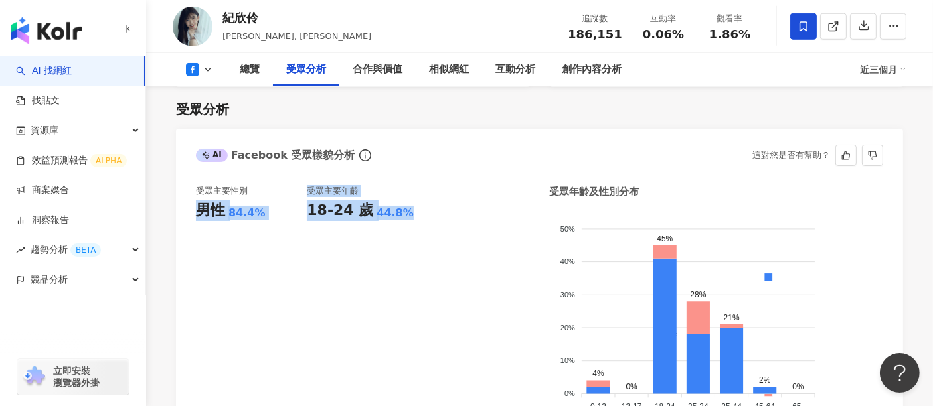
drag, startPoint x: 442, startPoint y: 205, endPoint x: 194, endPoint y: 208, distance: 247.8
click at [194, 208] on div "受眾主要性別 男性 84.4% 受眾主要年齡 18-24 歲 44.8% 受眾年齡及性別分布 男性 女性 50% 50% 40% 40% 30% 30% 20…" at bounding box center [539, 309] width 727 height 274
copy div "男性 84.4% 受眾主要年齡 18-24 歲 44.8%"
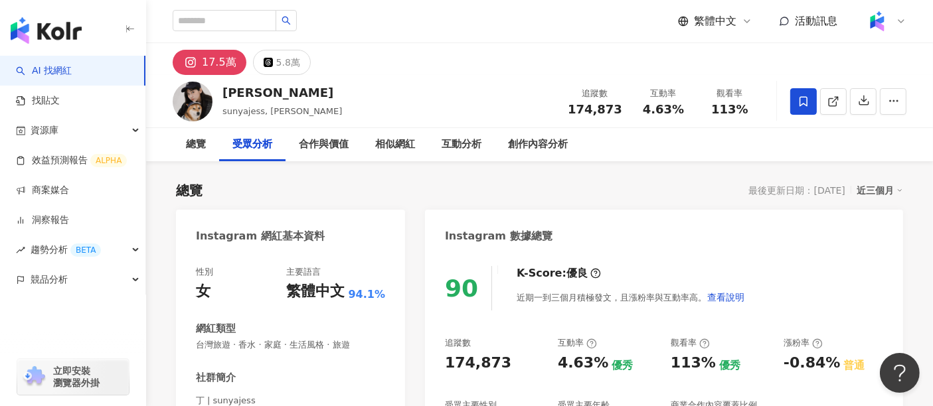
scroll to position [1121, 0]
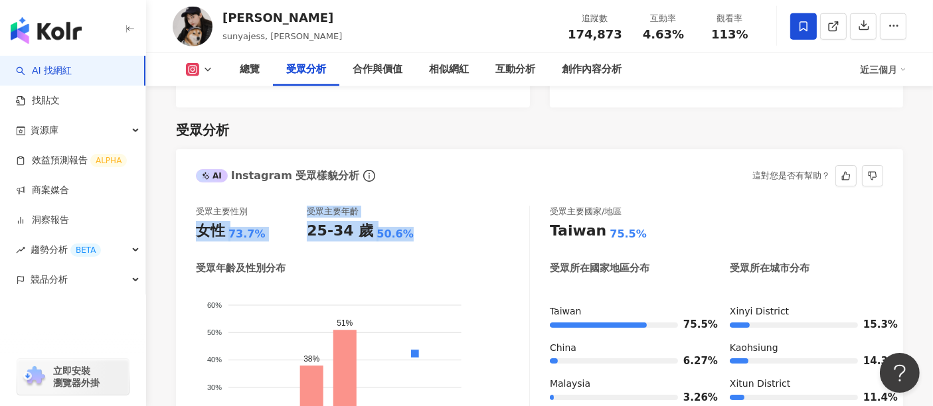
drag, startPoint x: 345, startPoint y: 219, endPoint x: 192, endPoint y: 211, distance: 153.6
click at [192, 211] on div "受眾主要性別 女性 73.7% 受眾主要年齡 25-34 歲 50.6% 受眾年齡及性別分布 男性 女性 60% 60% 50% 50% 40% 40% 30…" at bounding box center [539, 358] width 727 height 330
copy div "女性 73.7% 受眾主要年齡 25-34 歲 50.6%"
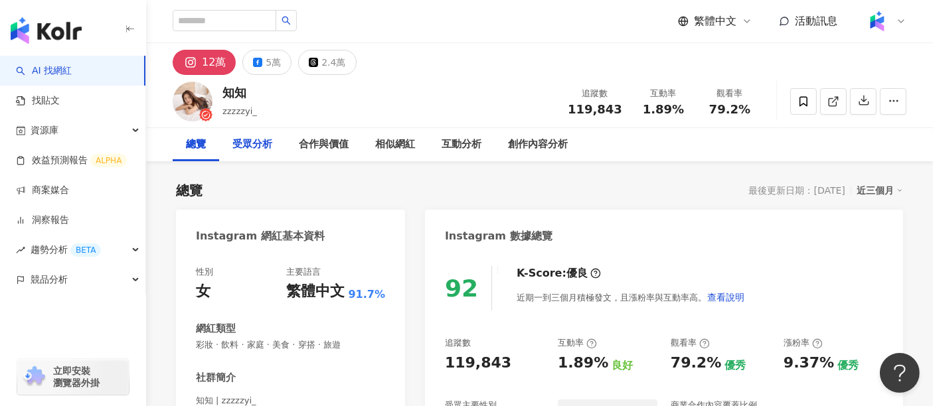
click at [258, 149] on div "受眾分析" at bounding box center [252, 145] width 40 height 16
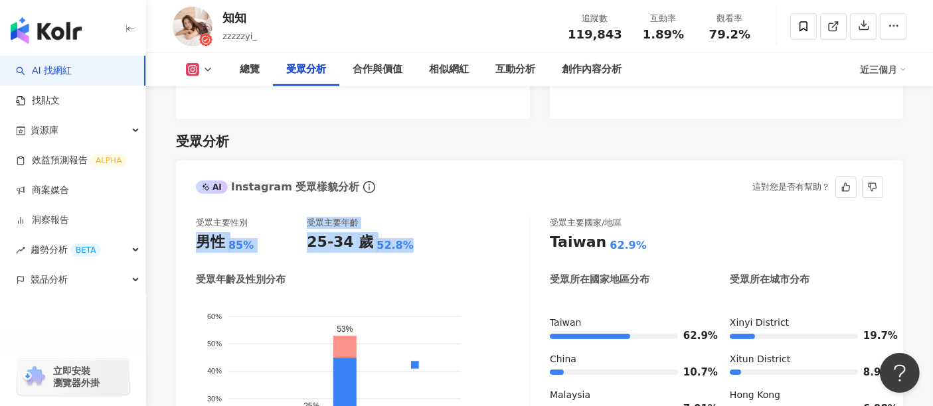
drag, startPoint x: 403, startPoint y: 217, endPoint x: 203, endPoint y: 210, distance: 200.1
click at [201, 217] on div "受眾主要性別 男性 85% 受眾主要年齡 25-34 歲 52.8%" at bounding box center [362, 235] width 333 height 36
copy div "男性 85% 受眾主要年齡 25-34 歲 52.8%"
click at [447, 217] on div "受眾主要性別 男性 85% 受眾主要年齡 25-34 歲 52.8%" at bounding box center [362, 235] width 333 height 36
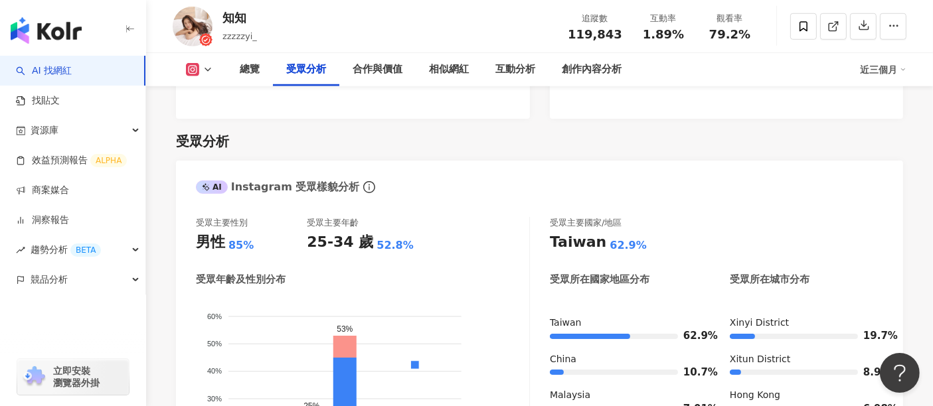
click at [213, 65] on button at bounding box center [200, 69] width 54 height 13
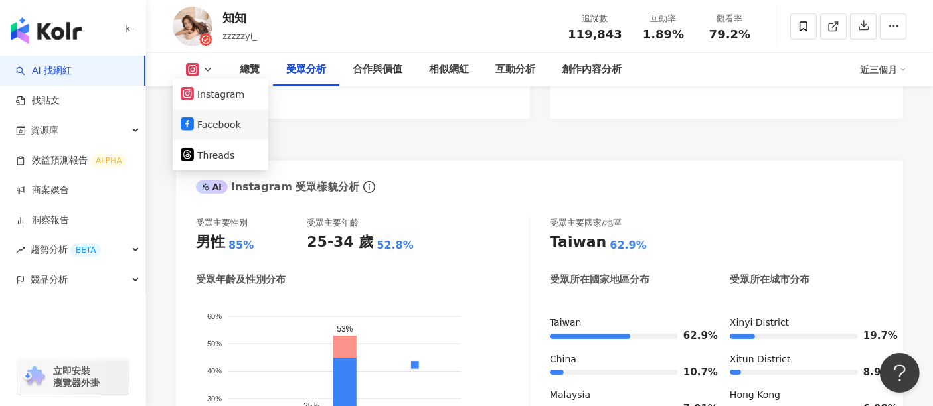
click at [216, 116] on button "Facebook" at bounding box center [221, 125] width 80 height 19
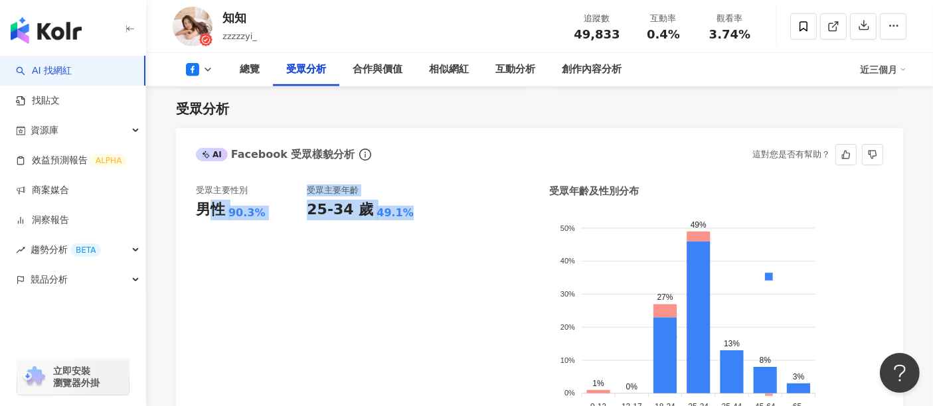
drag, startPoint x: 410, startPoint y: 207, endPoint x: 688, endPoint y: 7, distance: 343.1
click at [191, 215] on div "受眾主要性別 男性 90.3% 受眾主要年齡 25-34 歲 49.1% 受眾年齡及性別分布 男性 女性 50% 50% 40% 40% 30% 30% 20…" at bounding box center [539, 308] width 727 height 274
copy div "性 90.3% 受眾主要年齡 25-34 歲 49.1%"
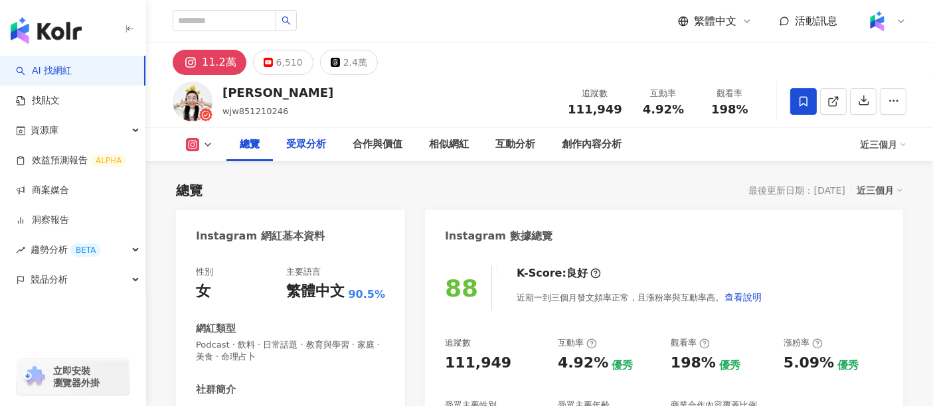
click at [289, 149] on div "受眾分析" at bounding box center [306, 145] width 40 height 16
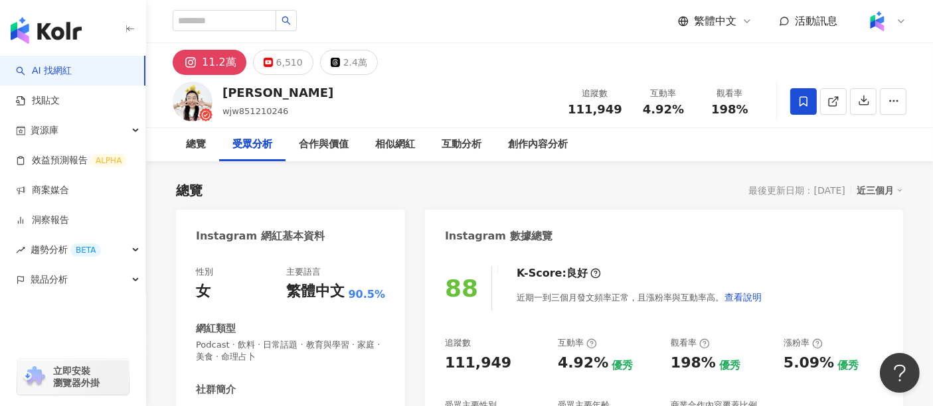
scroll to position [1146, 0]
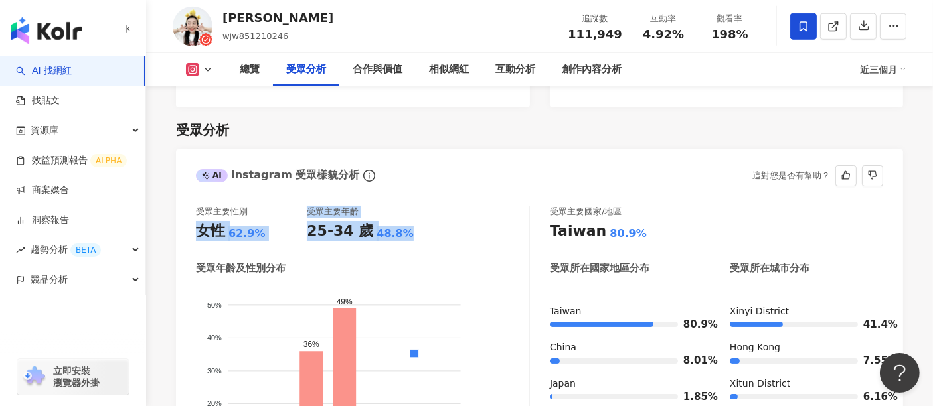
drag, startPoint x: 396, startPoint y: 213, endPoint x: 186, endPoint y: 214, distance: 209.9
click at [186, 214] on div "受眾主要性別 女性 62.9% 受眾主要年齡 25-34 歲 48.8% 受眾年齡及性別分布 男性 女性 50% 50% 40% 40% 30% 30% 20…" at bounding box center [539, 358] width 727 height 330
copy div "女性 62.9% 受眾主要年齡 25-34 歲 48.8%"
click at [216, 72] on button at bounding box center [200, 69] width 54 height 13
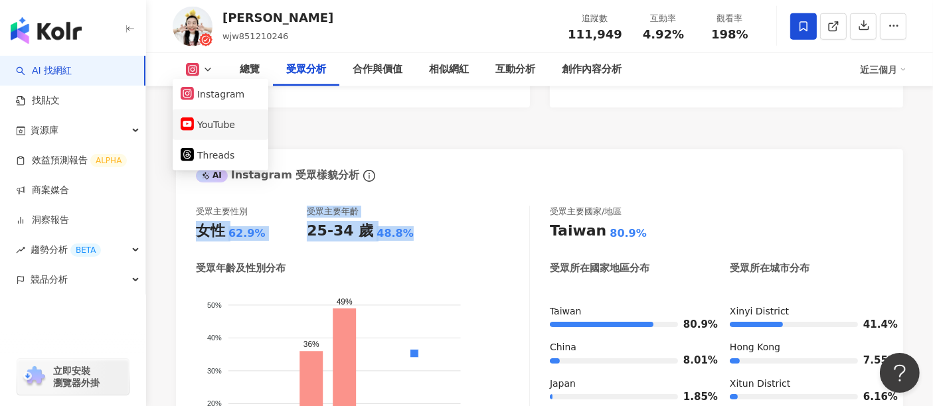
click at [216, 128] on button "YouTube" at bounding box center [221, 125] width 80 height 19
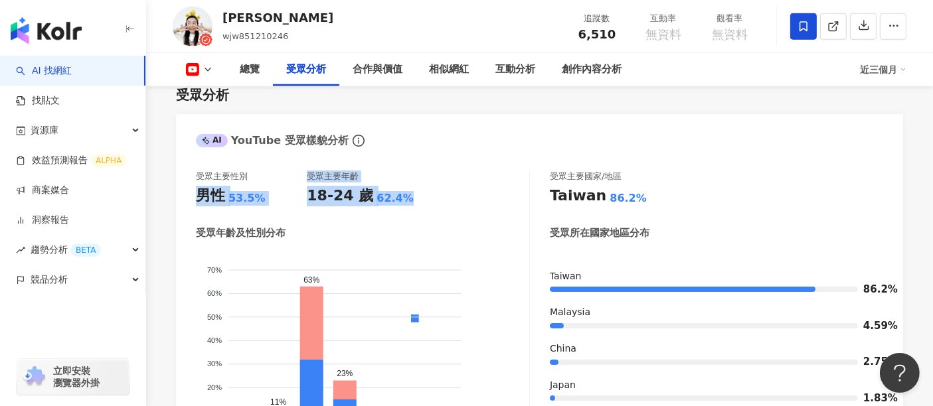
scroll to position [1130, 0]
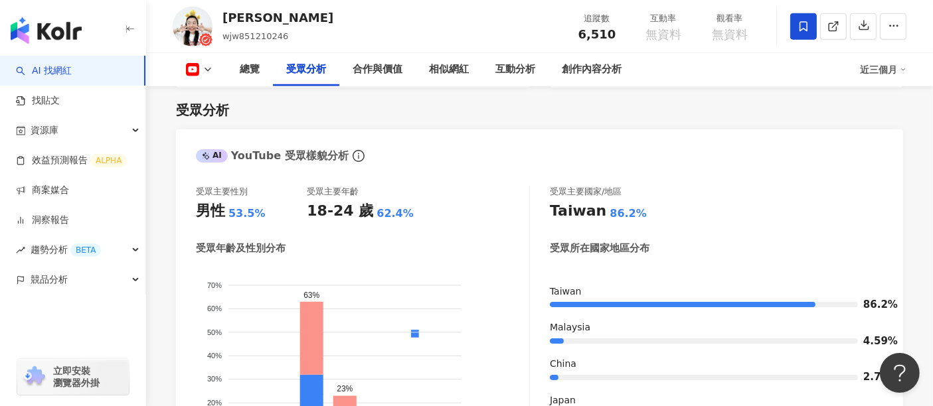
click at [597, 104] on div "受眾分析" at bounding box center [539, 110] width 727 height 19
click at [703, 109] on div "受眾分析" at bounding box center [539, 110] width 727 height 19
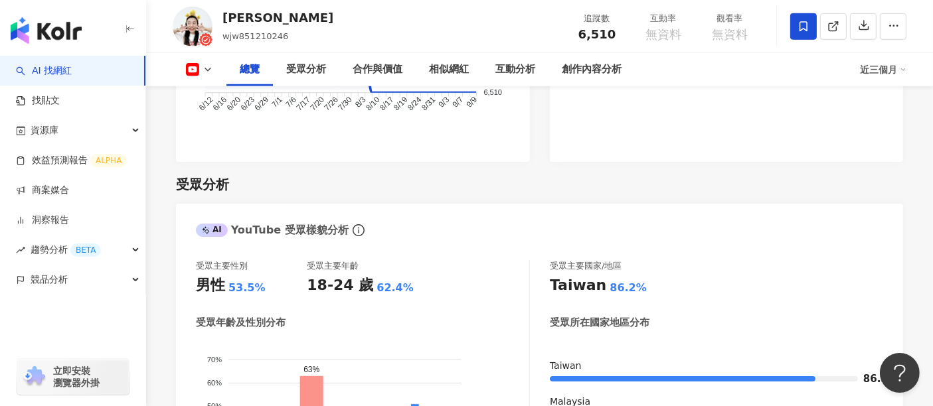
scroll to position [983, 0]
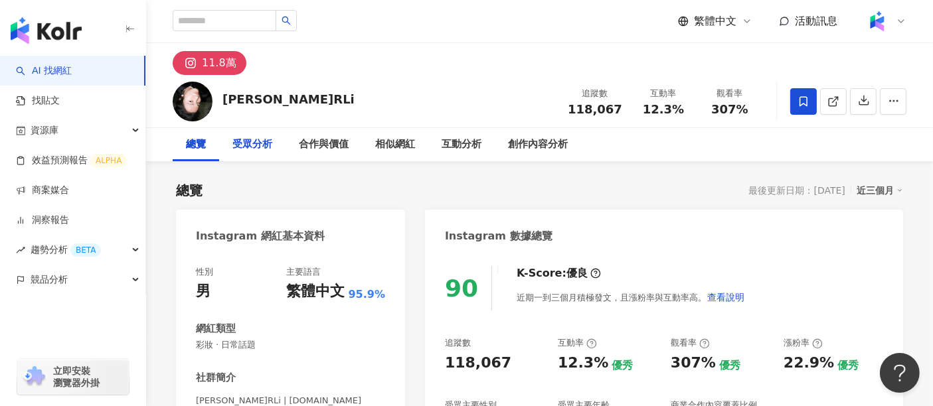
click at [256, 144] on div "受眾分析" at bounding box center [252, 145] width 40 height 16
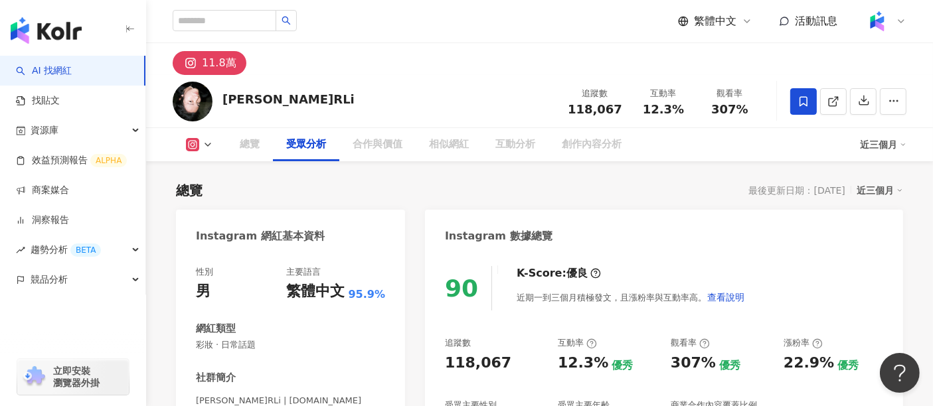
scroll to position [1130, 0]
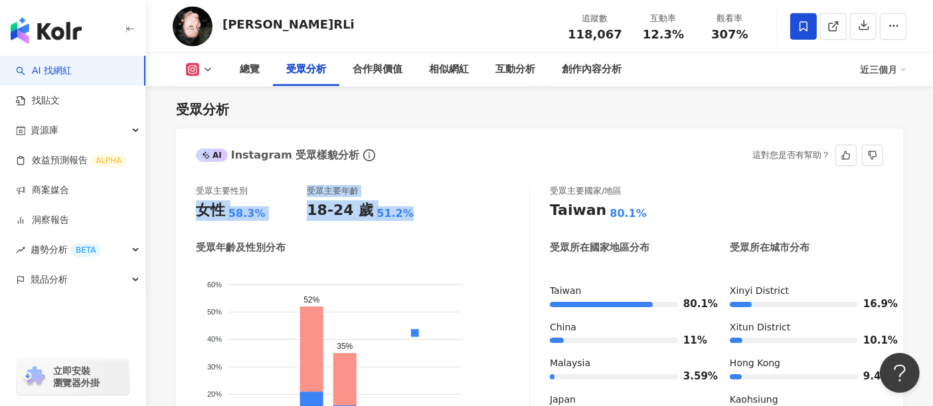
drag, startPoint x: 424, startPoint y: 221, endPoint x: 189, endPoint y: 215, distance: 234.5
click at [189, 215] on div "受眾主要性別 女性 58.3% 受眾主要年齡 18-24 歲 51.2% 受眾年齡及性別分布 男性 女性 60% 60% 50% 50% 40% 40% 30…" at bounding box center [539, 337] width 727 height 330
click at [199, 68] on button at bounding box center [200, 69] width 54 height 13
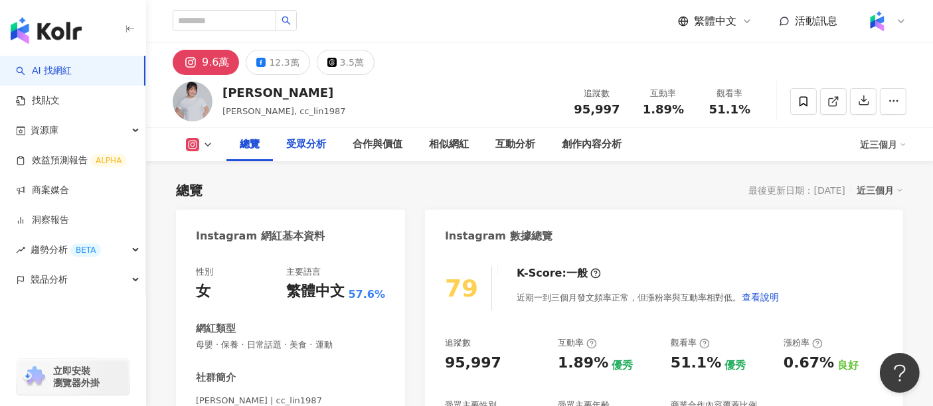
click at [312, 149] on div "受眾分析" at bounding box center [306, 145] width 40 height 16
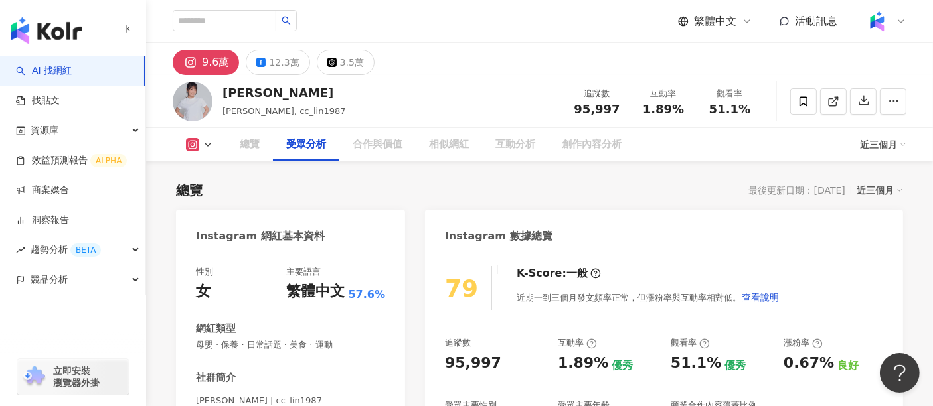
scroll to position [1121, 0]
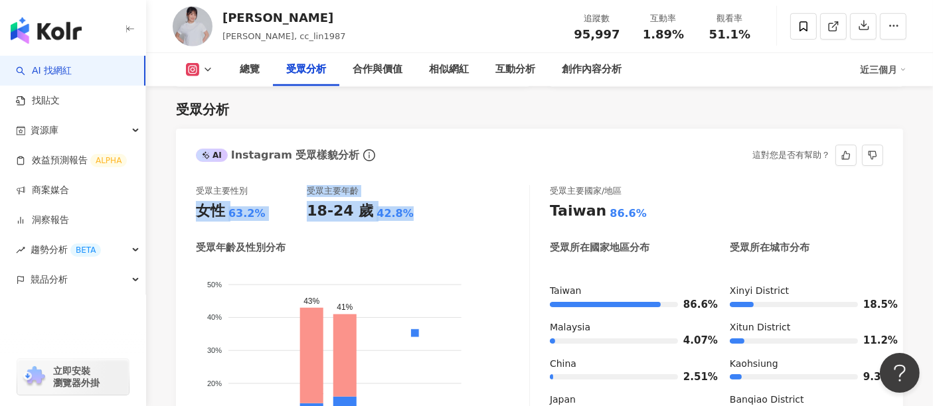
drag, startPoint x: 404, startPoint y: 214, endPoint x: 197, endPoint y: 215, distance: 206.6
click at [197, 215] on div "受眾主要性別 女性 63.2% 受眾主要年齡 18-24 歲 42.8%" at bounding box center [362, 203] width 333 height 36
copy div "女性 63.2% 受眾主要年齡 18-24 歲 42.8%"
click at [212, 67] on icon at bounding box center [208, 69] width 11 height 11
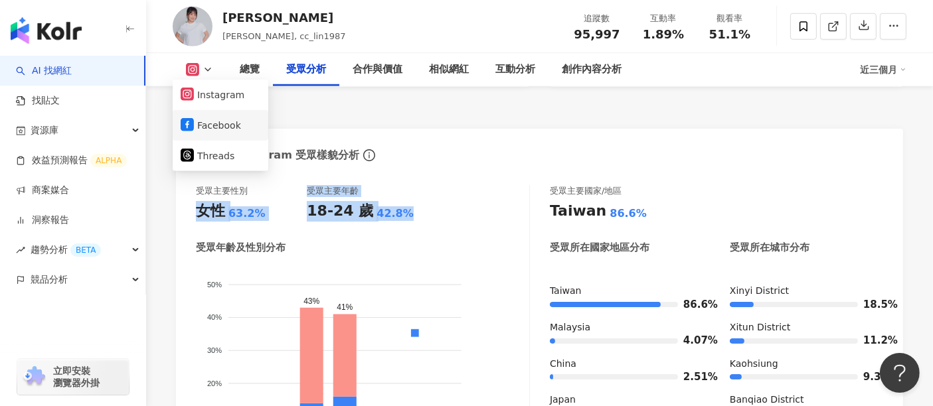
click at [207, 120] on button "Facebook" at bounding box center [221, 125] width 80 height 19
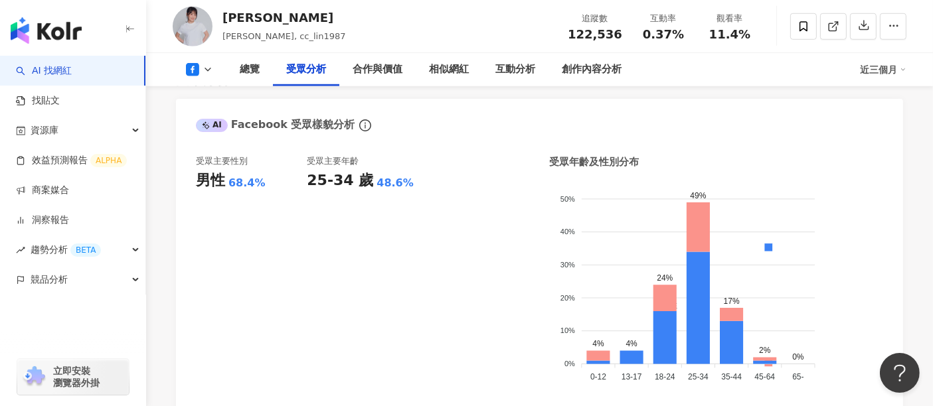
scroll to position [1091, 0]
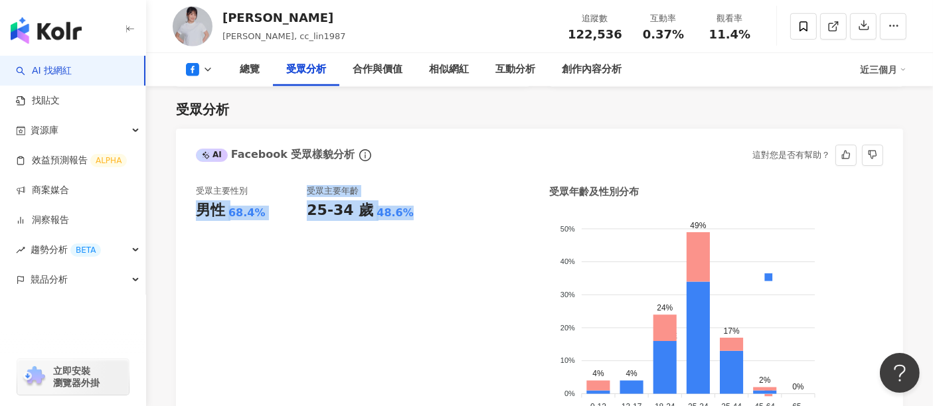
drag, startPoint x: 408, startPoint y: 216, endPoint x: 183, endPoint y: 213, distance: 224.5
click at [183, 213] on div "受眾主要性別 男性 68.4% 受眾主要年齡 25-34 歲 48.6% 受眾年齡及性別分布 男性 女性 50% 50% 40% 40% 30% 30% 20…" at bounding box center [539, 309] width 727 height 274
copy div "男性 68.4% 受眾主要年齡 25-34 歲 48.6%"
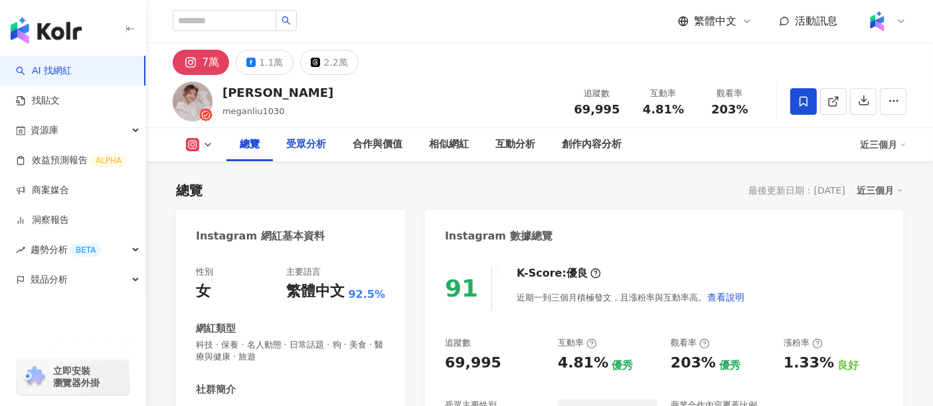
click at [308, 141] on div "受眾分析" at bounding box center [306, 145] width 40 height 16
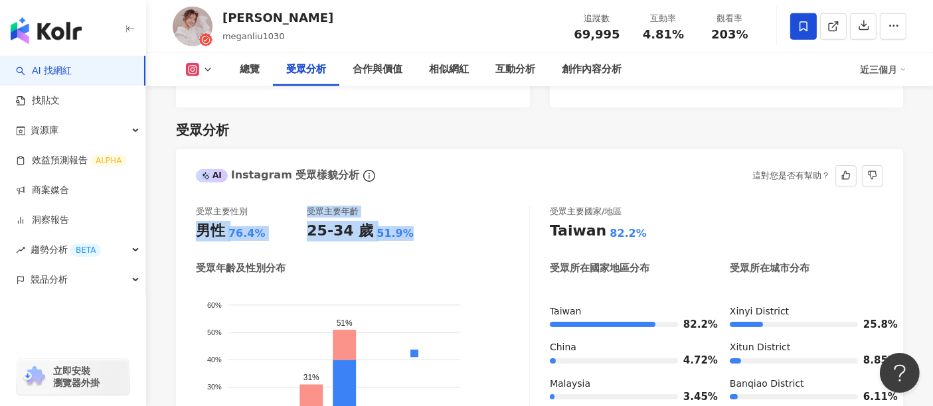
drag, startPoint x: 406, startPoint y: 217, endPoint x: 181, endPoint y: 219, distance: 224.5
click at [181, 219] on div "受眾主要性別 男性 76.4% 受眾主要年齡 25-34 歲 51.9% 受眾年齡及性別分布 男性 女性 60% 60% 50% 50% 40% 40% 30…" at bounding box center [539, 358] width 727 height 330
copy div "男性 76.4% 受眾主要年齡 25-34 歲 51.9%"
click at [205, 74] on icon at bounding box center [208, 69] width 11 height 11
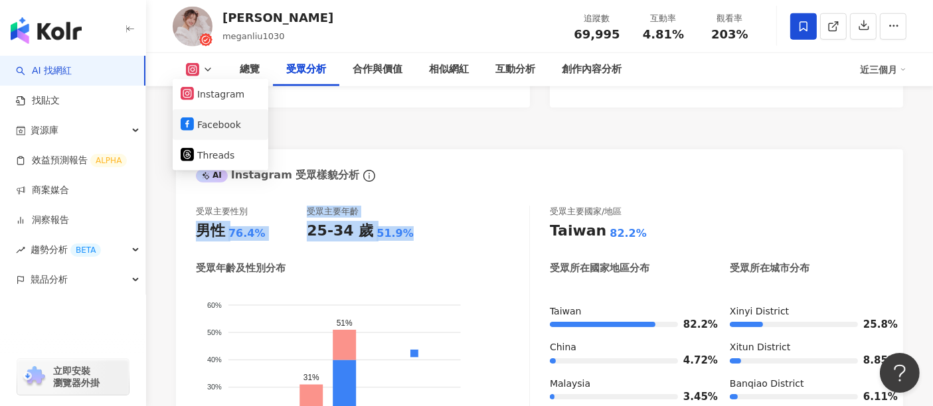
click at [207, 118] on button "Facebook" at bounding box center [221, 125] width 80 height 19
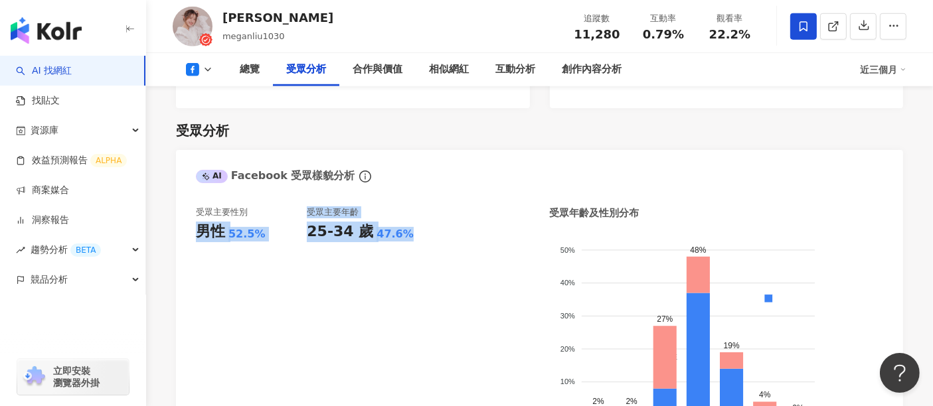
drag, startPoint x: 407, startPoint y: 215, endPoint x: 183, endPoint y: 210, distance: 223.9
click at [183, 210] on div "受眾主要性別 男性 52.5% 受眾主要年齡 25-34 歲 47.6% 受眾年齡及性別分布 男性 女性 50% 50% 40% 40% 30% 30% 20…" at bounding box center [539, 330] width 727 height 274
